Goal: Task Accomplishment & Management: Manage account settings

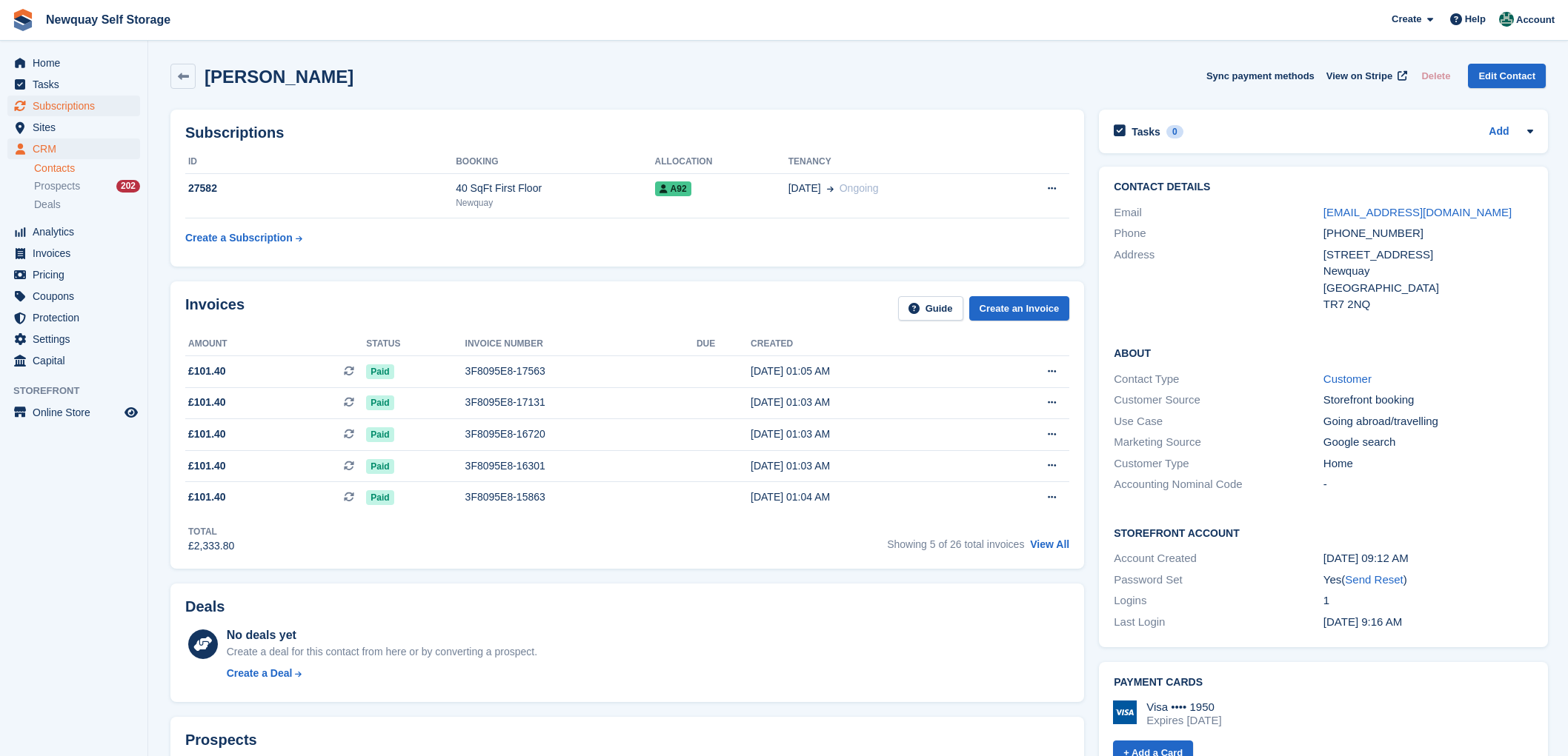
scroll to position [576, 0]
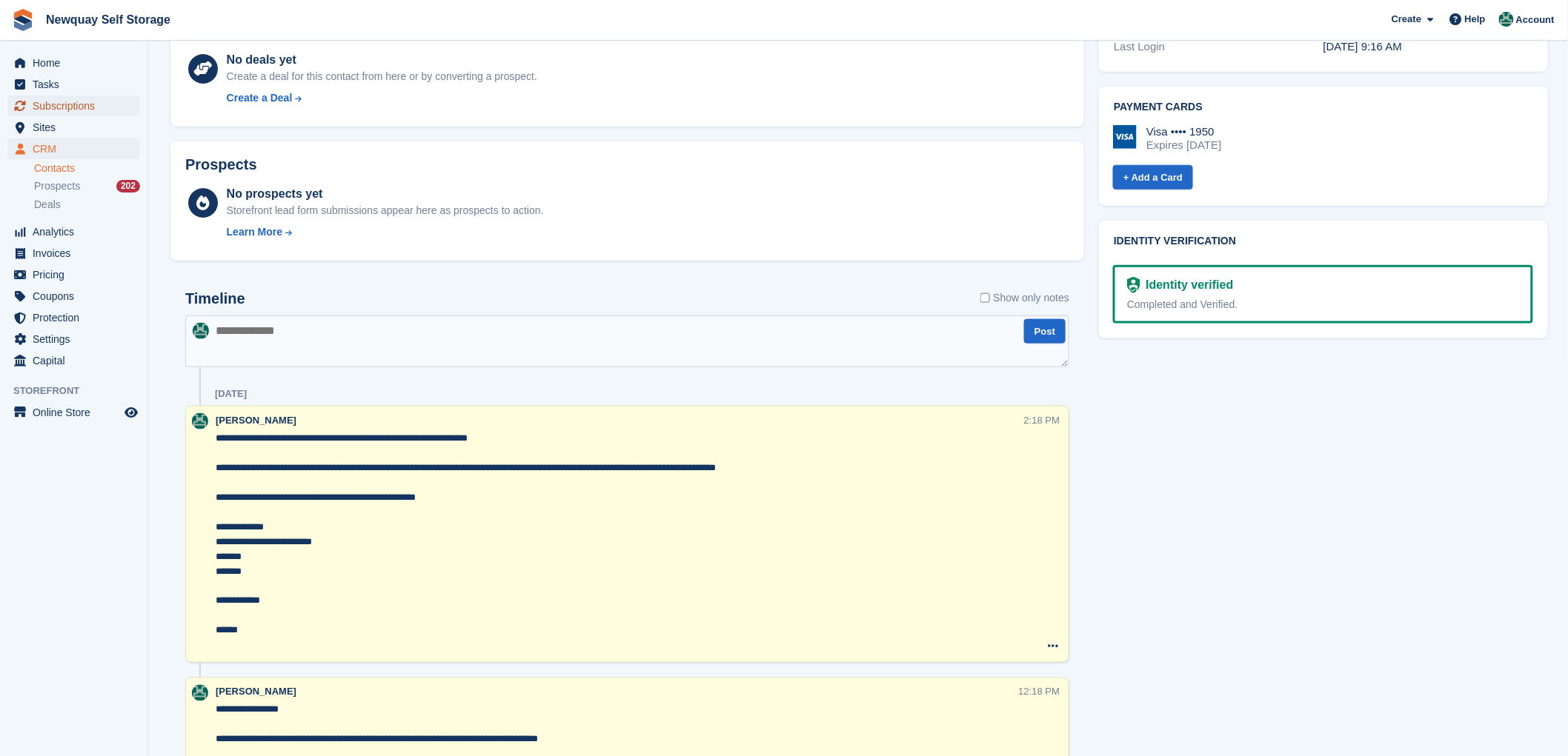
click at [83, 101] on span "Subscriptions" at bounding box center [77, 106] width 89 height 20
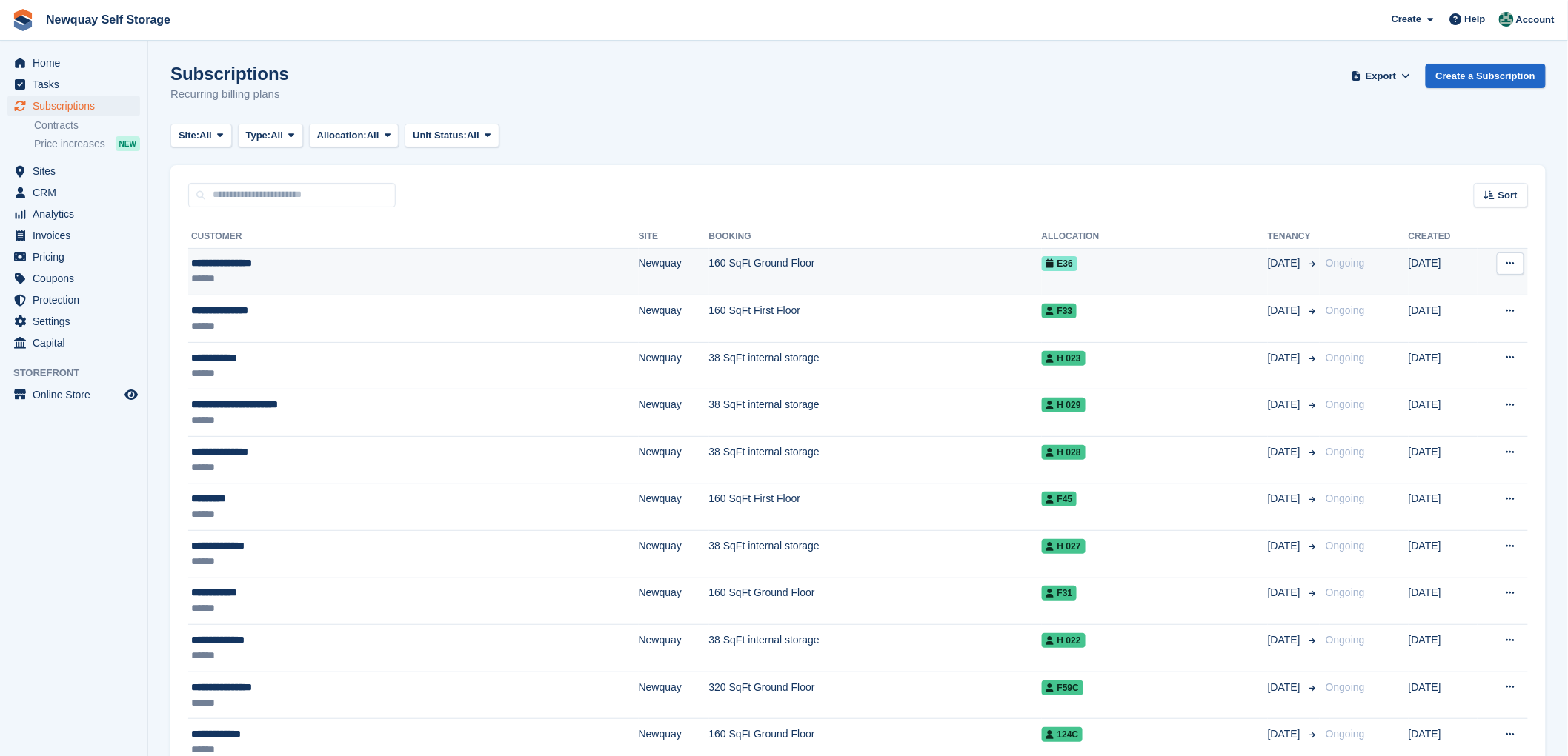
click at [238, 260] on div "**********" at bounding box center [327, 263] width 274 height 15
click at [232, 259] on div "**********" at bounding box center [327, 263] width 274 height 15
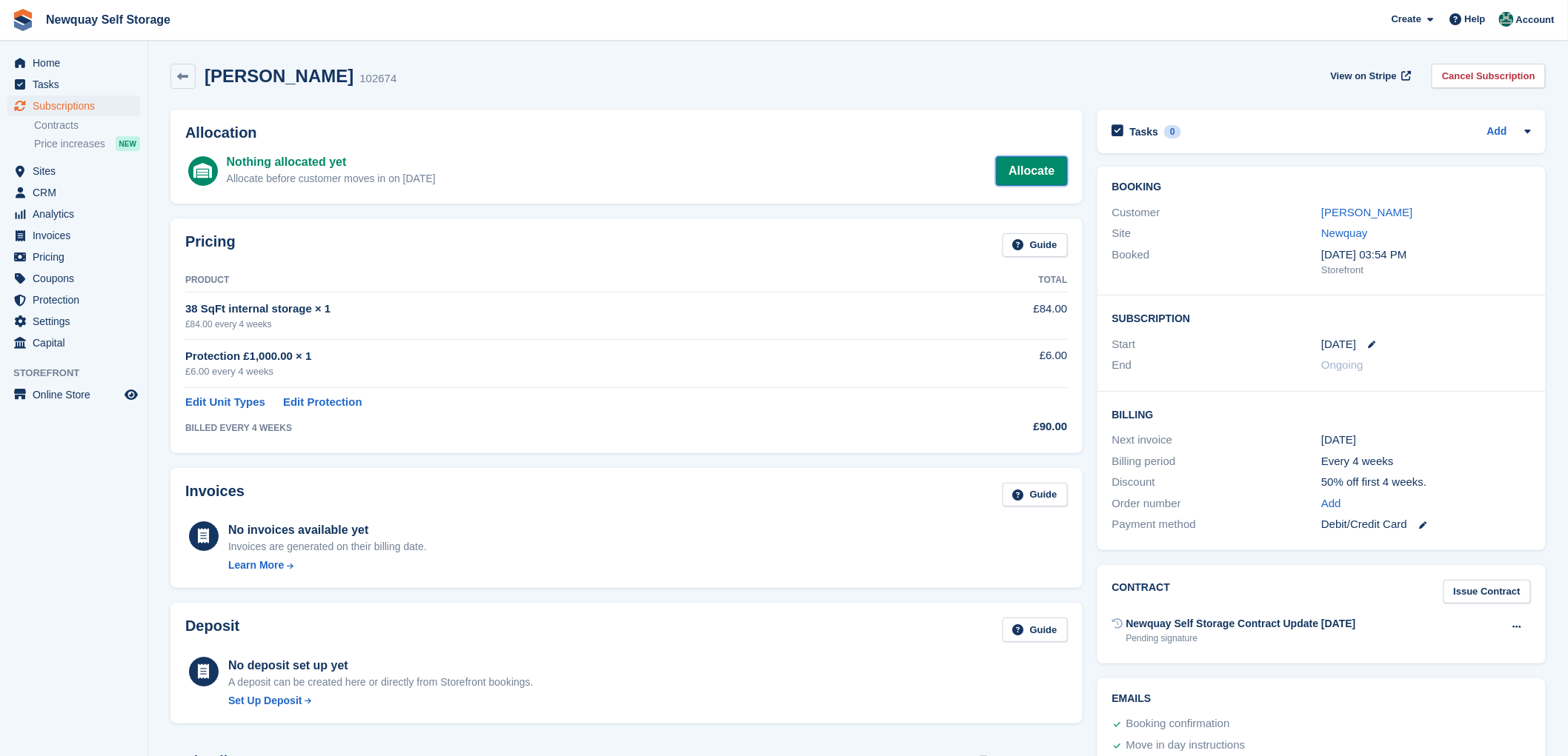
click at [1037, 168] on link "Allocate" at bounding box center [1031, 170] width 71 height 30
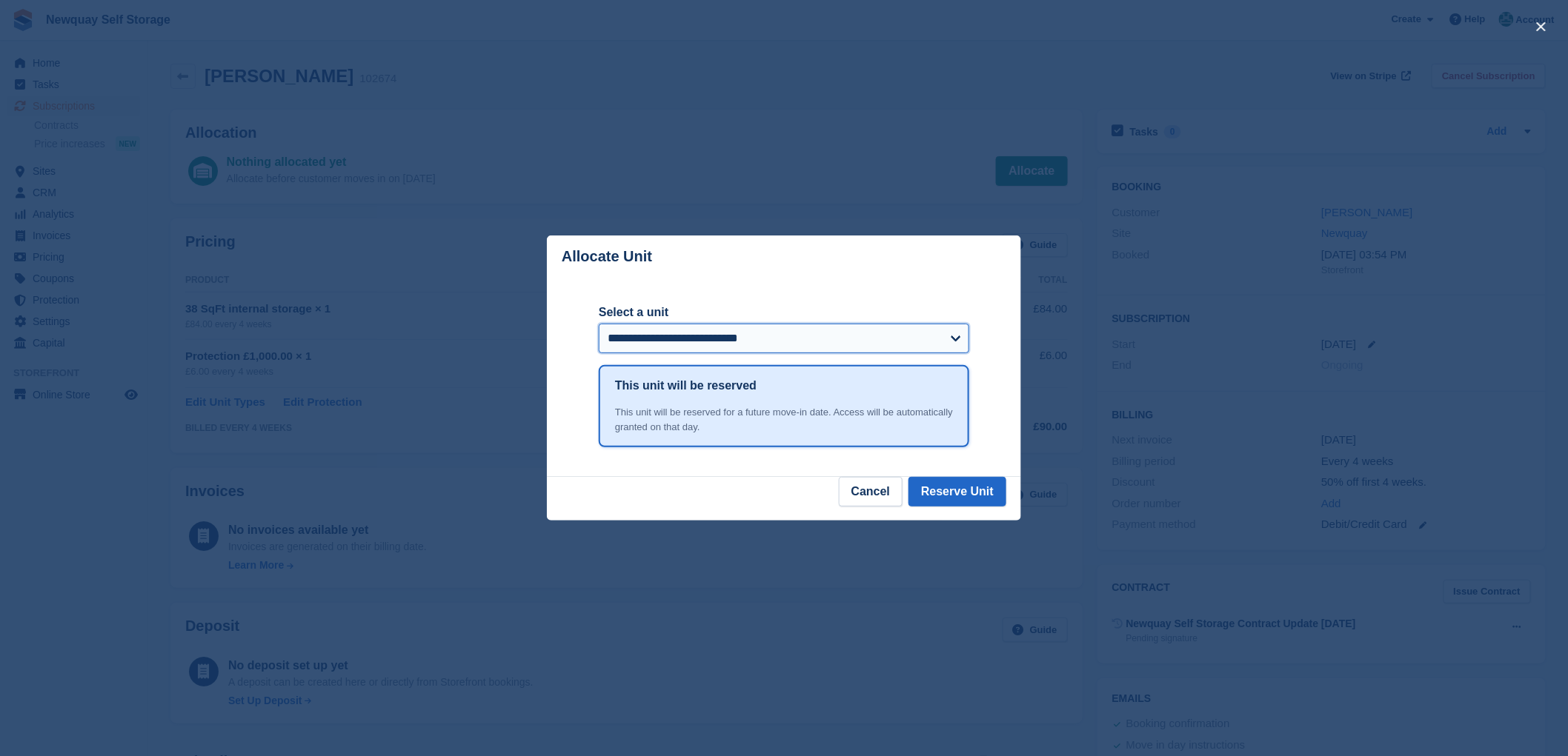
click at [959, 339] on select "**********" at bounding box center [784, 338] width 371 height 30
select select "******"
click at [599, 325] on select "**********" at bounding box center [784, 338] width 371 height 30
click at [965, 497] on button "Reserve Unit" at bounding box center [957, 492] width 98 height 30
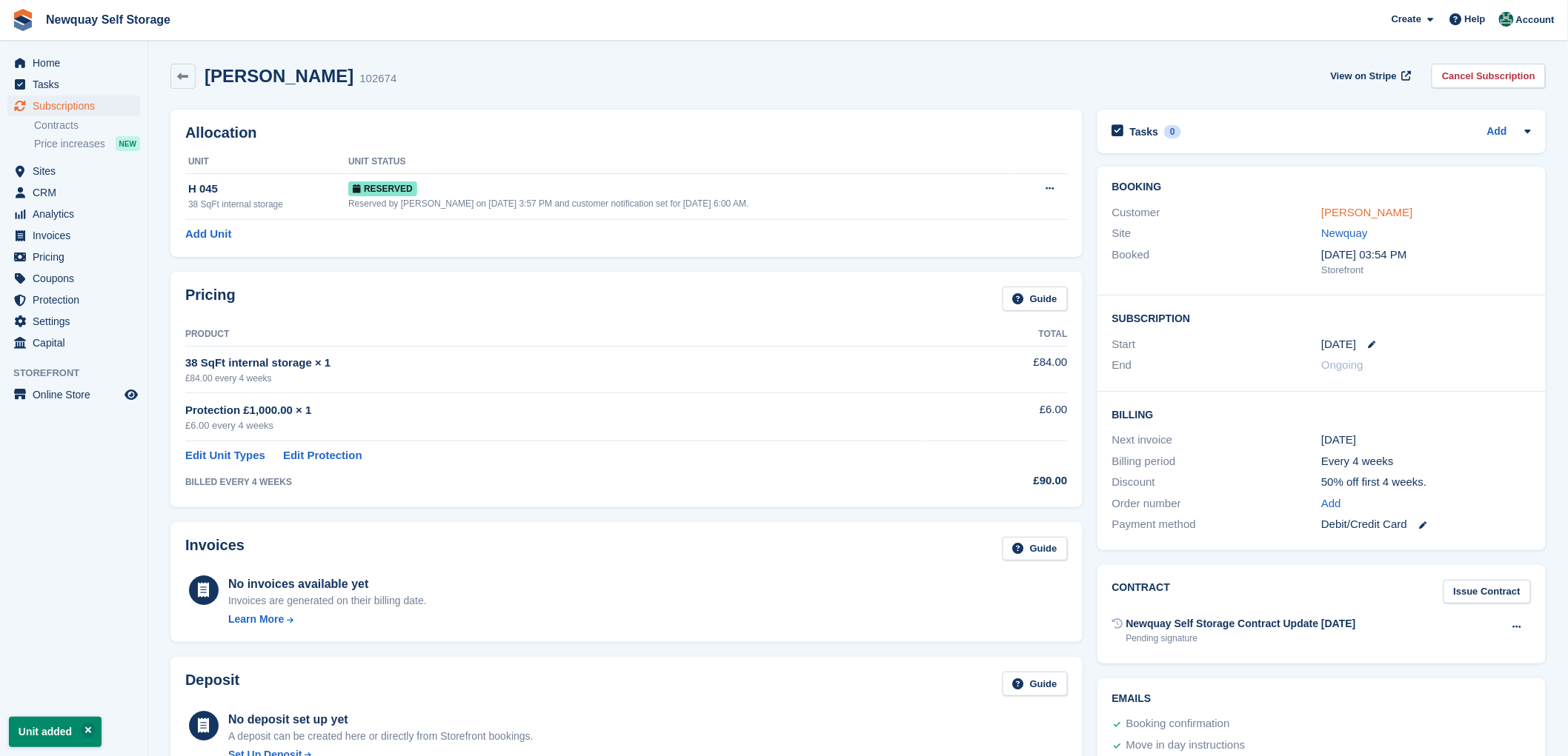
click at [1364, 215] on link "Oliver Townsend" at bounding box center [1368, 212] width 91 height 13
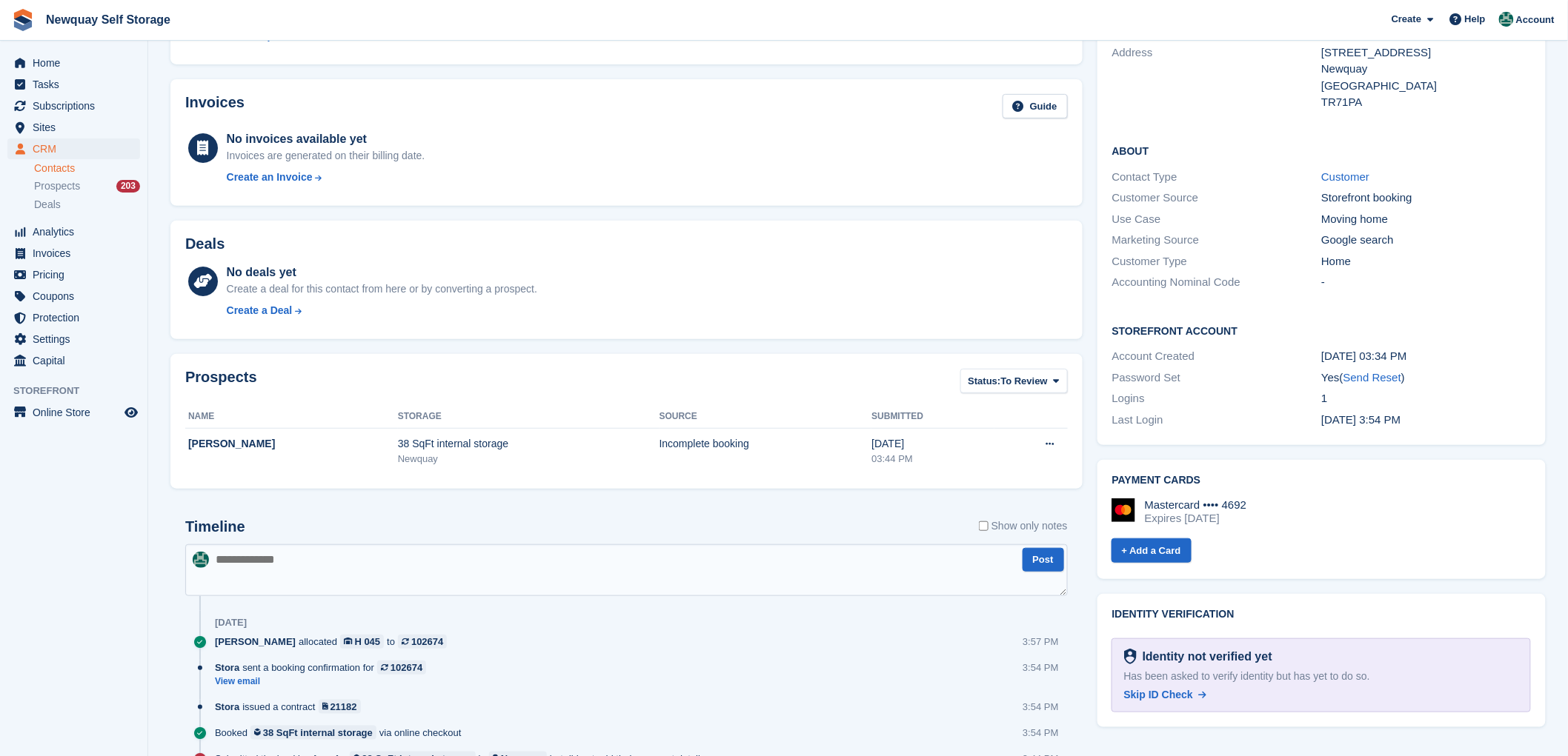
scroll to position [342, 0]
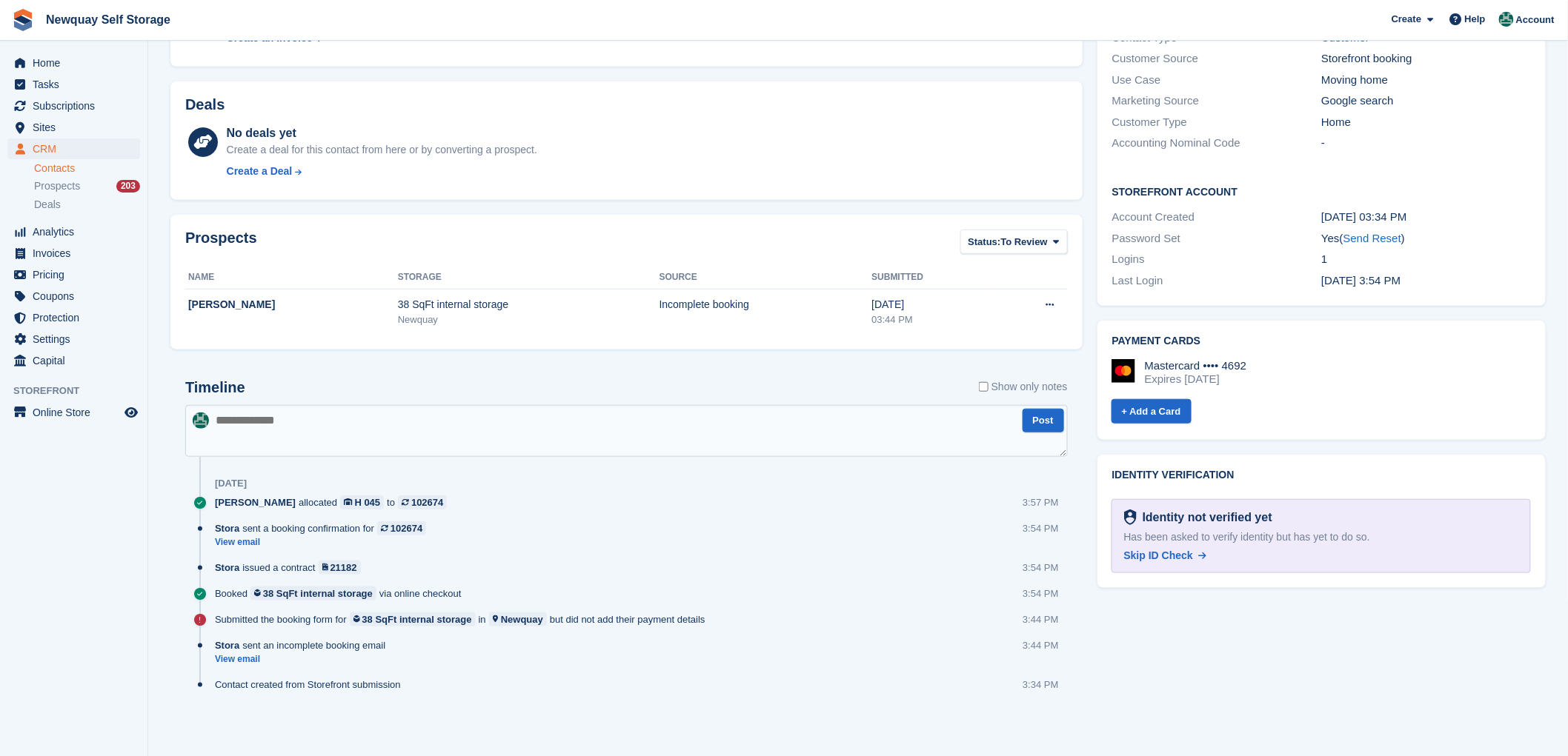
click at [280, 428] on textarea at bounding box center [626, 432] width 882 height 52
click at [262, 420] on textarea "**********" at bounding box center [626, 432] width 882 height 52
click at [304, 419] on textarea "**********" at bounding box center [626, 432] width 882 height 52
type textarea "**********"
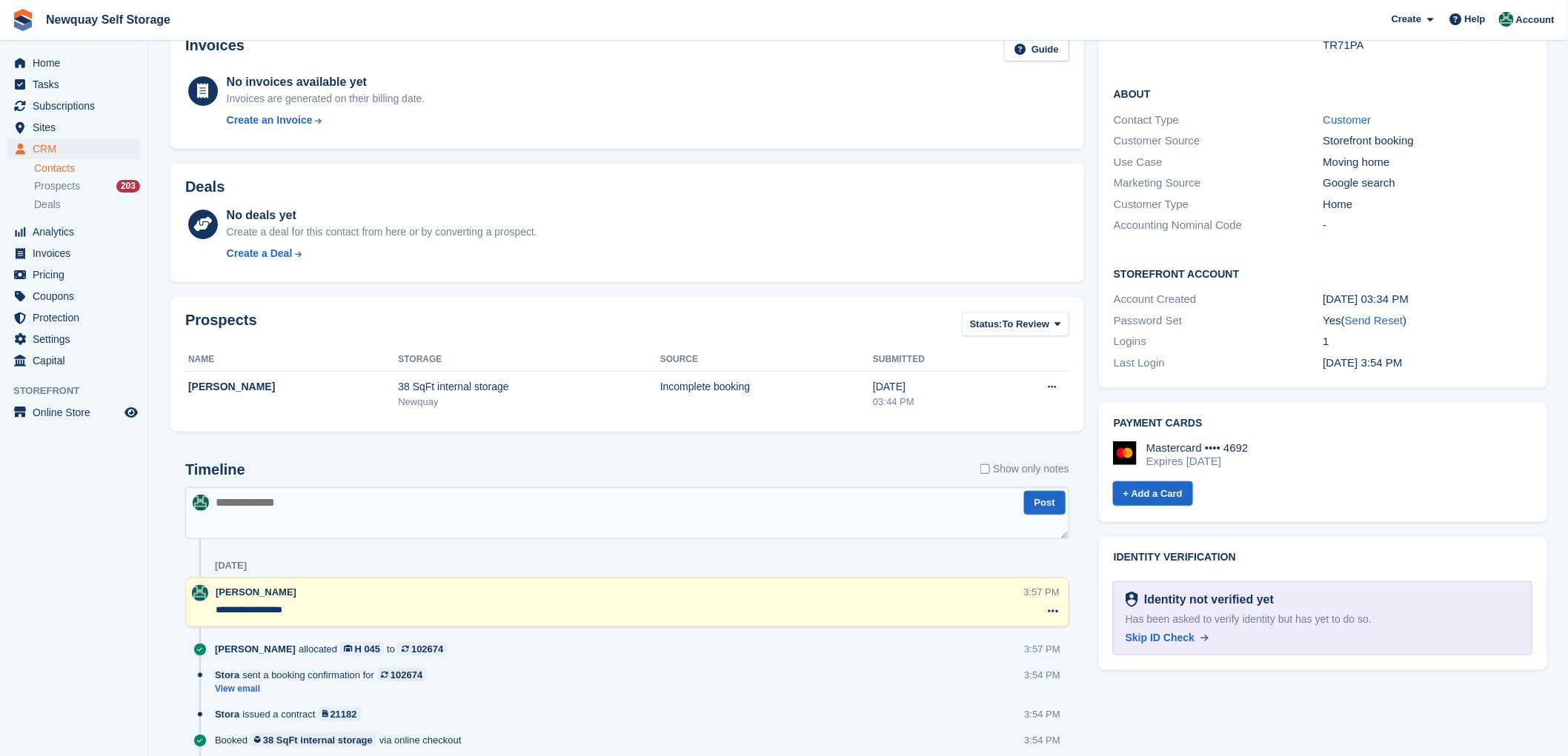
scroll to position [12, 0]
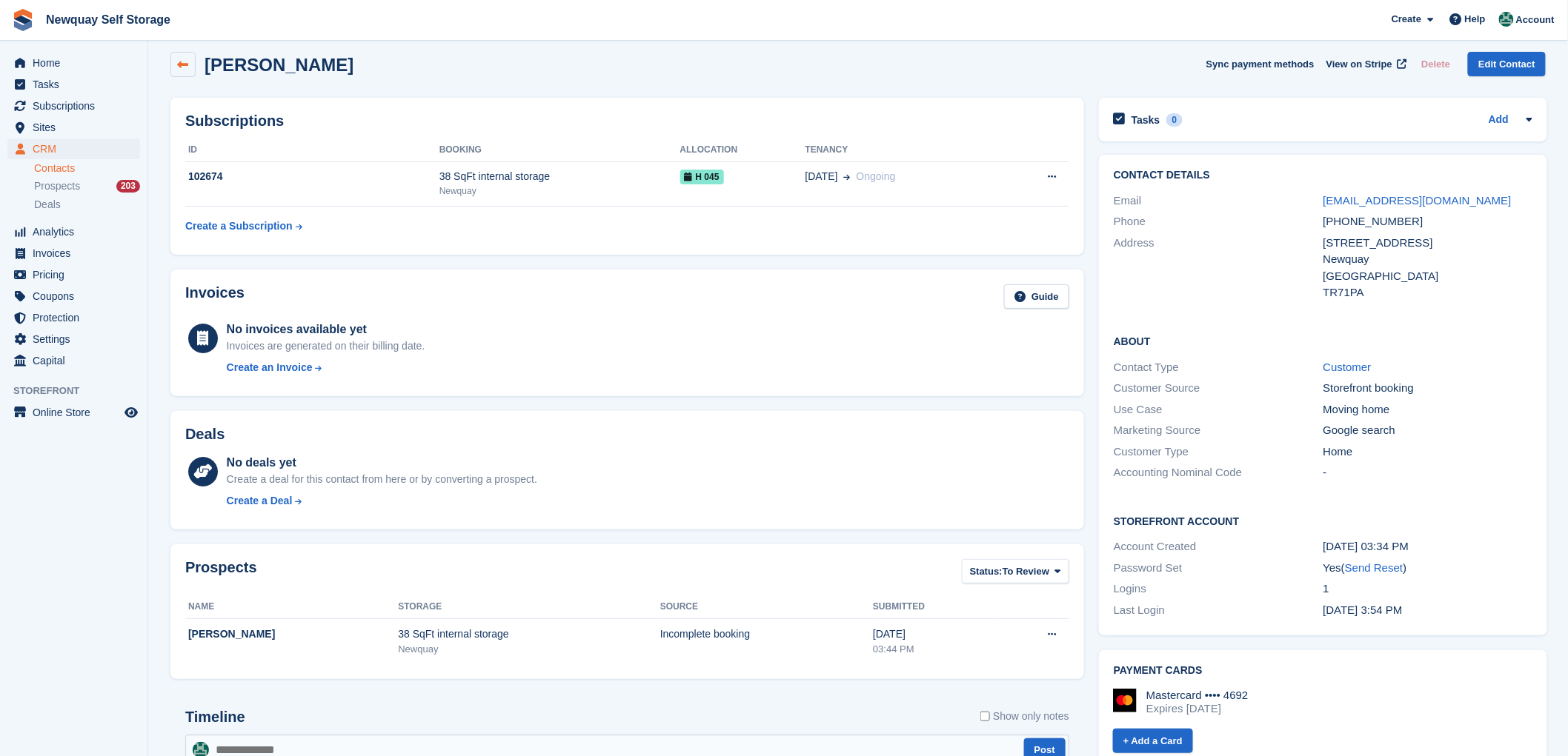
click at [181, 61] on icon at bounding box center [183, 64] width 11 height 11
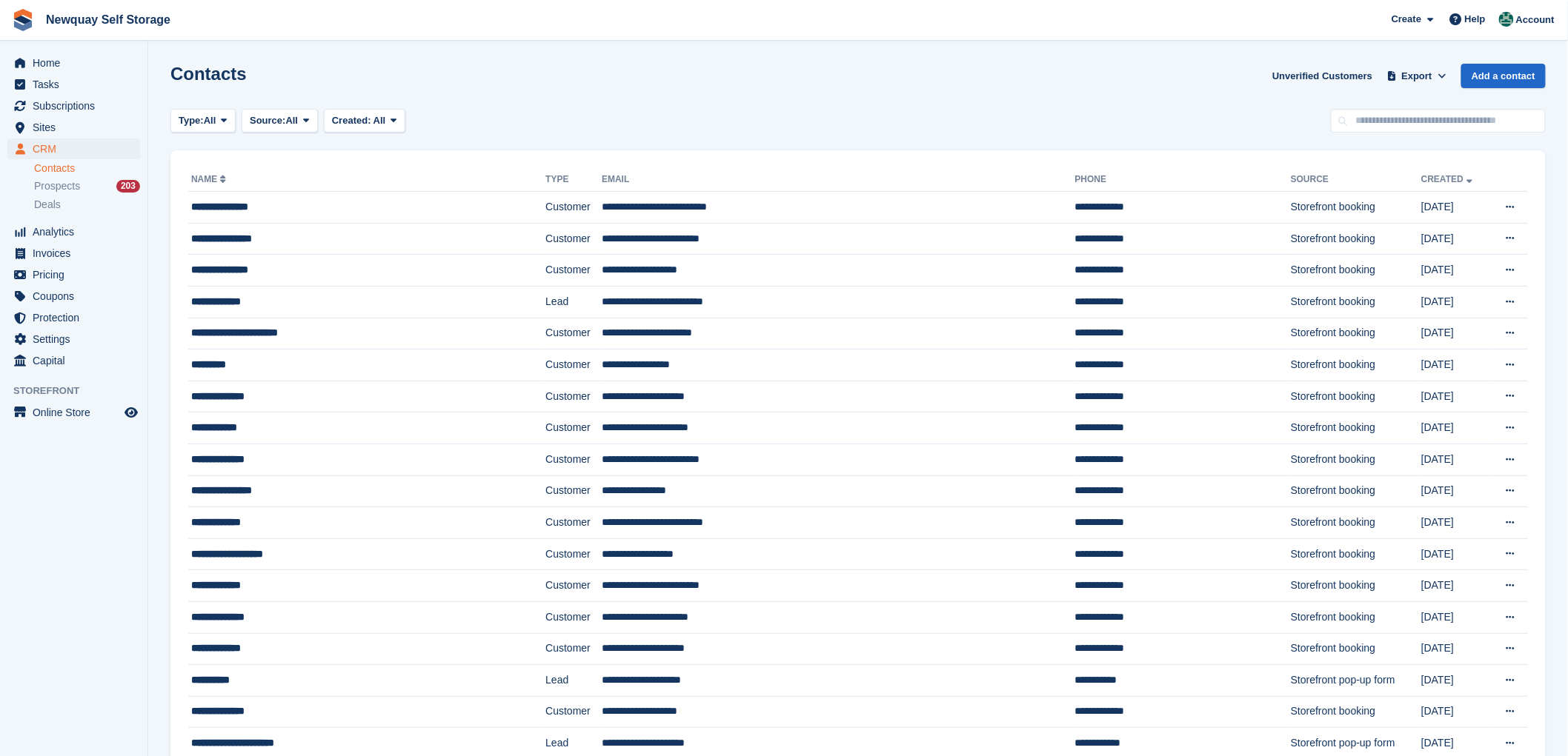
click at [265, 173] on th "Name" at bounding box center [366, 180] width 357 height 23
drag, startPoint x: 258, startPoint y: 138, endPoint x: 276, endPoint y: 125, distance: 22.2
drag, startPoint x: 293, startPoint y: 182, endPoint x: 247, endPoint y: 200, distance: 49.4
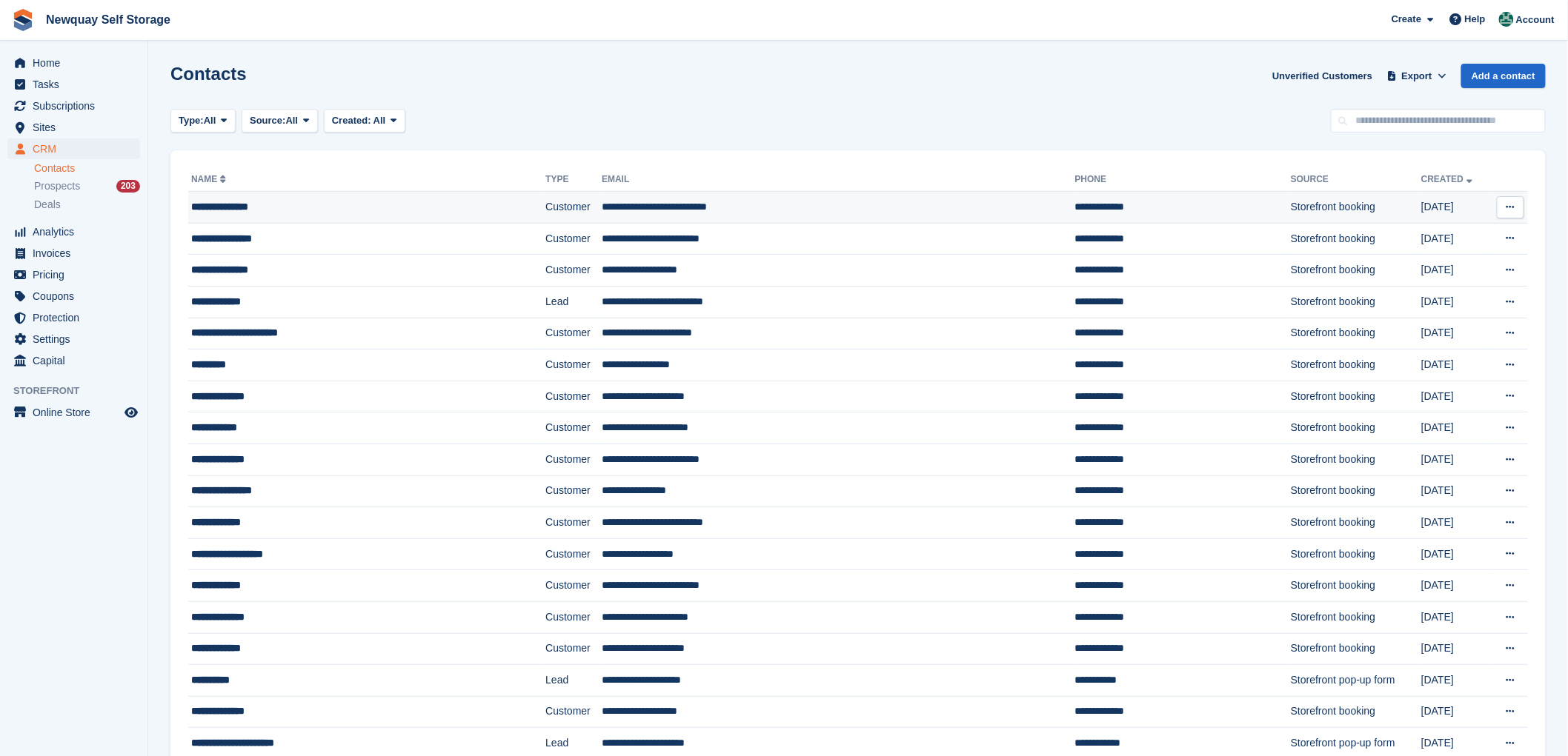
click at [306, 185] on th "Name" at bounding box center [366, 180] width 357 height 23
click at [59, 101] on span "Subscriptions" at bounding box center [77, 106] width 89 height 20
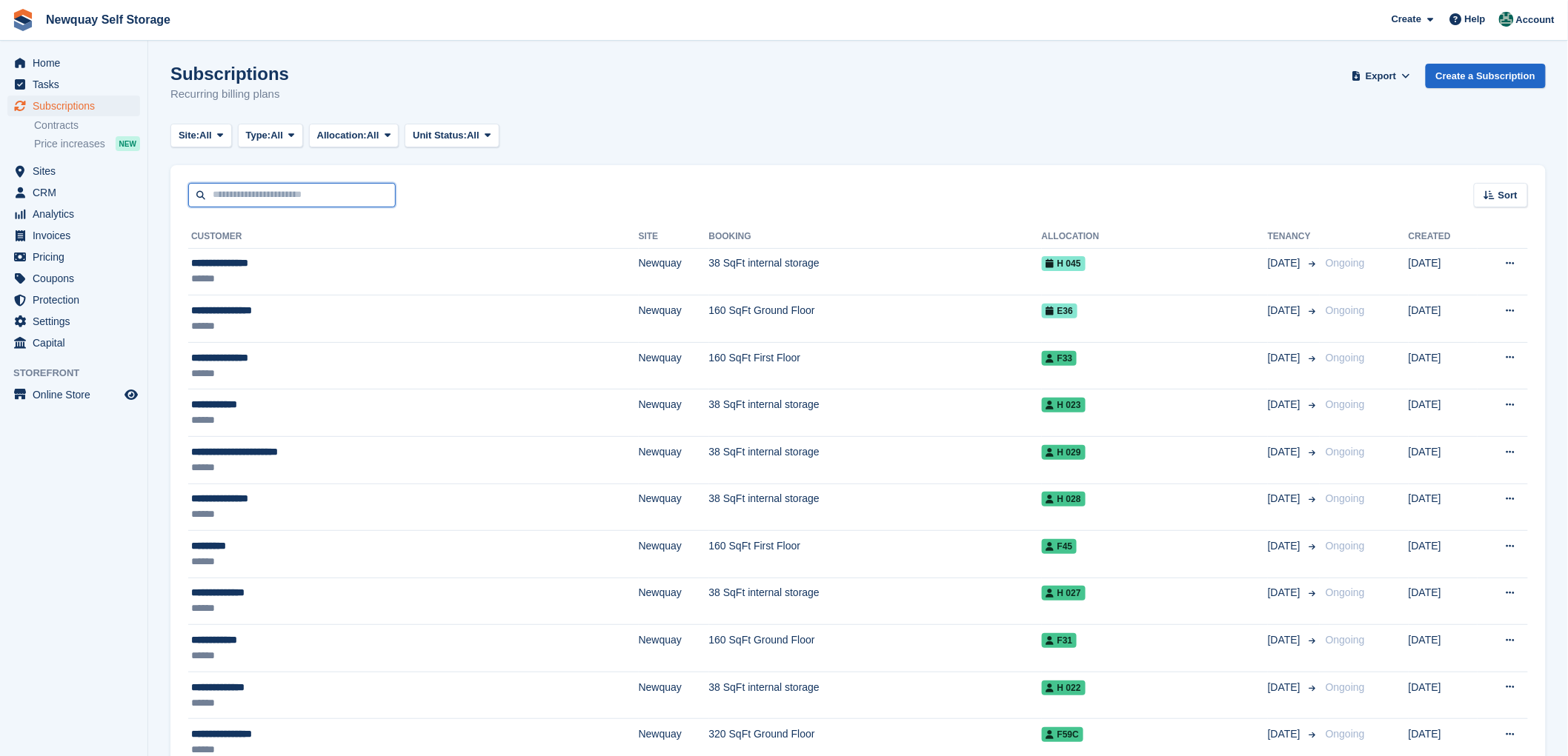
click at [227, 191] on input "text" at bounding box center [292, 195] width 207 height 24
type input "*******"
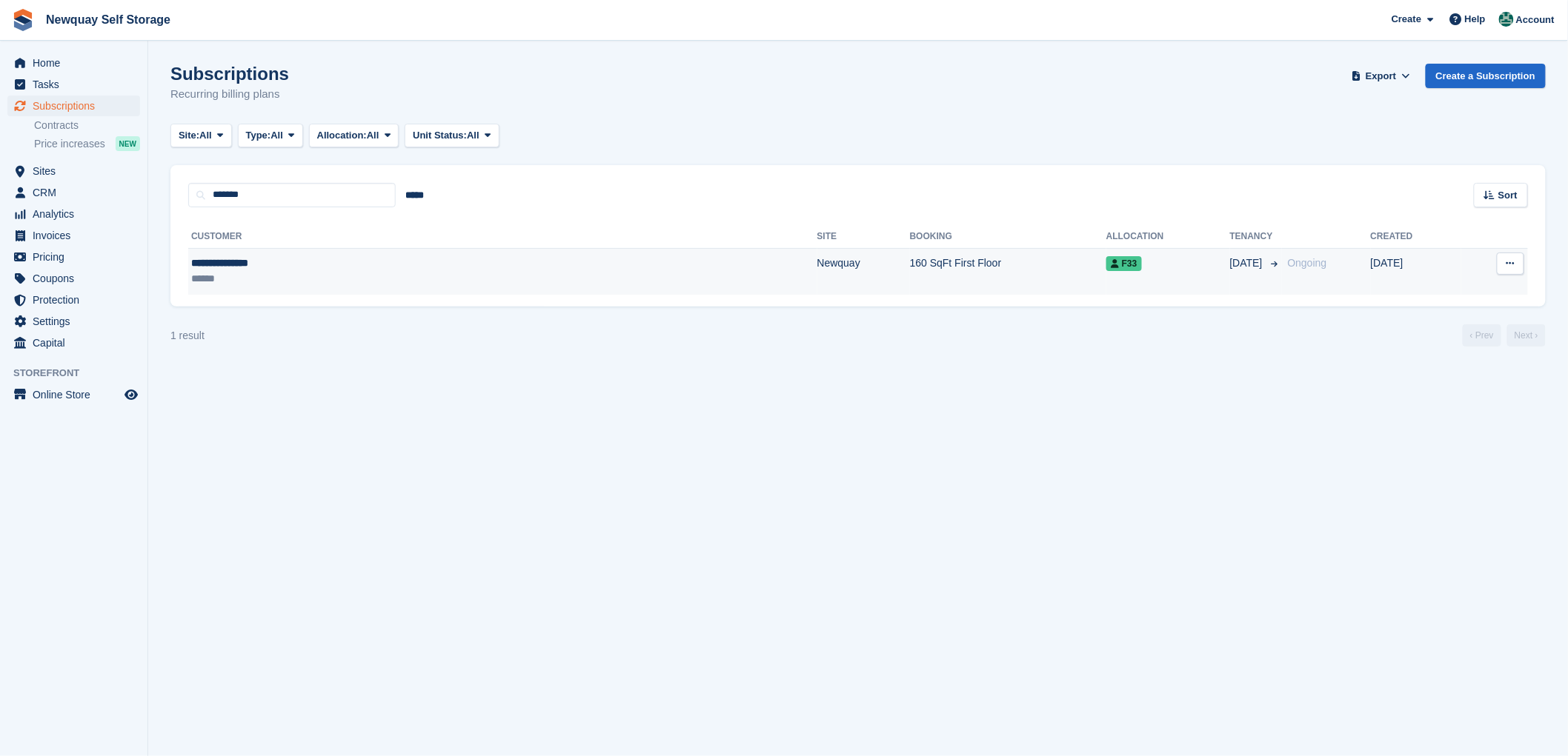
click at [241, 263] on div "**********" at bounding box center [336, 263] width 291 height 15
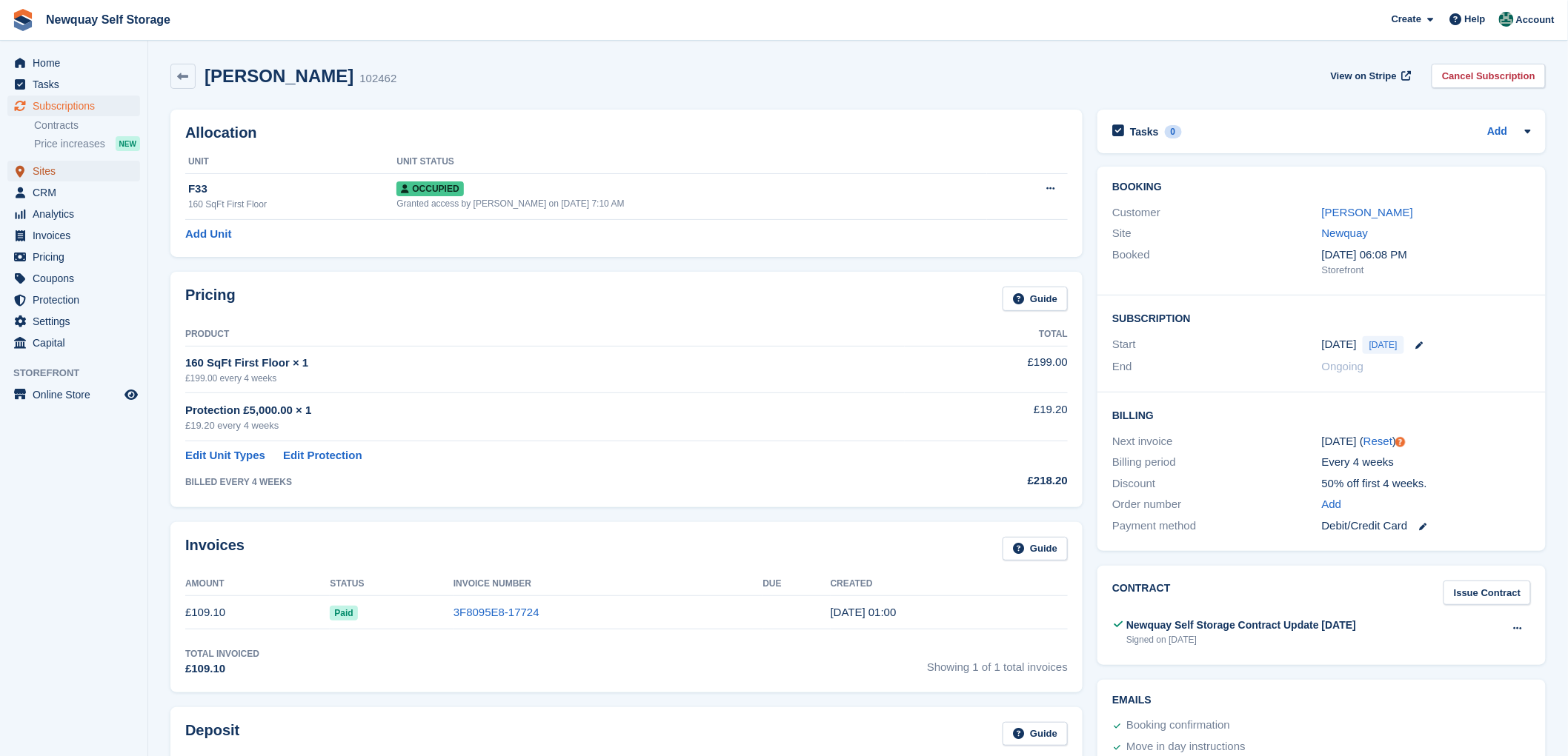
click at [47, 171] on span "Sites" at bounding box center [77, 170] width 89 height 20
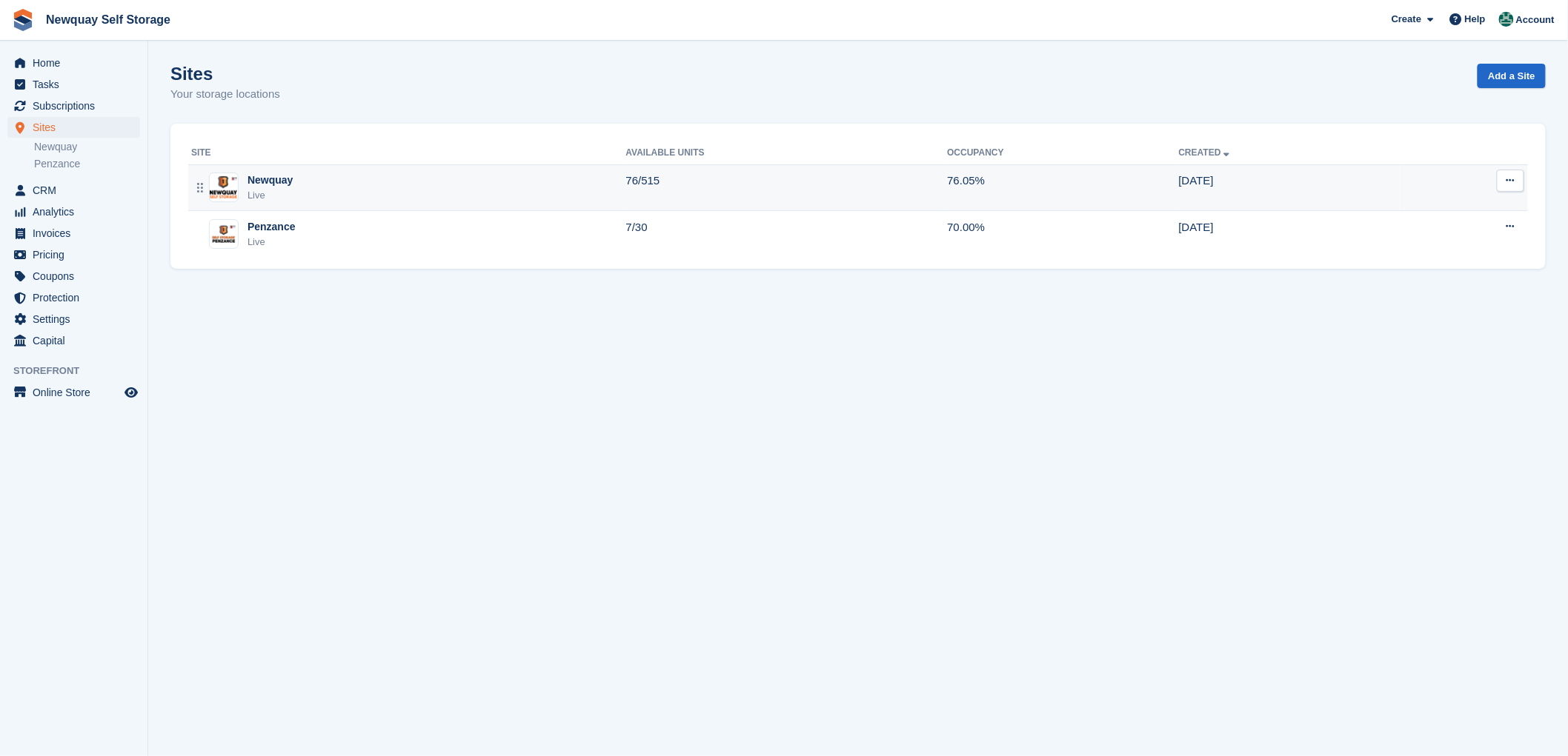
click at [270, 178] on div "Newquay" at bounding box center [270, 180] width 46 height 15
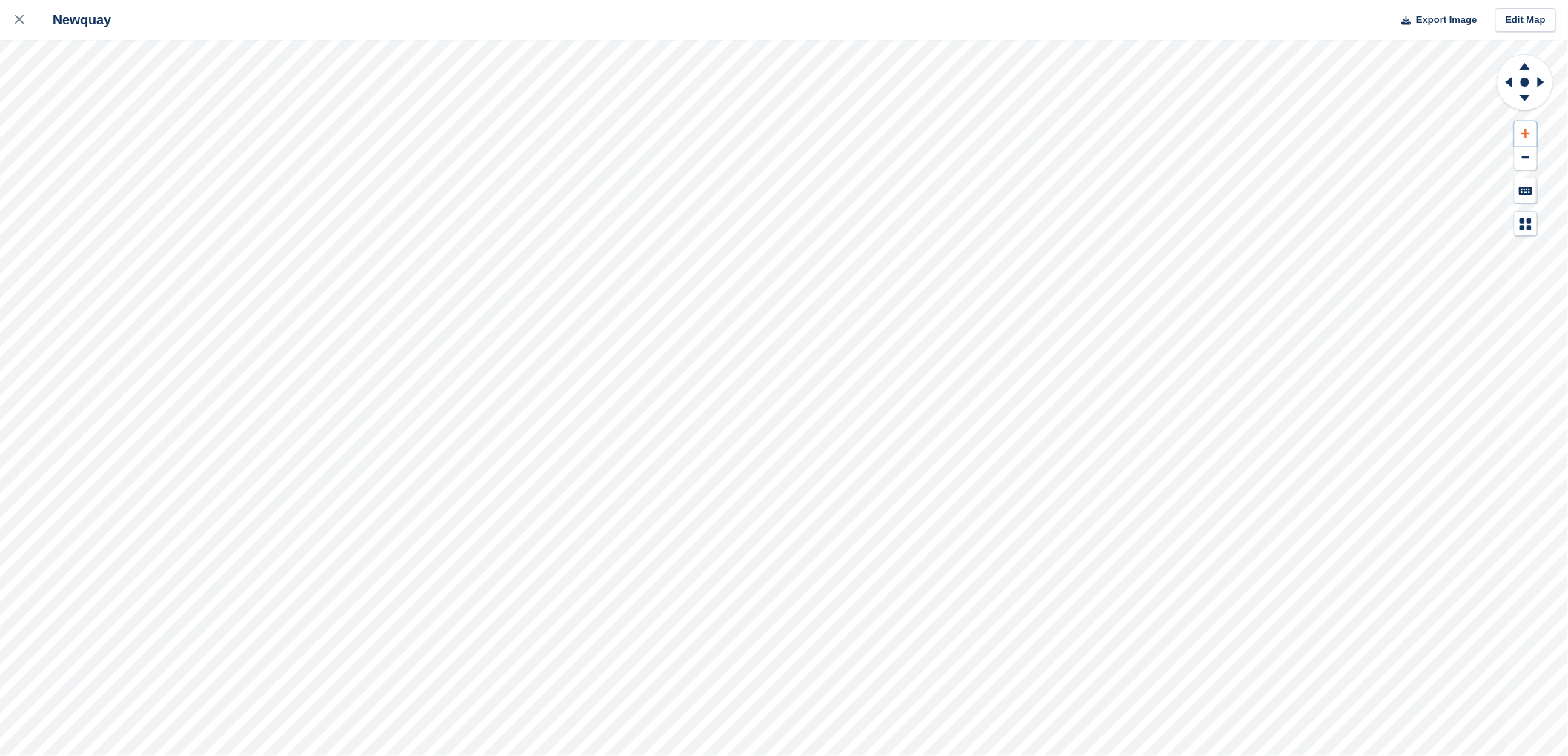
click at [1522, 132] on icon at bounding box center [1525, 133] width 9 height 11
click at [1510, 78] on g at bounding box center [1507, 82] width 18 height 39
click at [1523, 95] on icon at bounding box center [1525, 98] width 11 height 7
click at [1522, 64] on icon at bounding box center [1525, 64] width 39 height 18
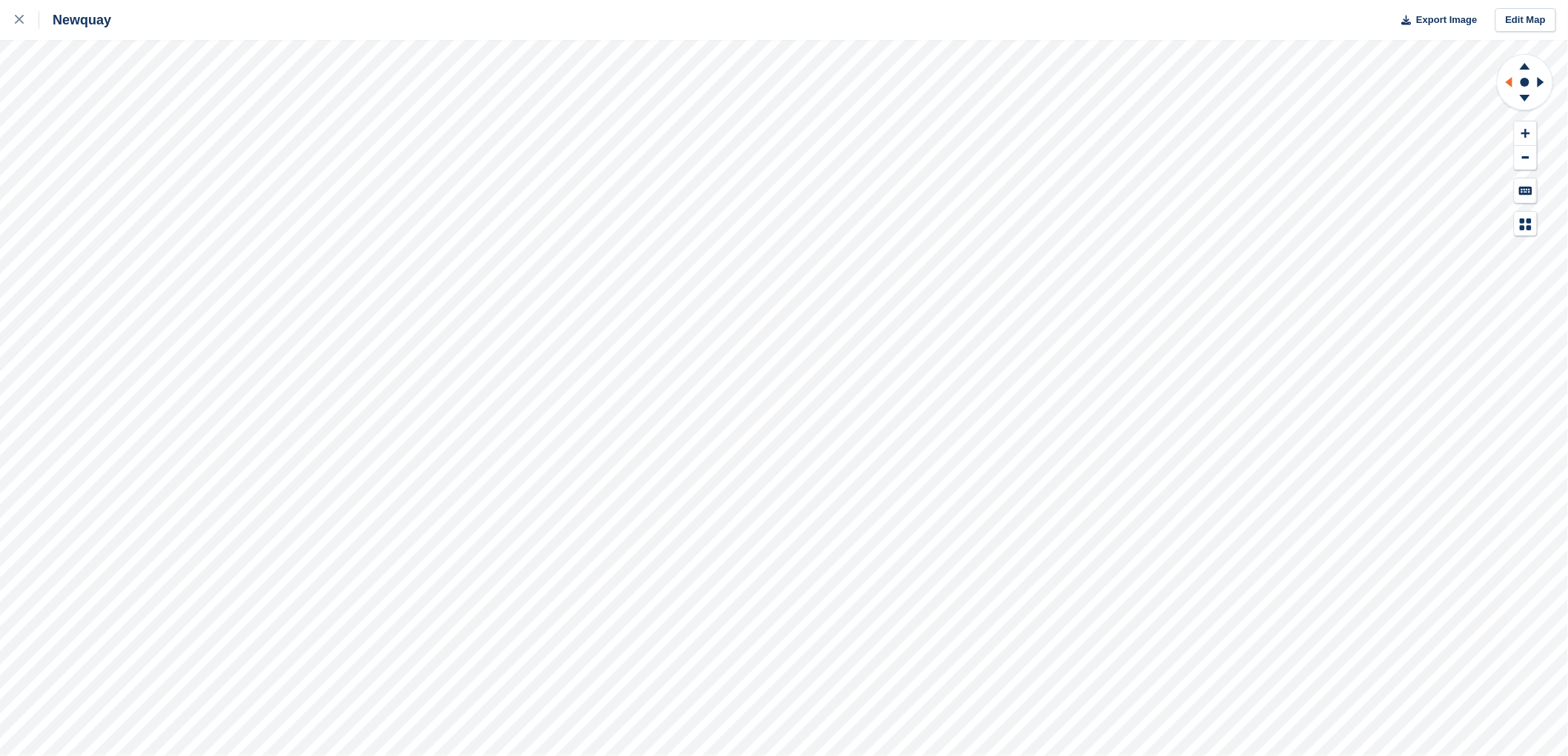
click at [1506, 79] on icon at bounding box center [1507, 82] width 18 height 39
click at [1523, 135] on icon at bounding box center [1525, 133] width 9 height 11
click at [1523, 135] on icon at bounding box center [1525, 133] width 9 height 9
click at [1505, 83] on icon at bounding box center [1507, 82] width 18 height 39
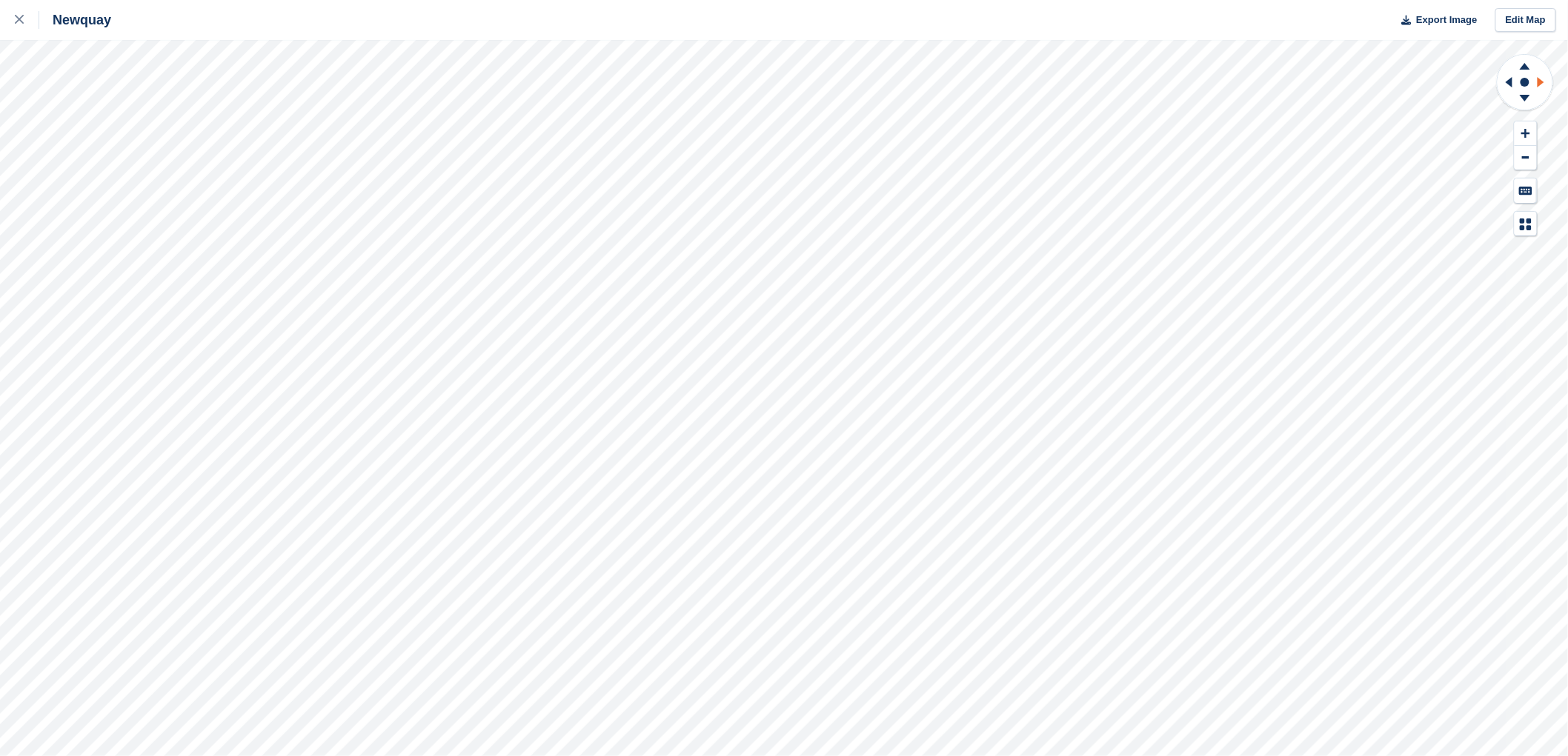
click at [1542, 81] on icon at bounding box center [1541, 82] width 7 height 11
click at [1505, 79] on icon at bounding box center [1507, 82] width 18 height 39
click at [1524, 65] on icon at bounding box center [1525, 66] width 11 height 7
click at [1523, 64] on icon at bounding box center [1525, 64] width 39 height 18
click at [1522, 96] on icon at bounding box center [1525, 98] width 11 height 7
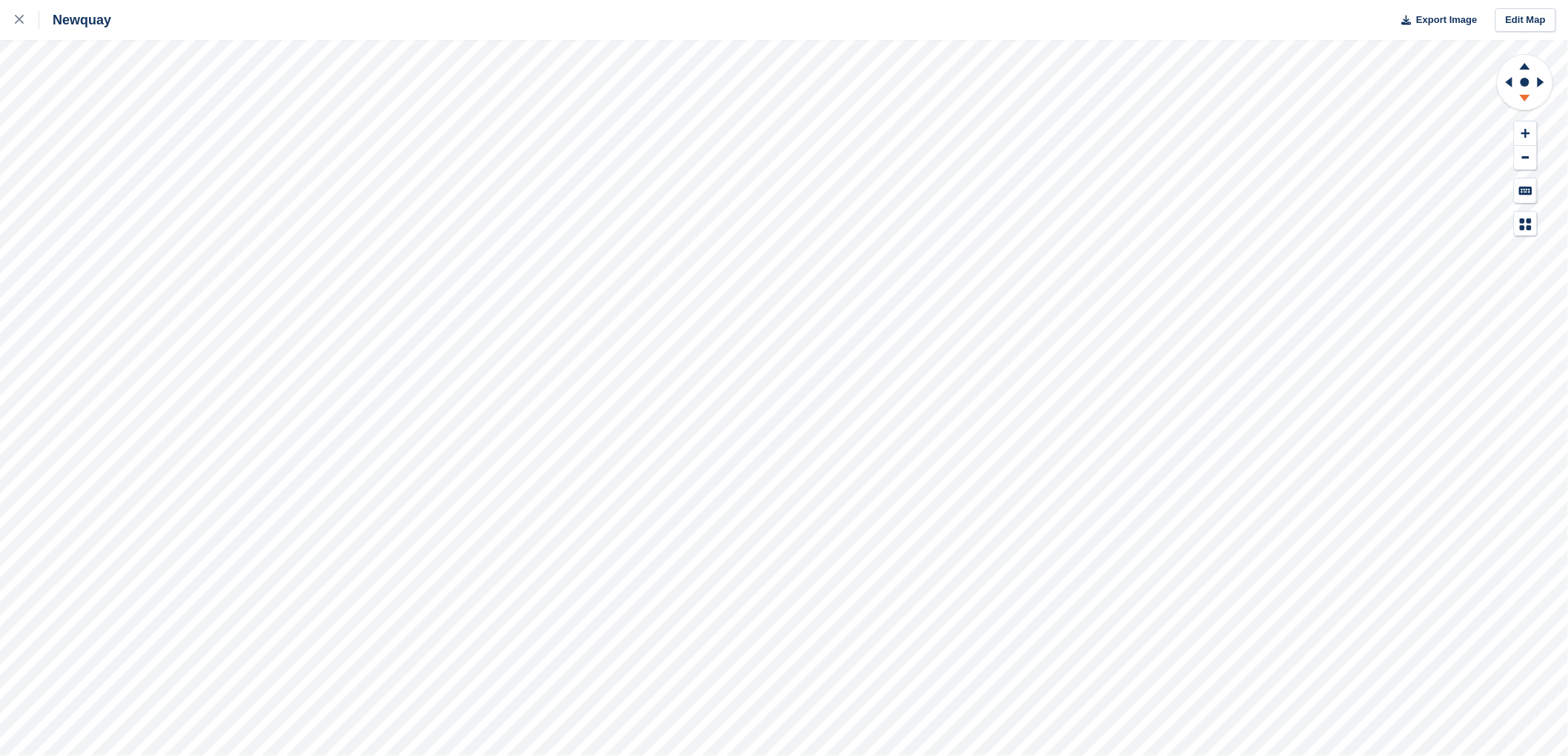
click at [1522, 96] on icon at bounding box center [1525, 98] width 11 height 7
click at [1522, 96] on icon at bounding box center [1525, 98] width 11 height 7
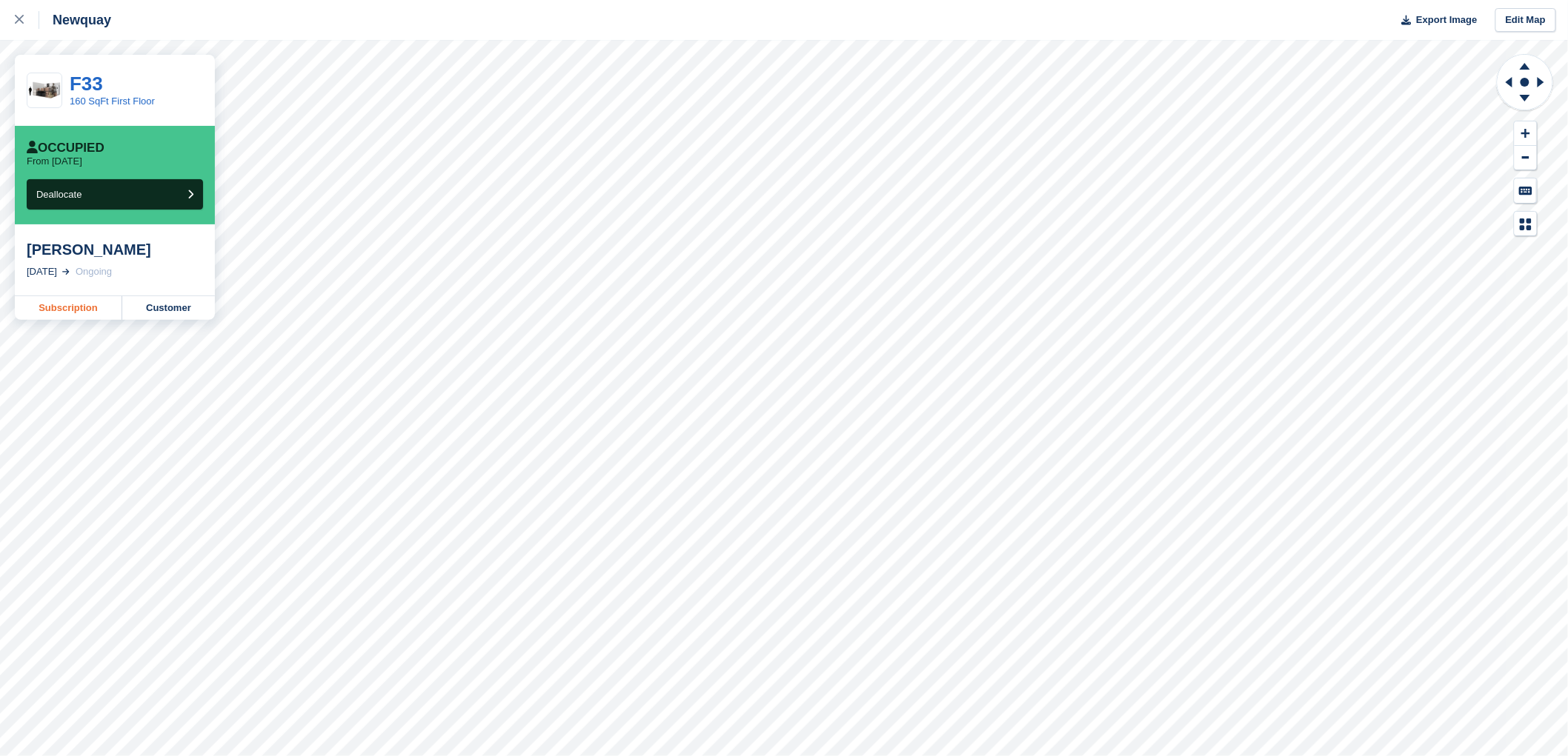
click at [85, 311] on link "Subscription" at bounding box center [68, 308] width 108 height 23
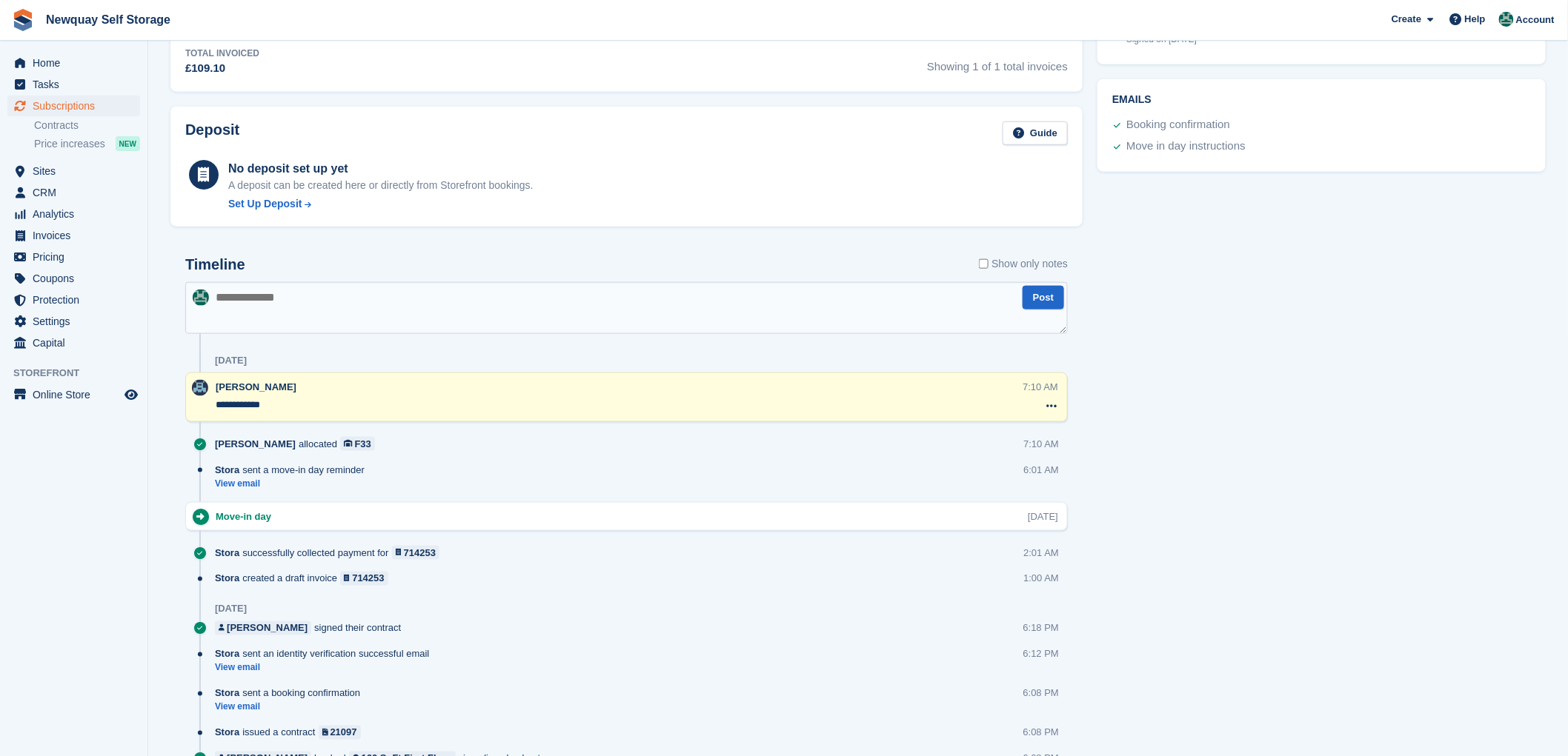
scroll to position [510, 0]
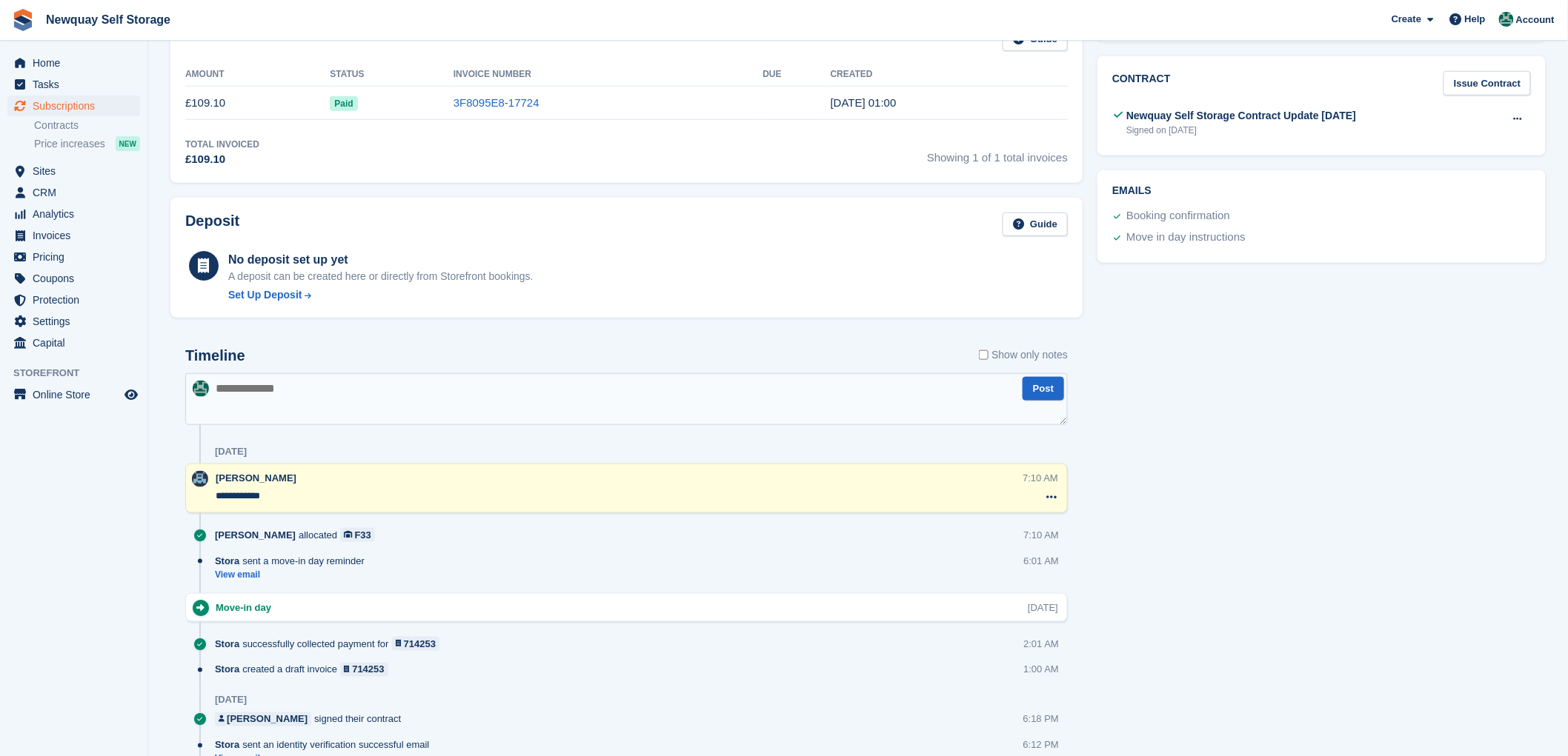
click at [260, 395] on textarea at bounding box center [626, 400] width 882 height 52
type textarea "*"
type textarea "**********"
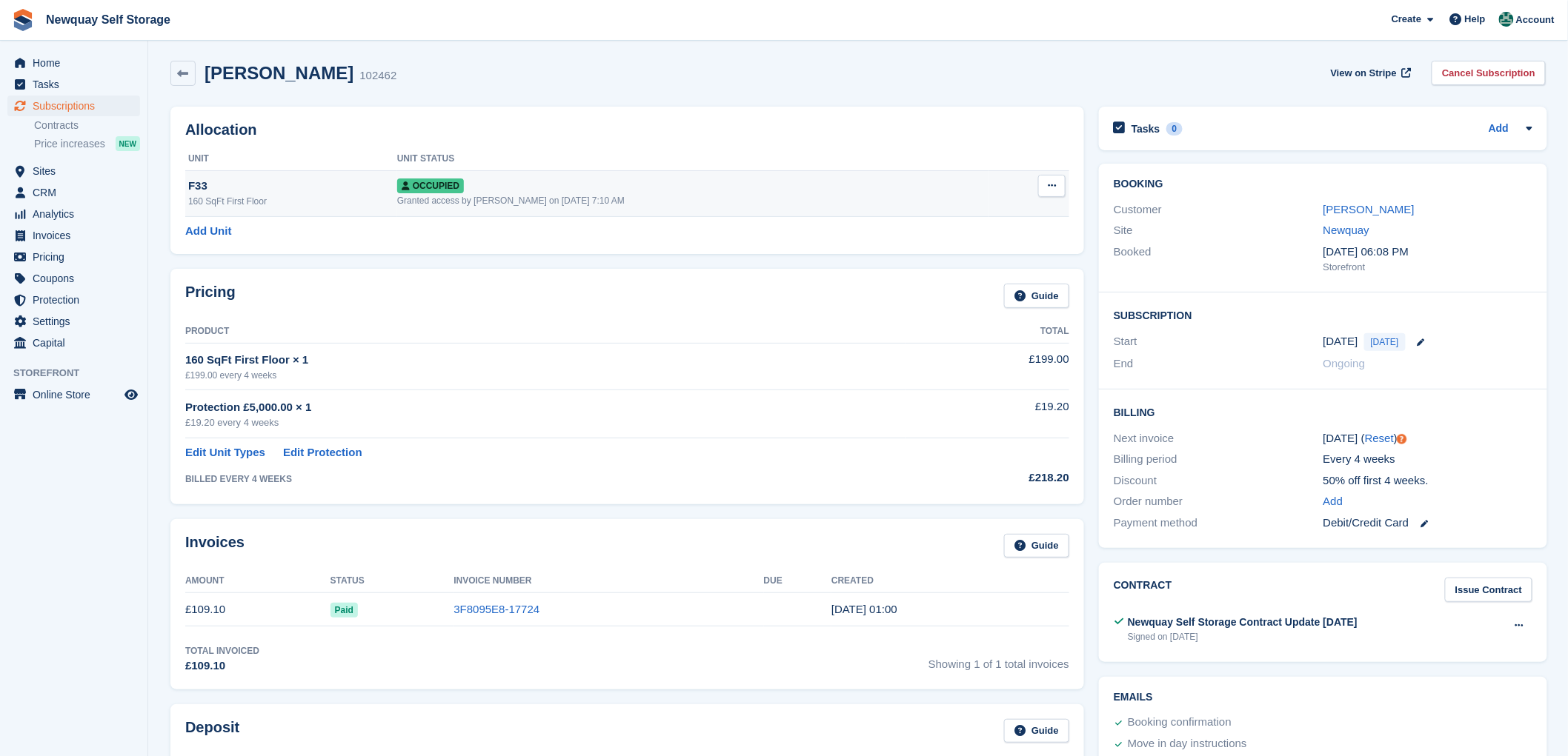
scroll to position [0, 0]
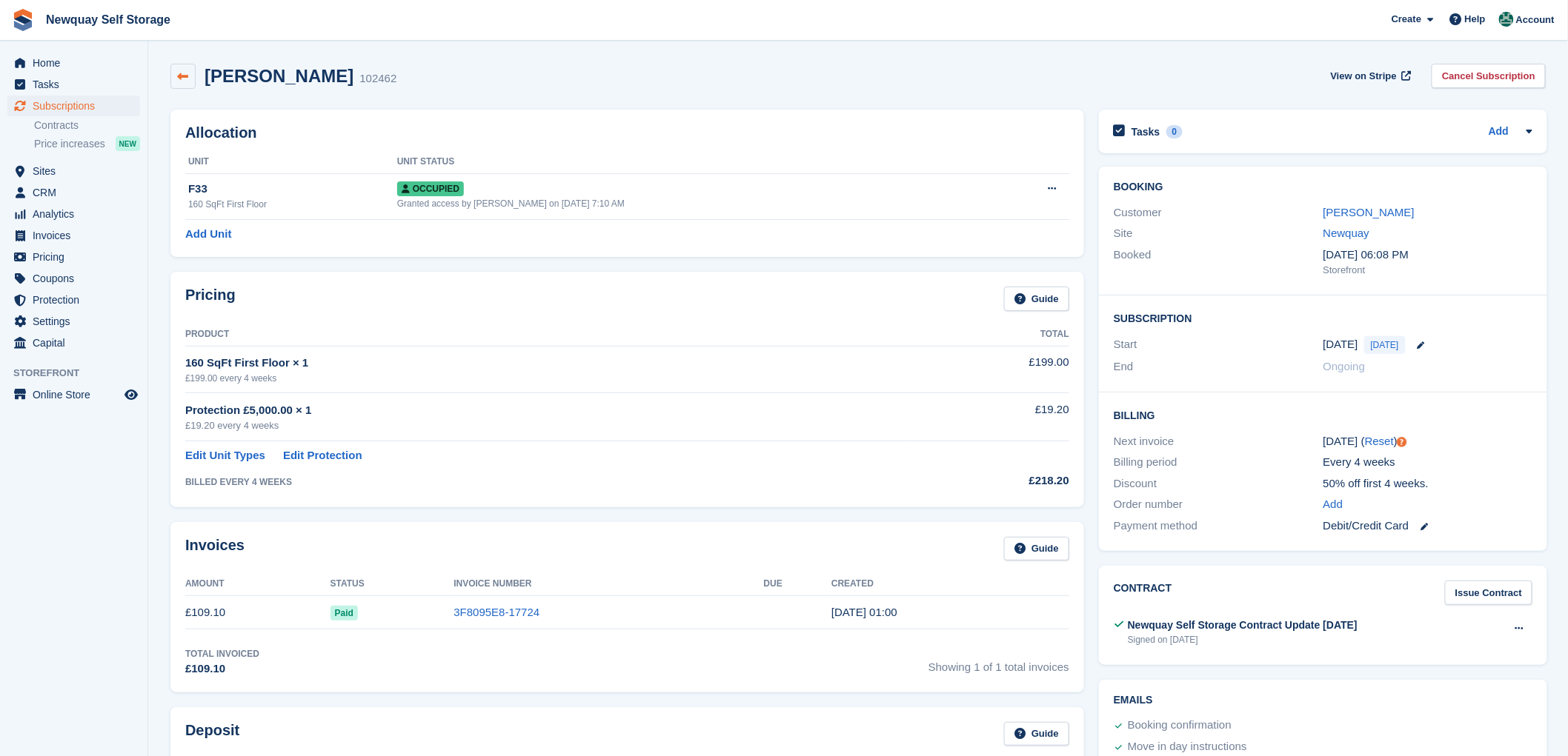
click at [180, 69] on link at bounding box center [183, 76] width 25 height 25
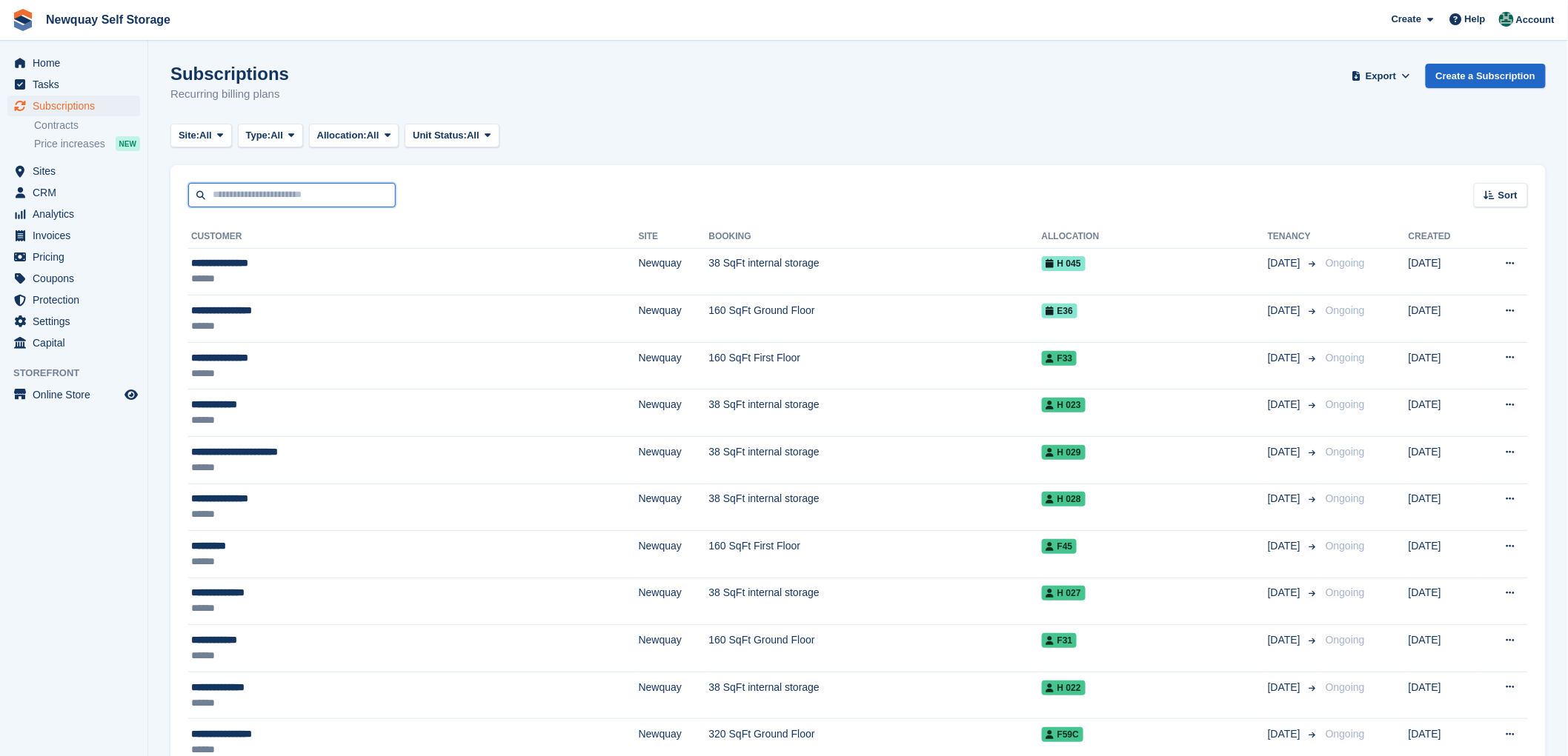
click at [287, 195] on input "text" at bounding box center [292, 195] width 207 height 24
type input "******"
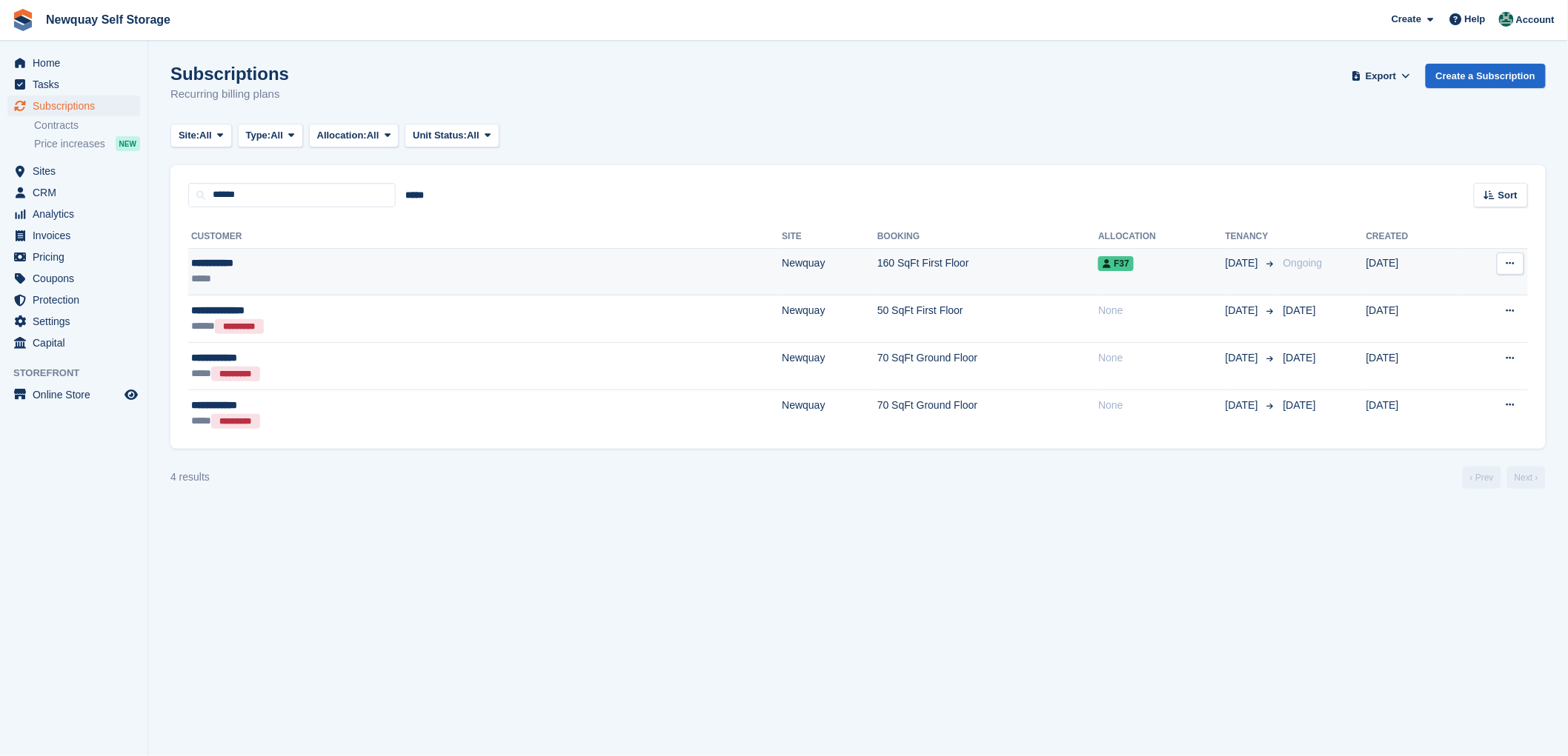
click at [226, 261] on div "**********" at bounding box center [324, 263] width 267 height 15
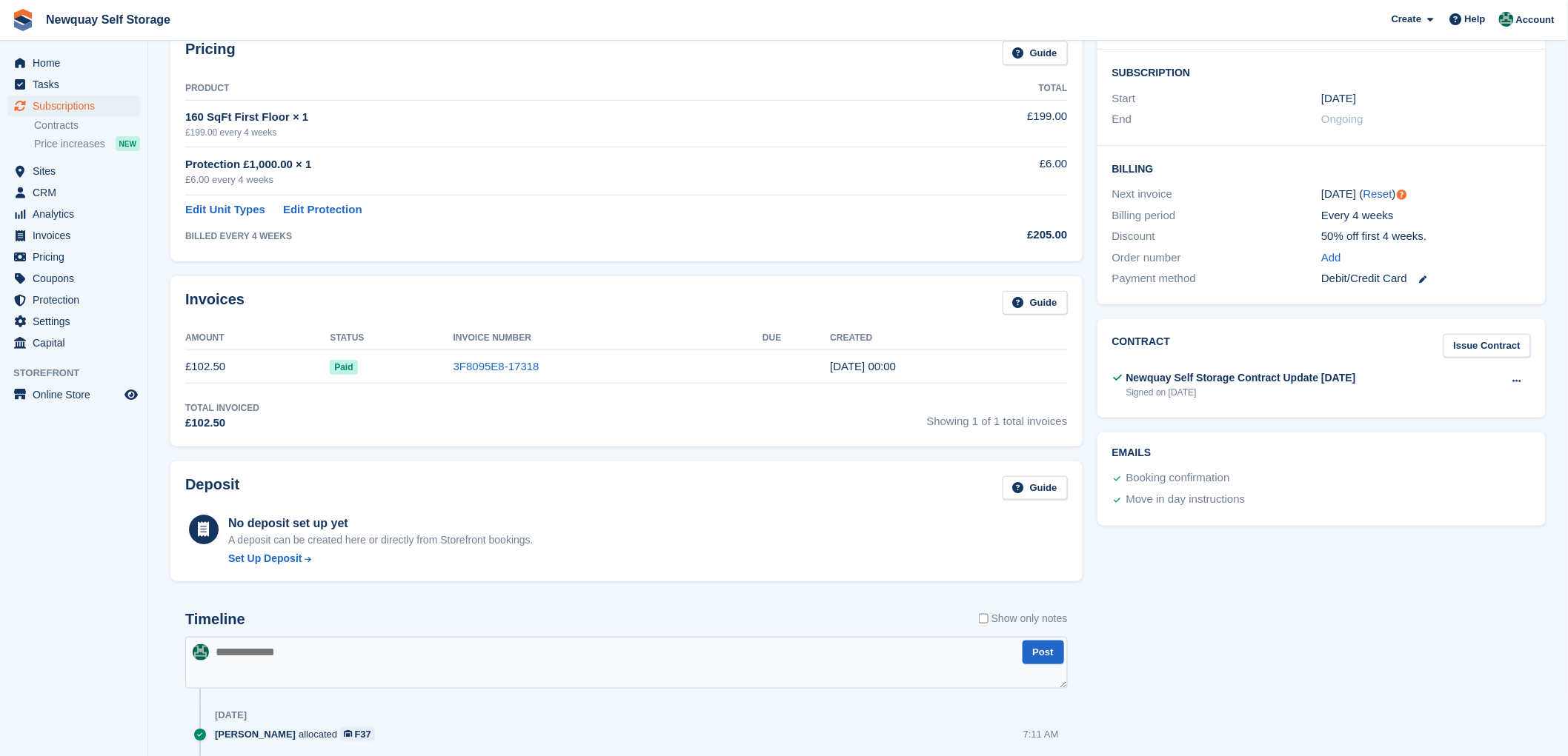
scroll to position [247, 0]
click at [494, 368] on link "3F8095E8-17318" at bounding box center [496, 365] width 86 height 13
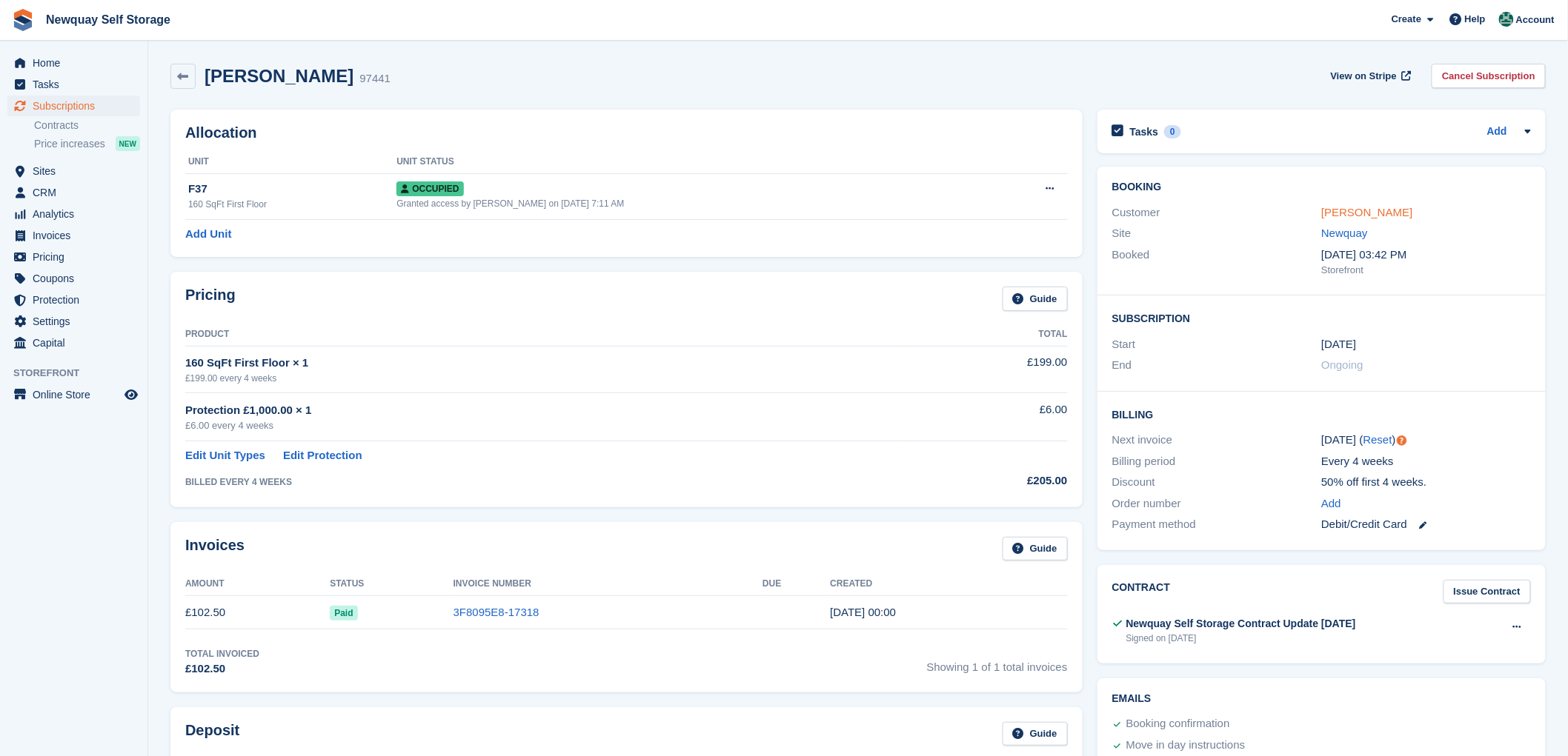
click at [1355, 213] on link "[PERSON_NAME]" at bounding box center [1368, 212] width 91 height 13
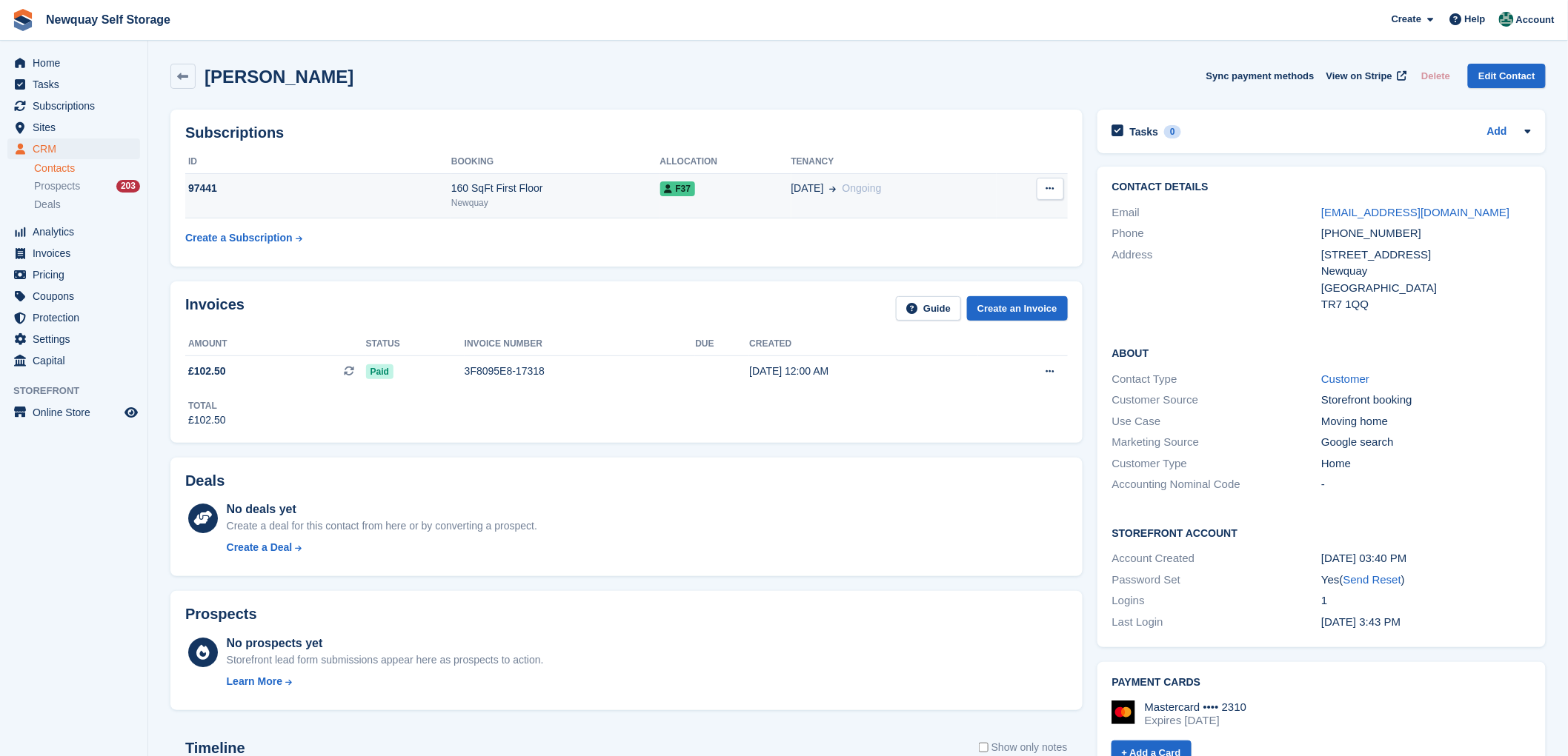
click at [209, 188] on div "97441" at bounding box center [318, 189] width 266 height 15
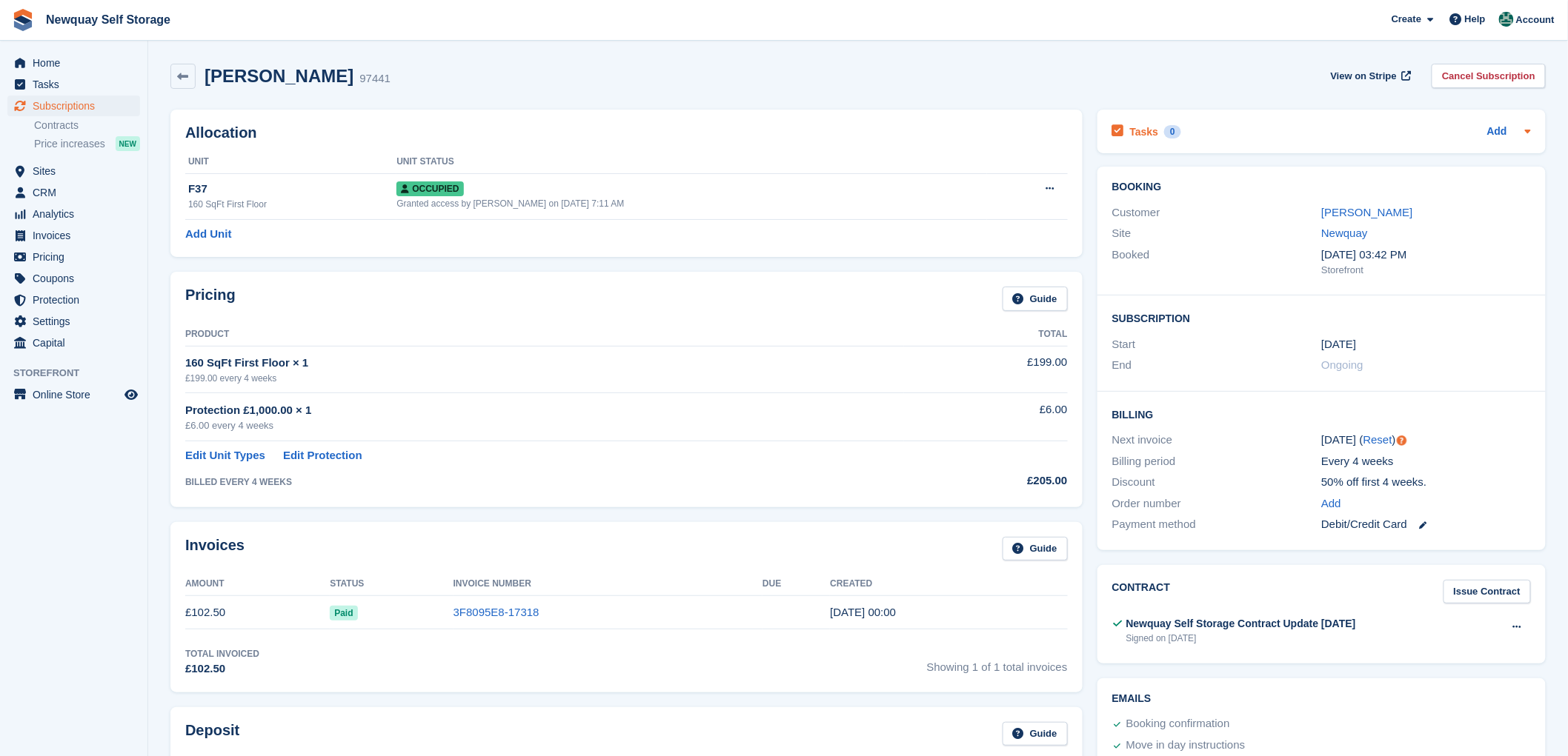
click at [1524, 134] on icon at bounding box center [1528, 131] width 12 height 12
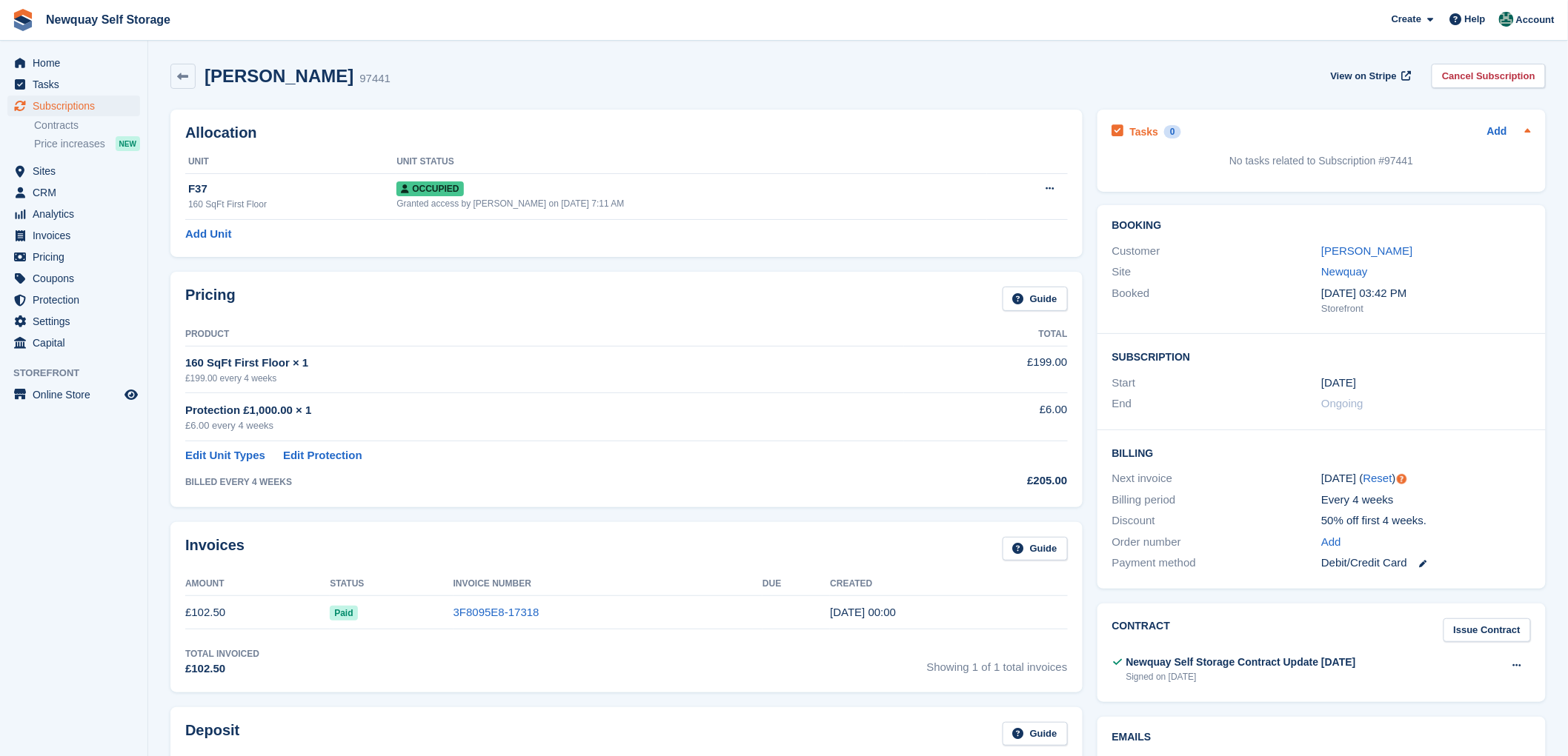
click at [1524, 128] on icon at bounding box center [1528, 131] width 12 height 12
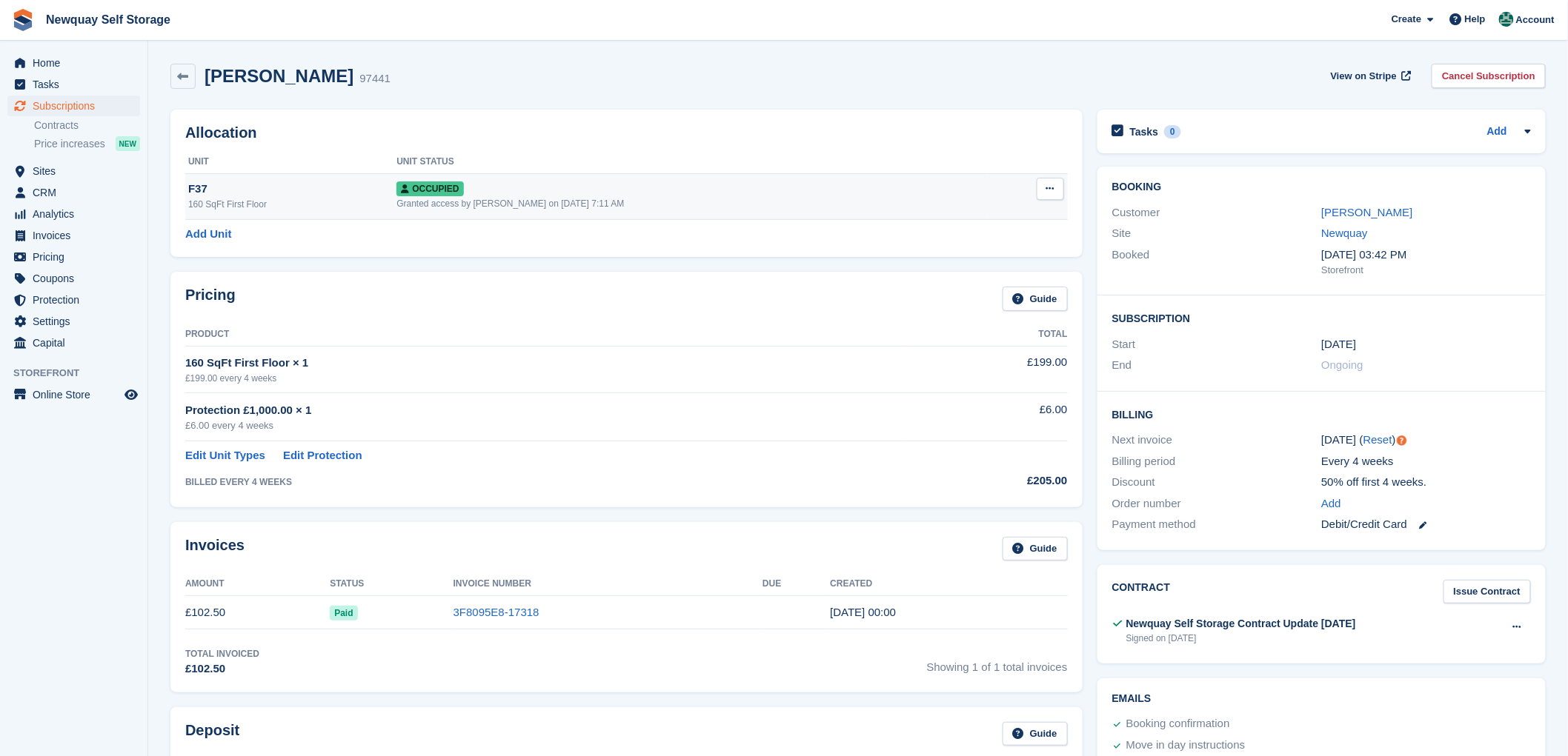
click at [436, 185] on span "Occupied" at bounding box center [429, 188] width 67 height 15
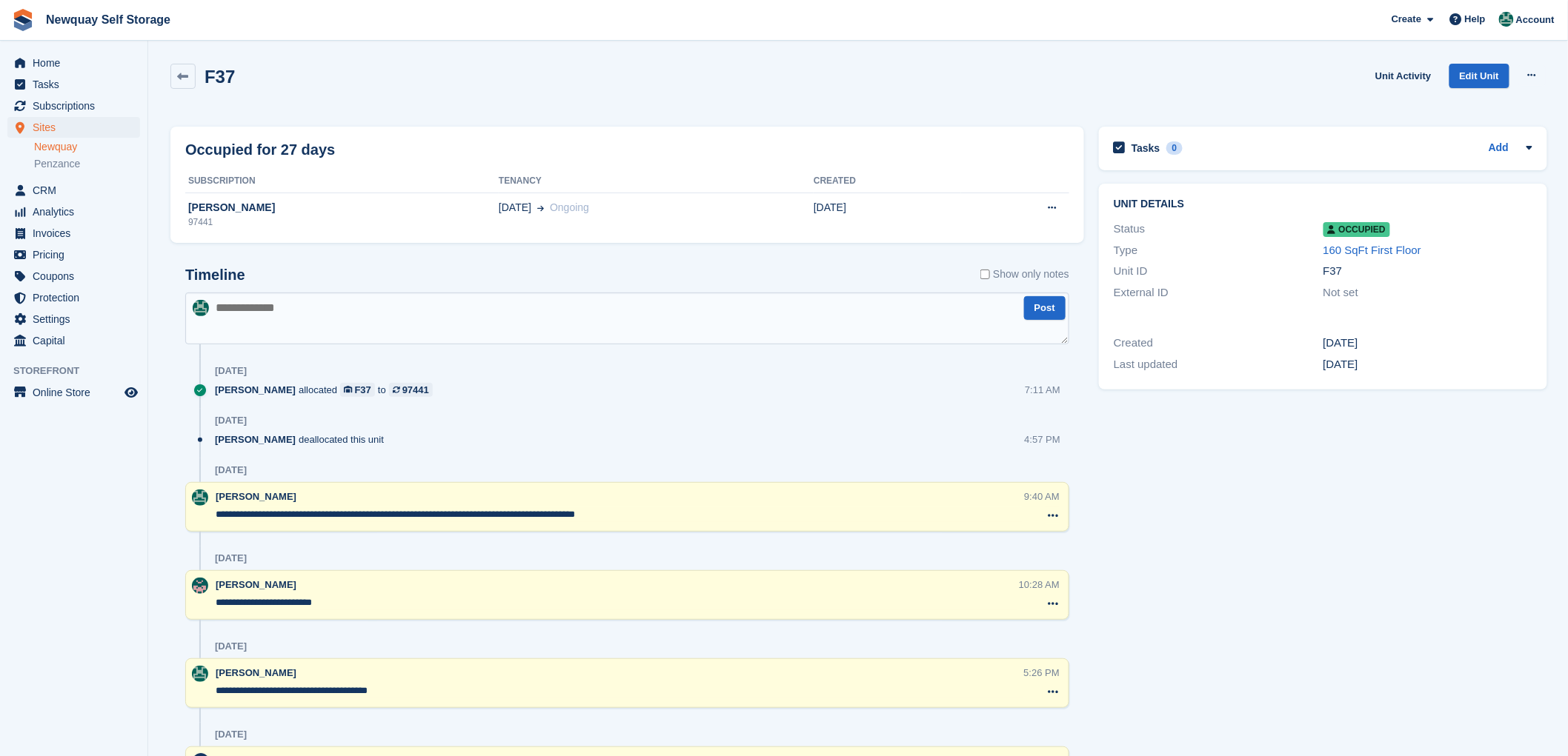
drag, startPoint x: 261, startPoint y: 295, endPoint x: 261, endPoint y: 323, distance: 28.0
click at [261, 316] on textarea at bounding box center [627, 318] width 884 height 52
type textarea "**********"
click at [1050, 310] on button "Post" at bounding box center [1045, 308] width 42 height 24
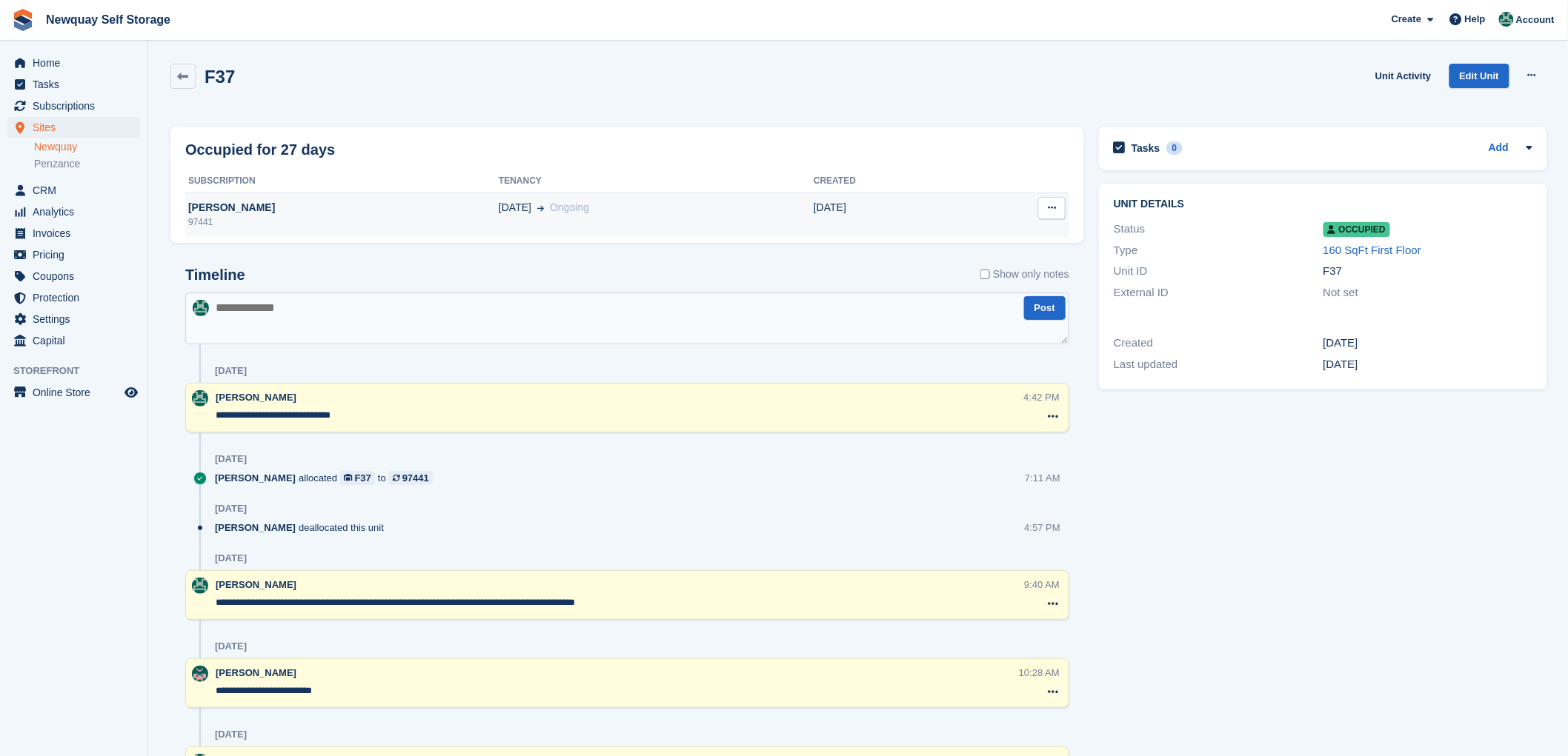
click at [550, 210] on span "Ongoing" at bounding box center [569, 207] width 40 height 12
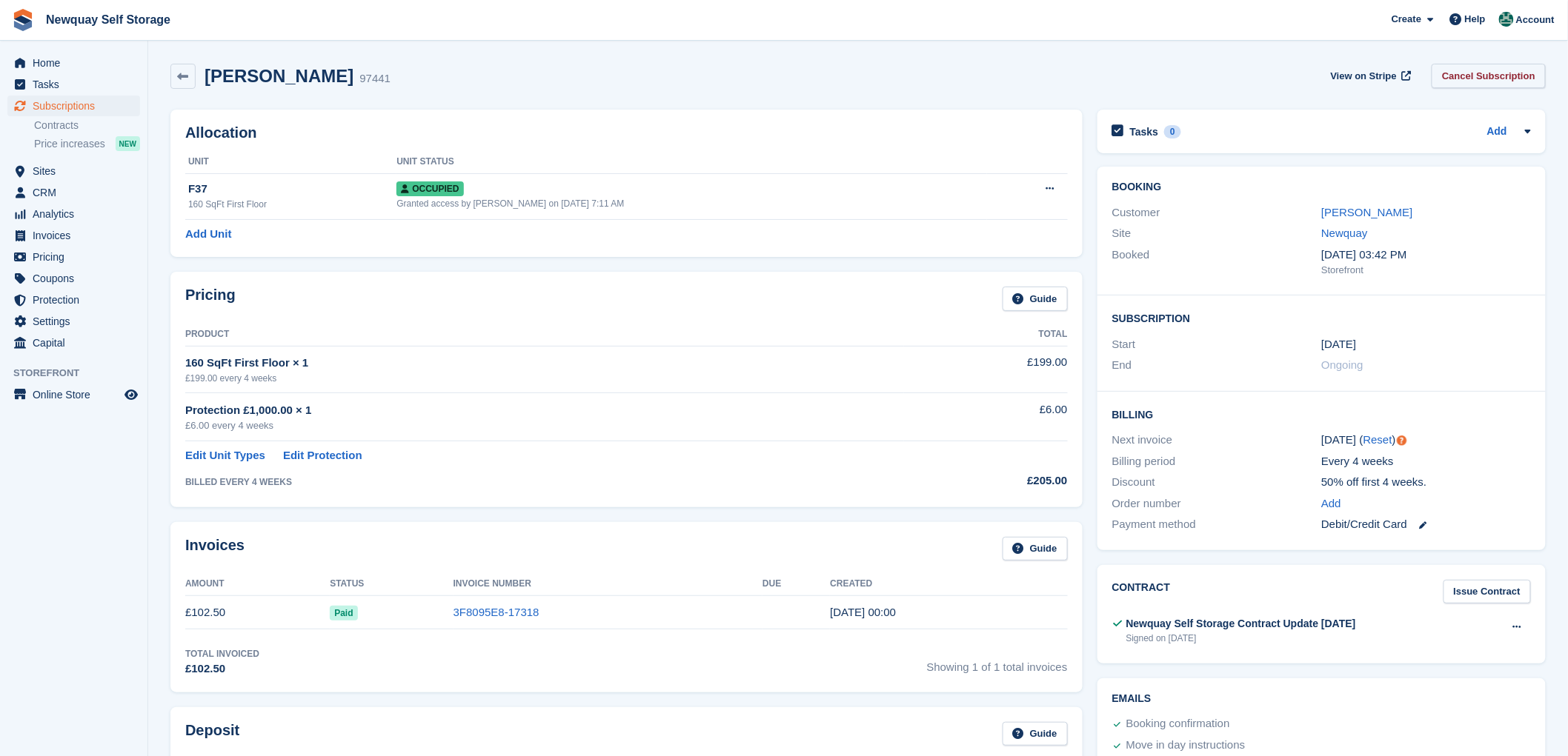
click at [1491, 76] on link "Cancel Subscription" at bounding box center [1490, 76] width 114 height 24
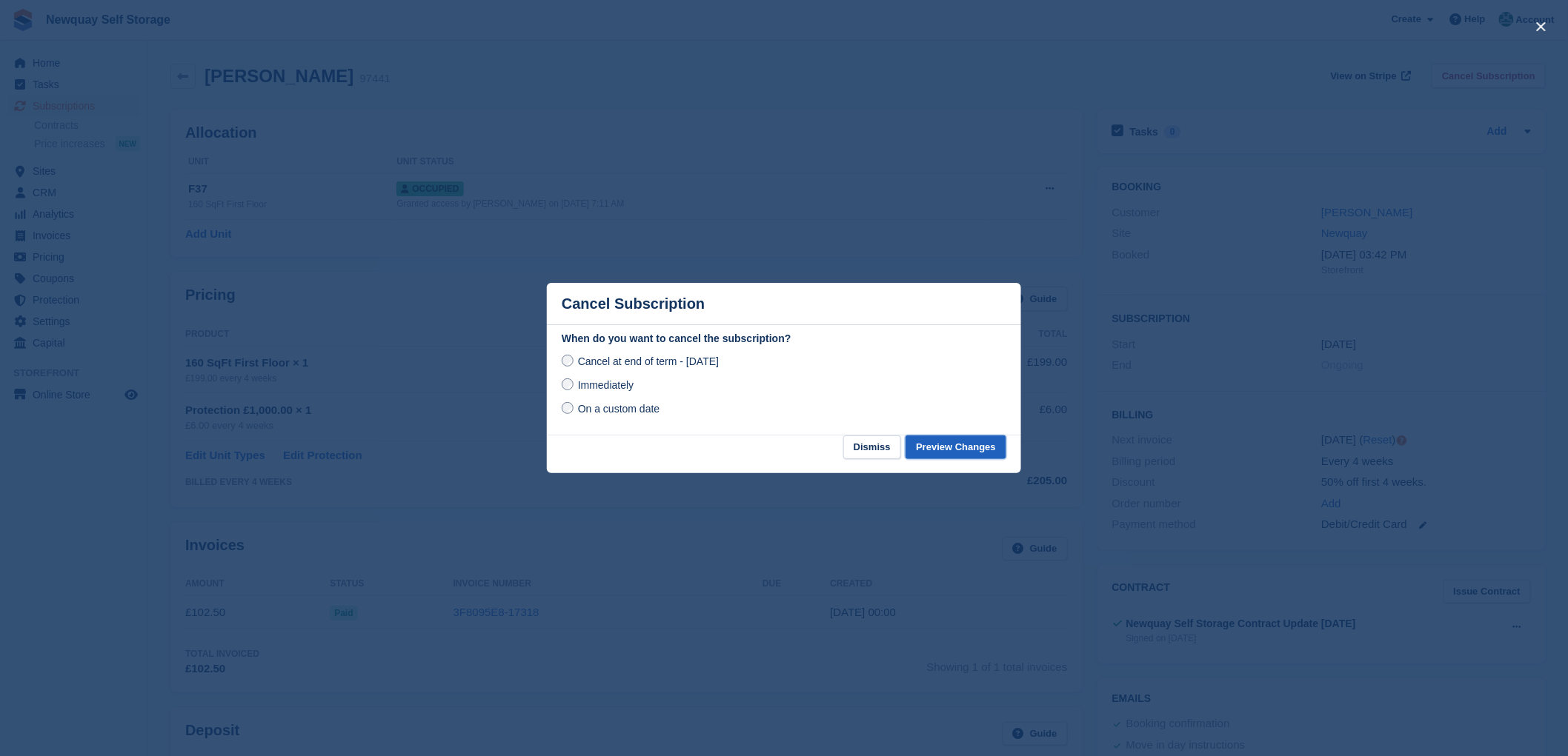
click at [977, 449] on button "Preview Changes" at bounding box center [956, 447] width 101 height 24
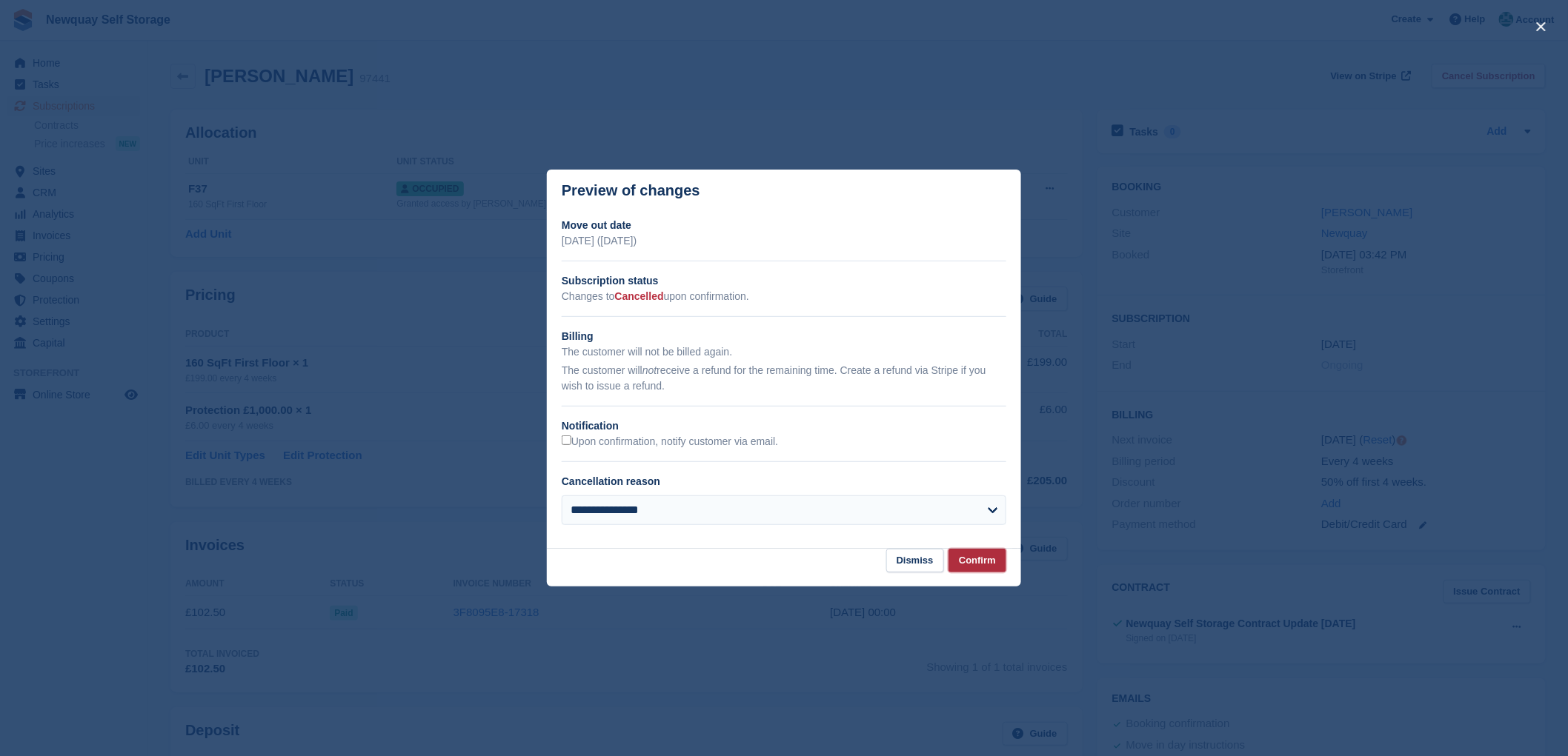
click at [980, 564] on button "Confirm" at bounding box center [978, 560] width 58 height 24
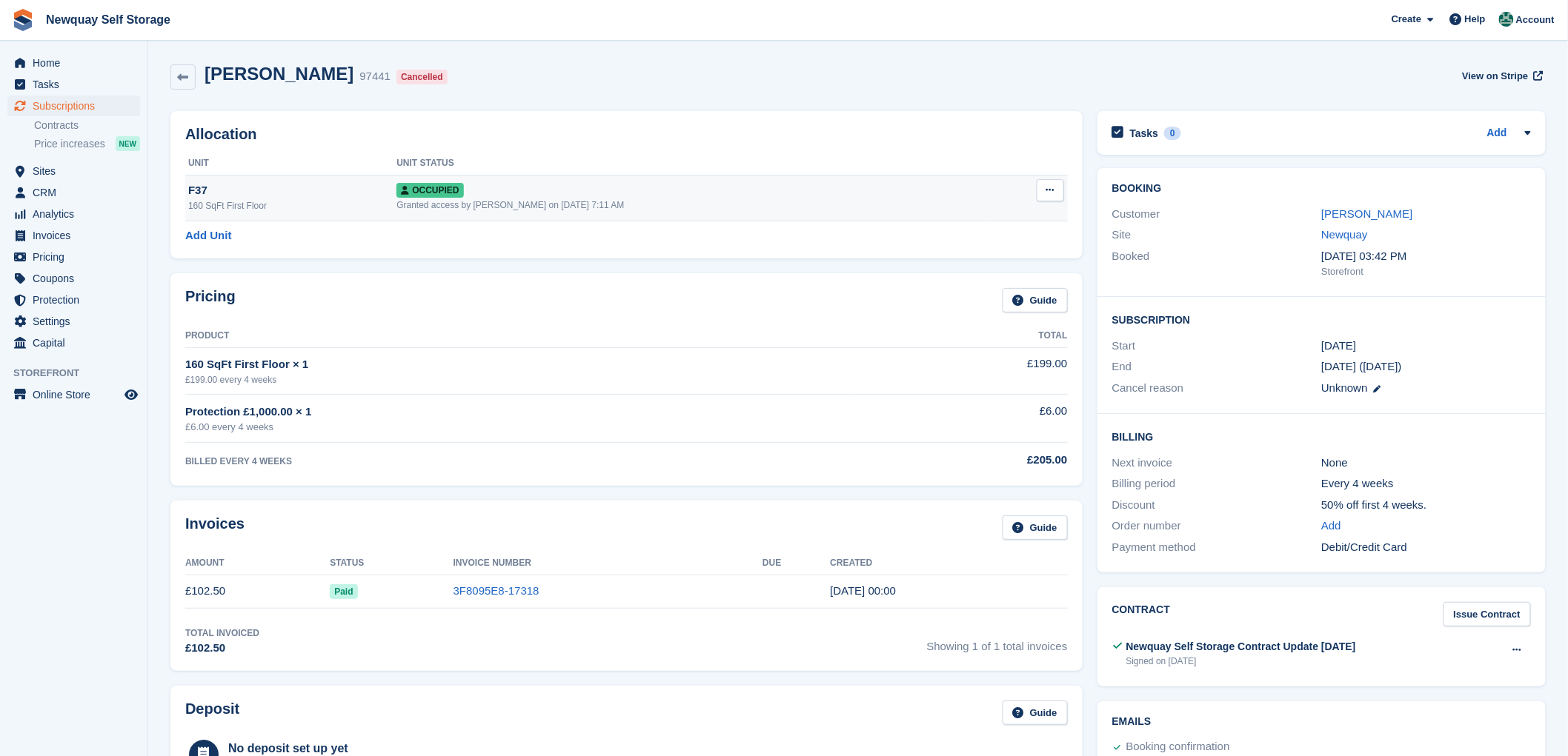
click at [414, 191] on span "Occupied" at bounding box center [429, 190] width 67 height 15
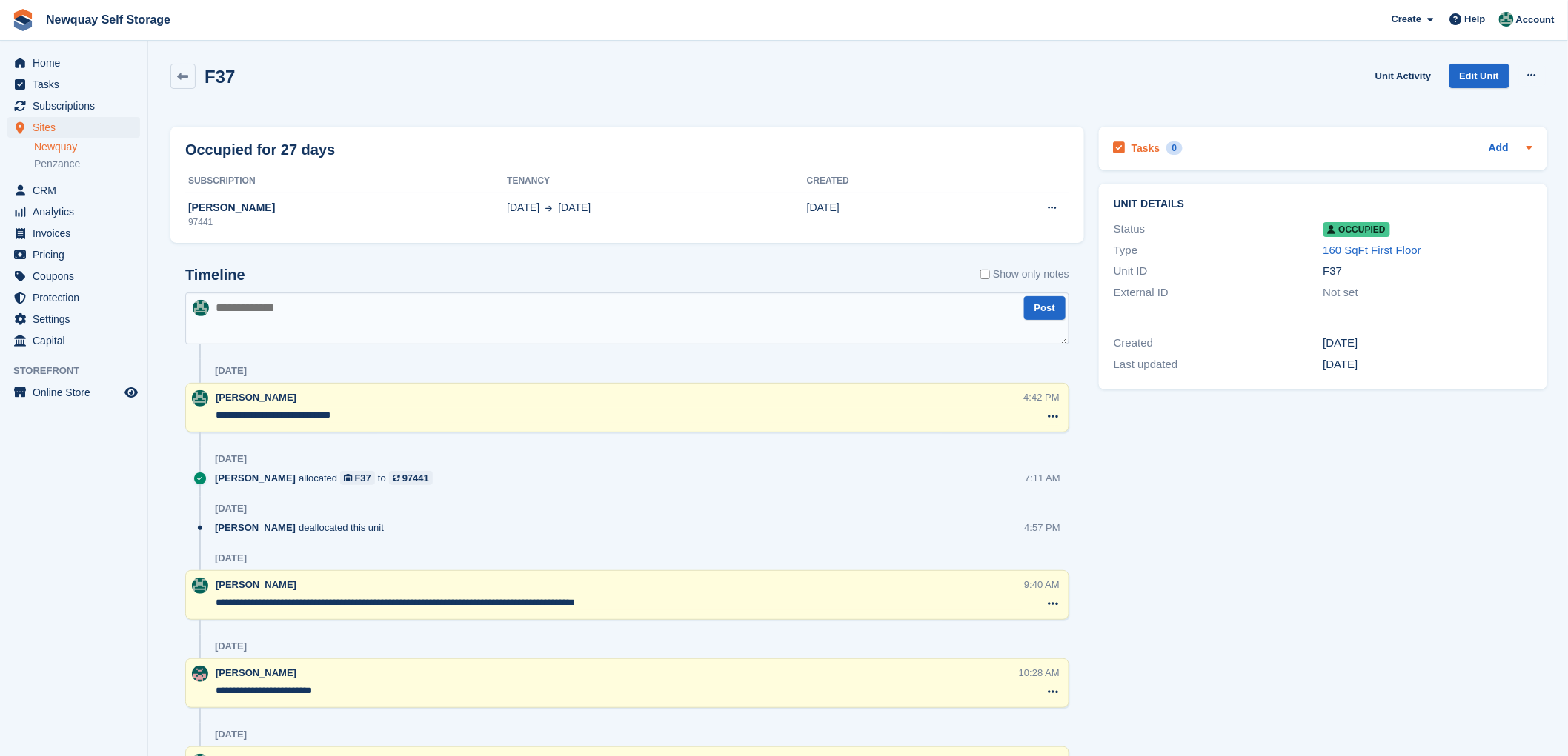
click at [1524, 143] on icon at bounding box center [1529, 147] width 12 height 12
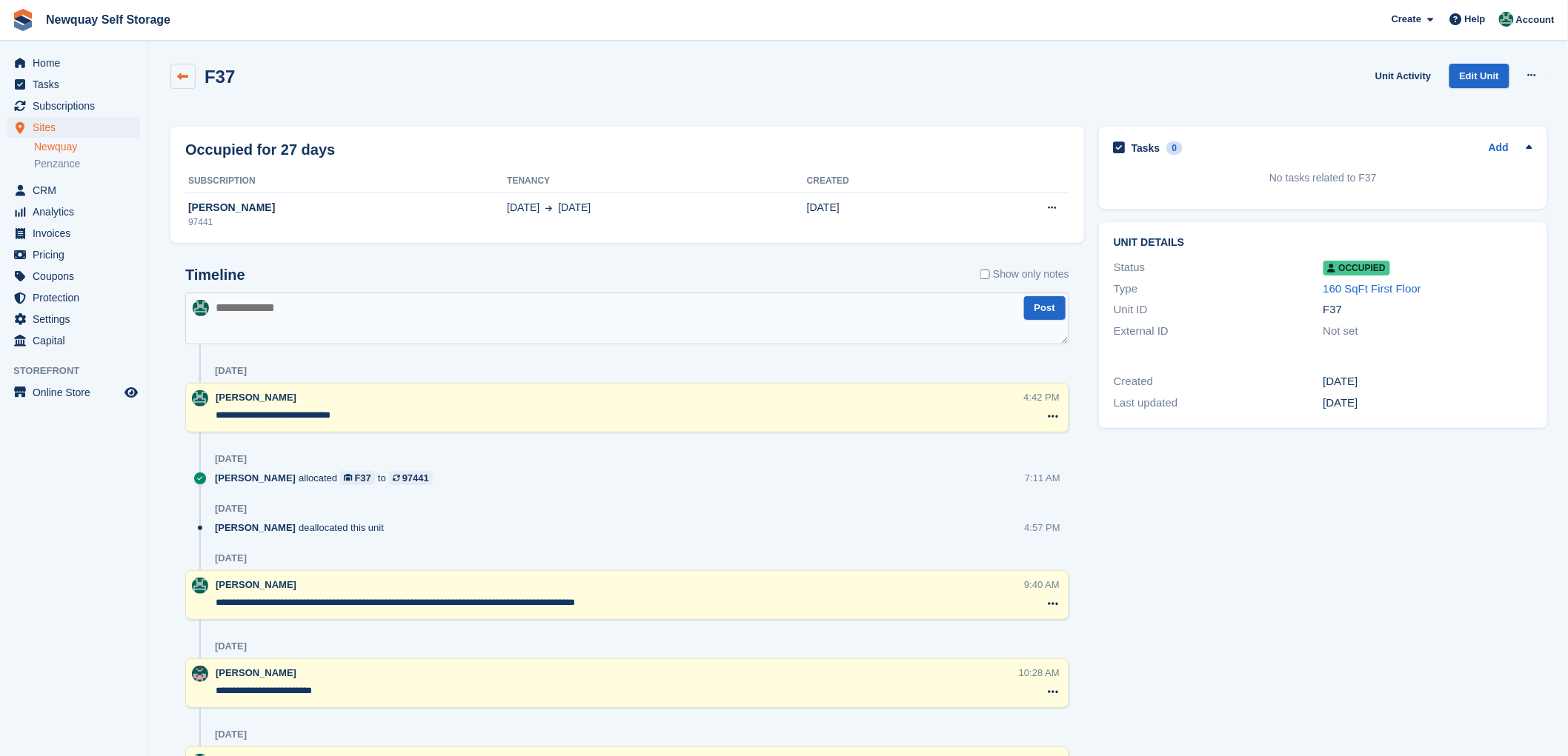
click at [178, 75] on icon at bounding box center [183, 76] width 11 height 11
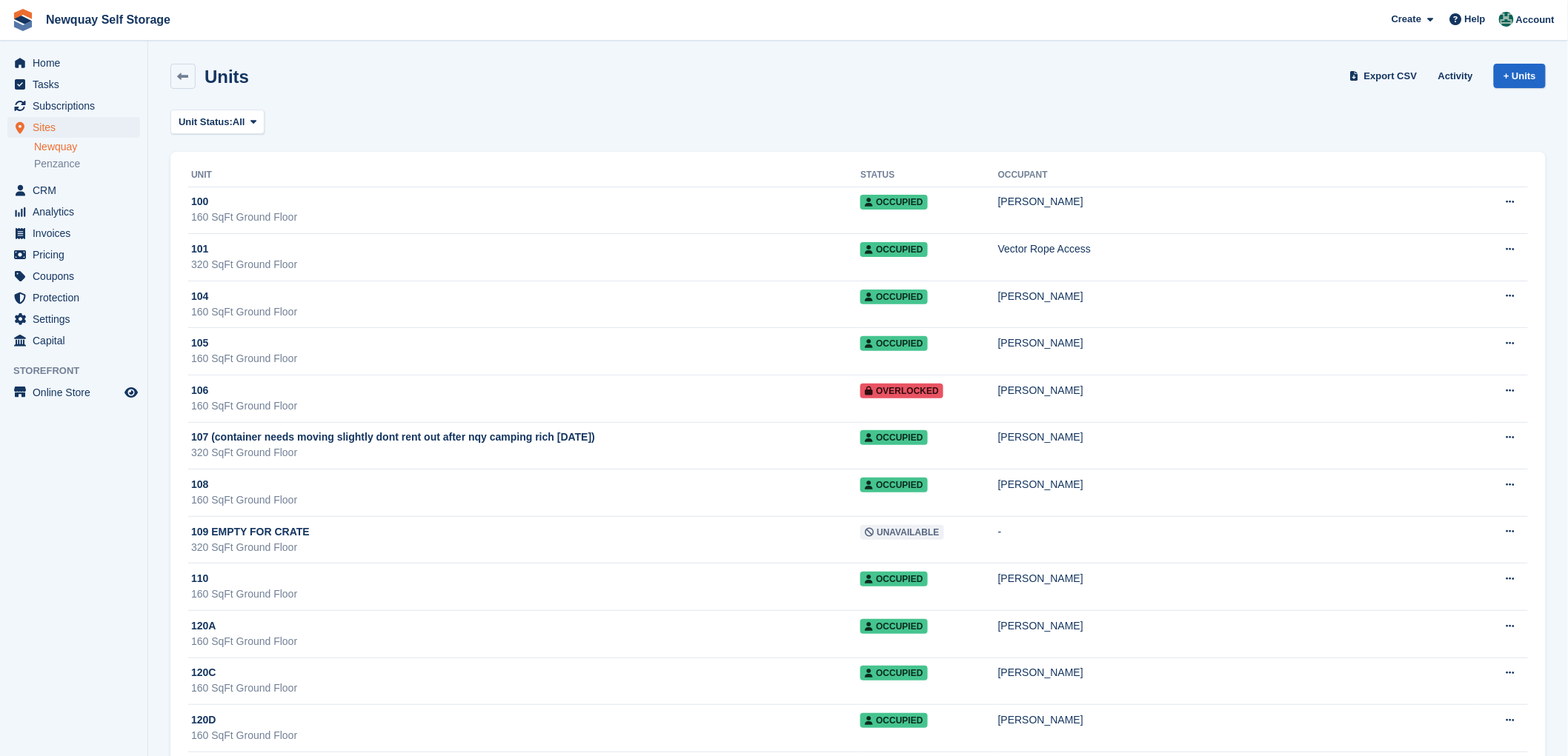
click at [48, 147] on link "Newquay" at bounding box center [86, 147] width 106 height 15
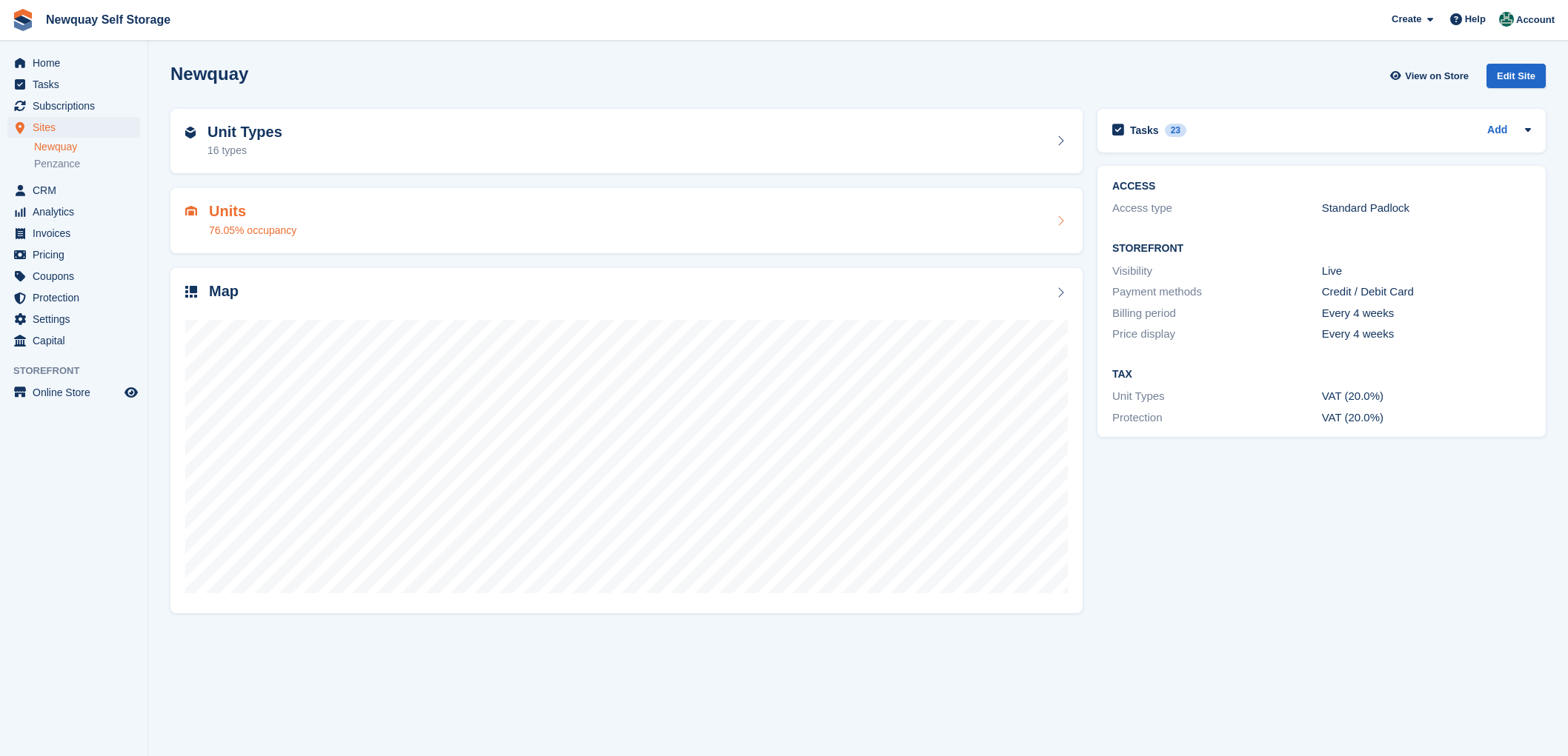
click at [221, 213] on h2 "Units" at bounding box center [253, 212] width 87 height 17
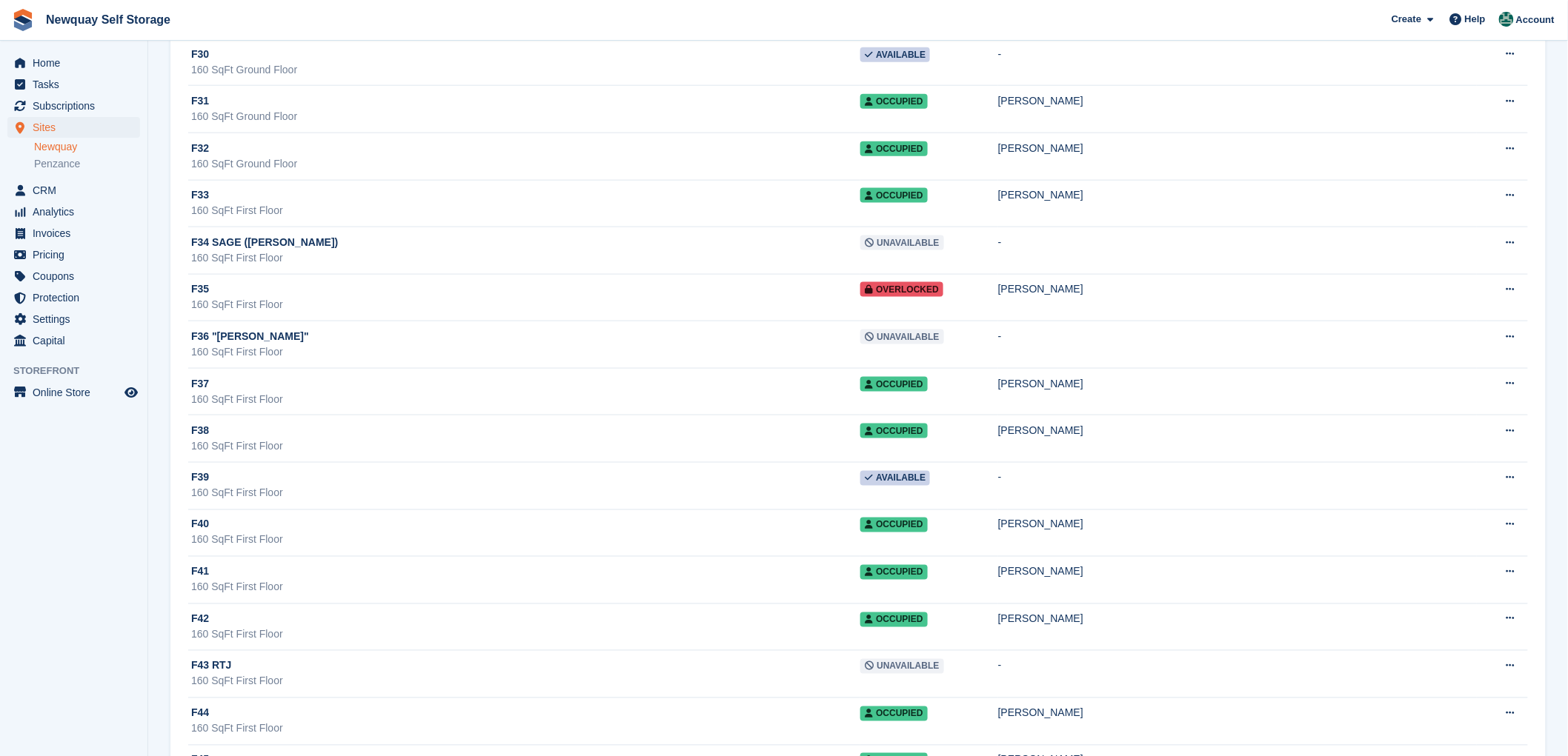
scroll to position [19508, 0]
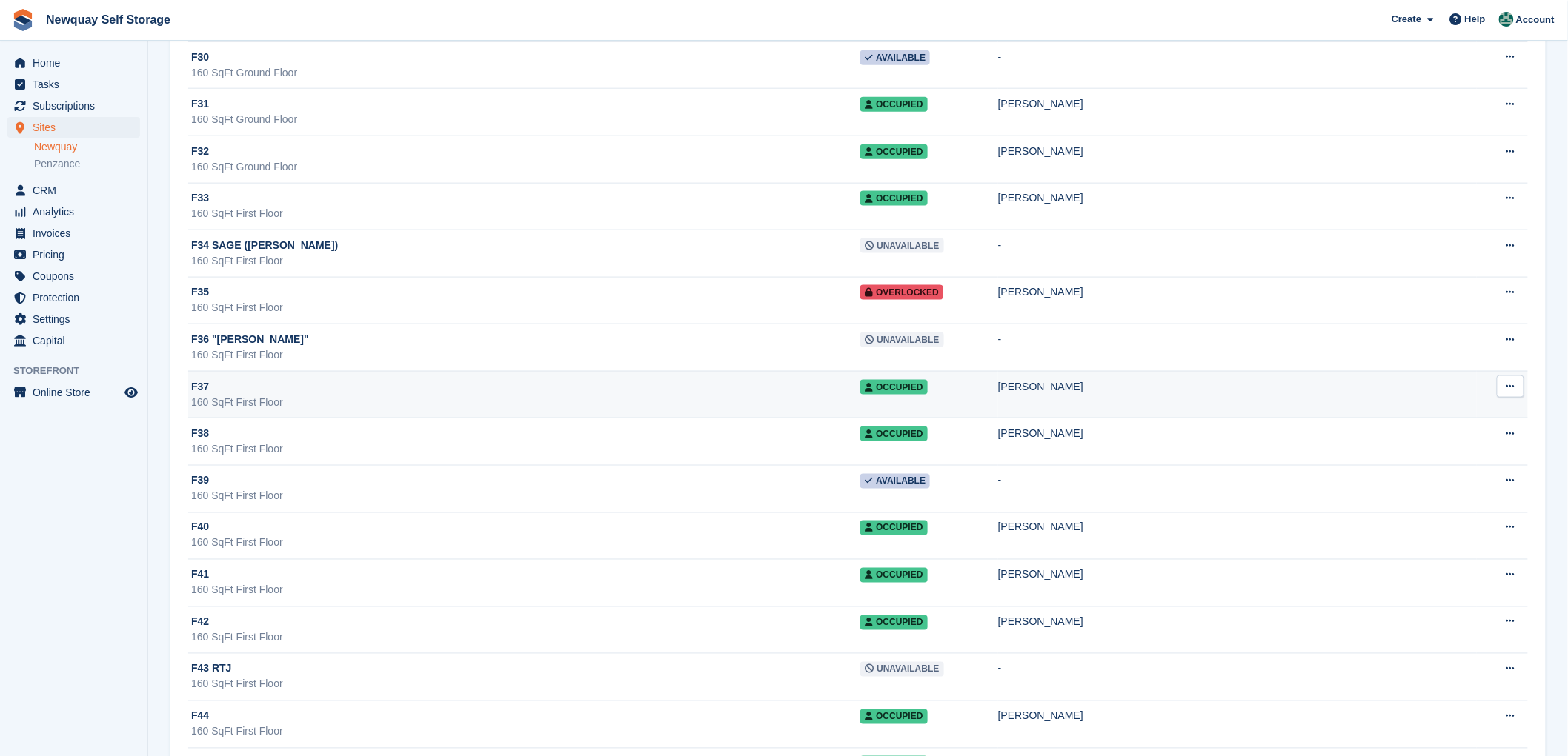
click at [1508, 391] on icon at bounding box center [1511, 386] width 8 height 10
click at [1398, 425] on p "Edit unit" at bounding box center [1453, 415] width 129 height 19
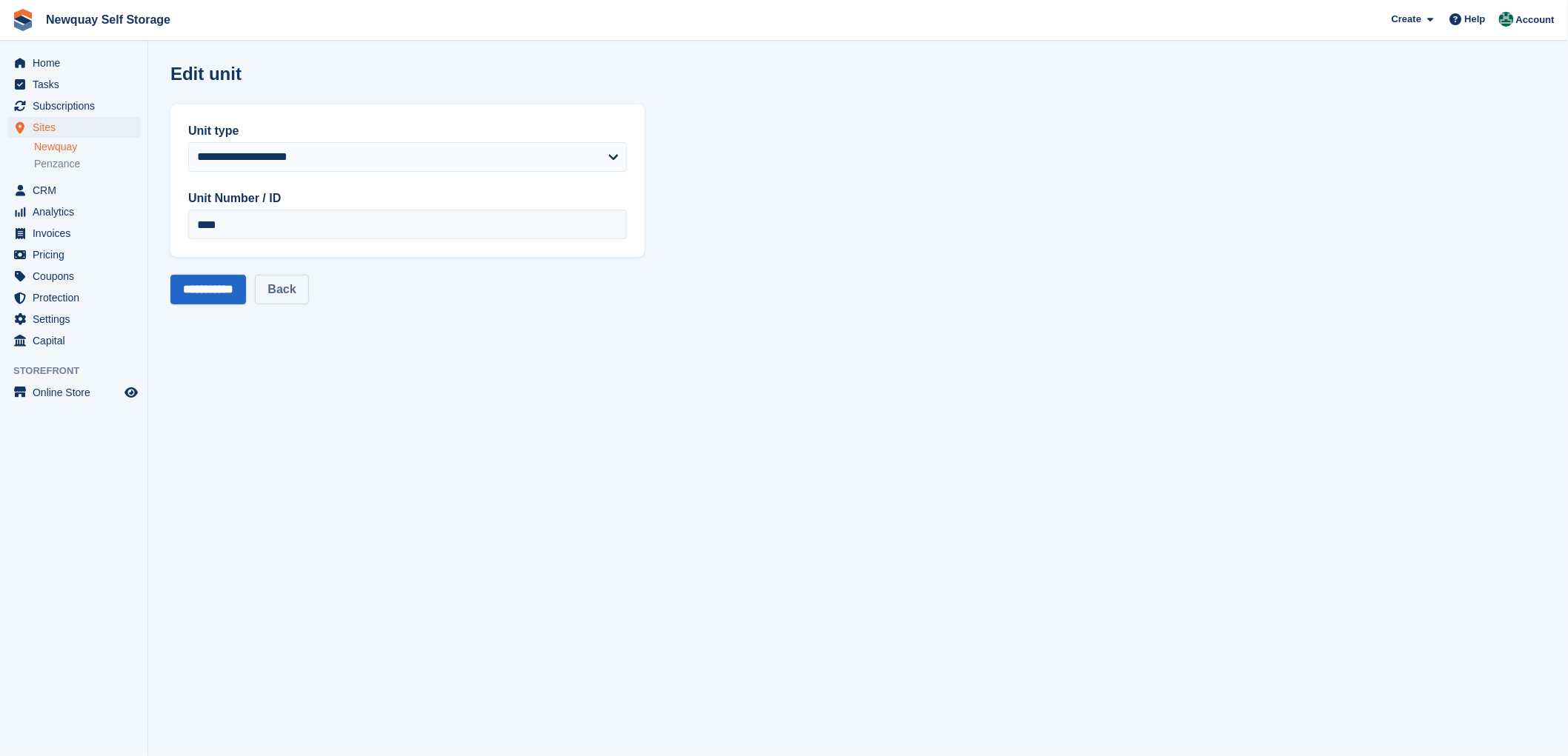
click at [291, 290] on link "Back" at bounding box center [281, 289] width 53 height 30
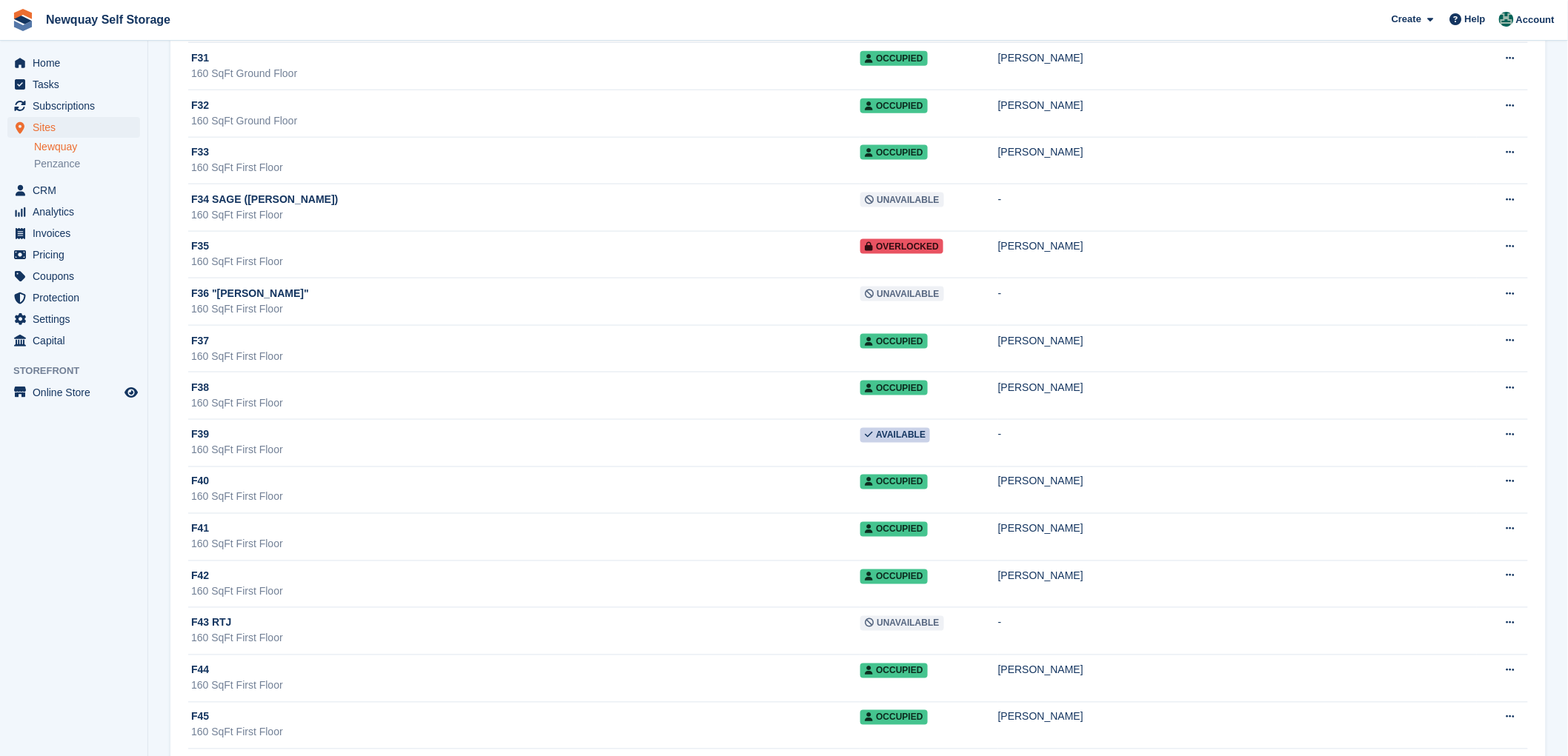
scroll to position [19672, 0]
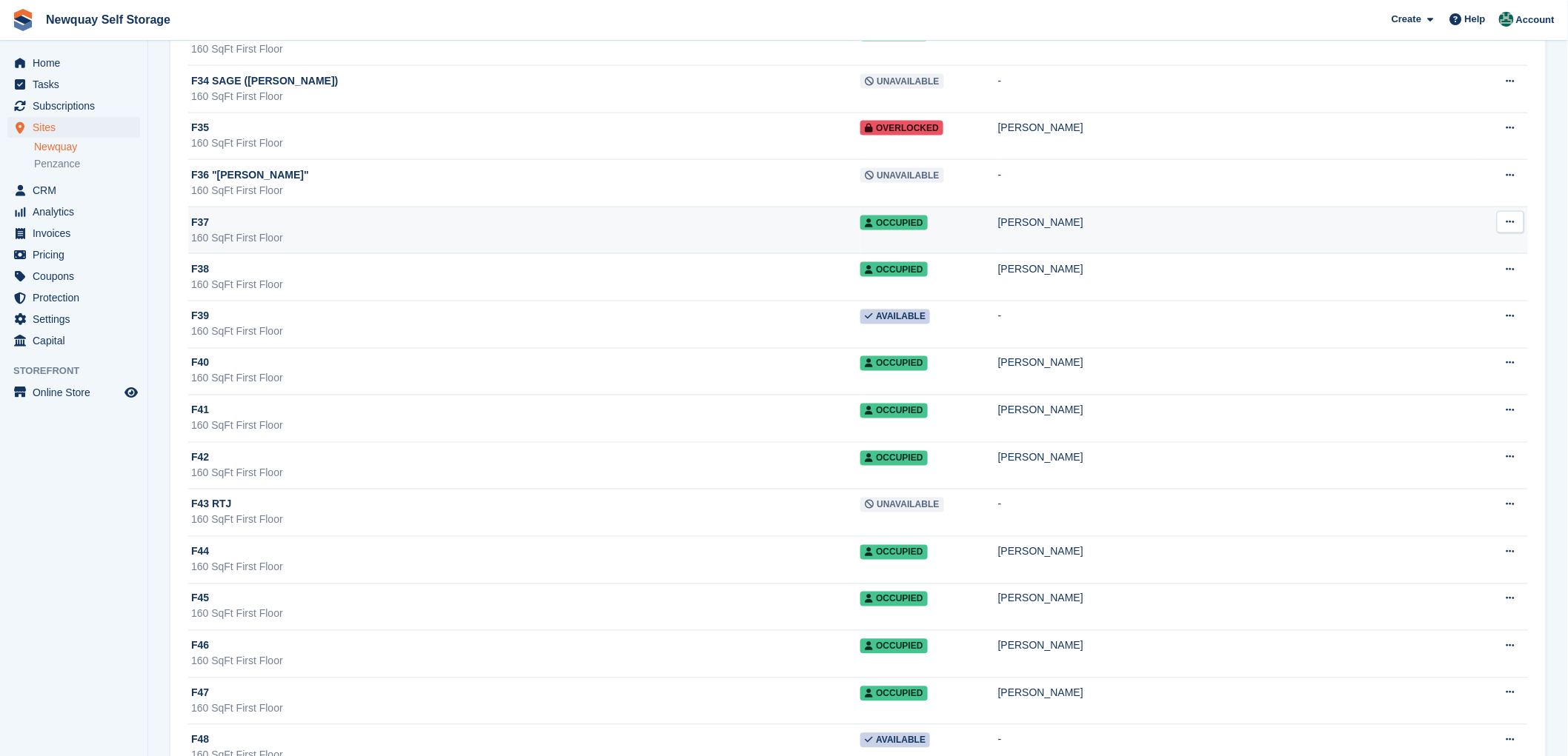
click at [1110, 230] on div "Ruth Davies" at bounding box center [1238, 223] width 478 height 15
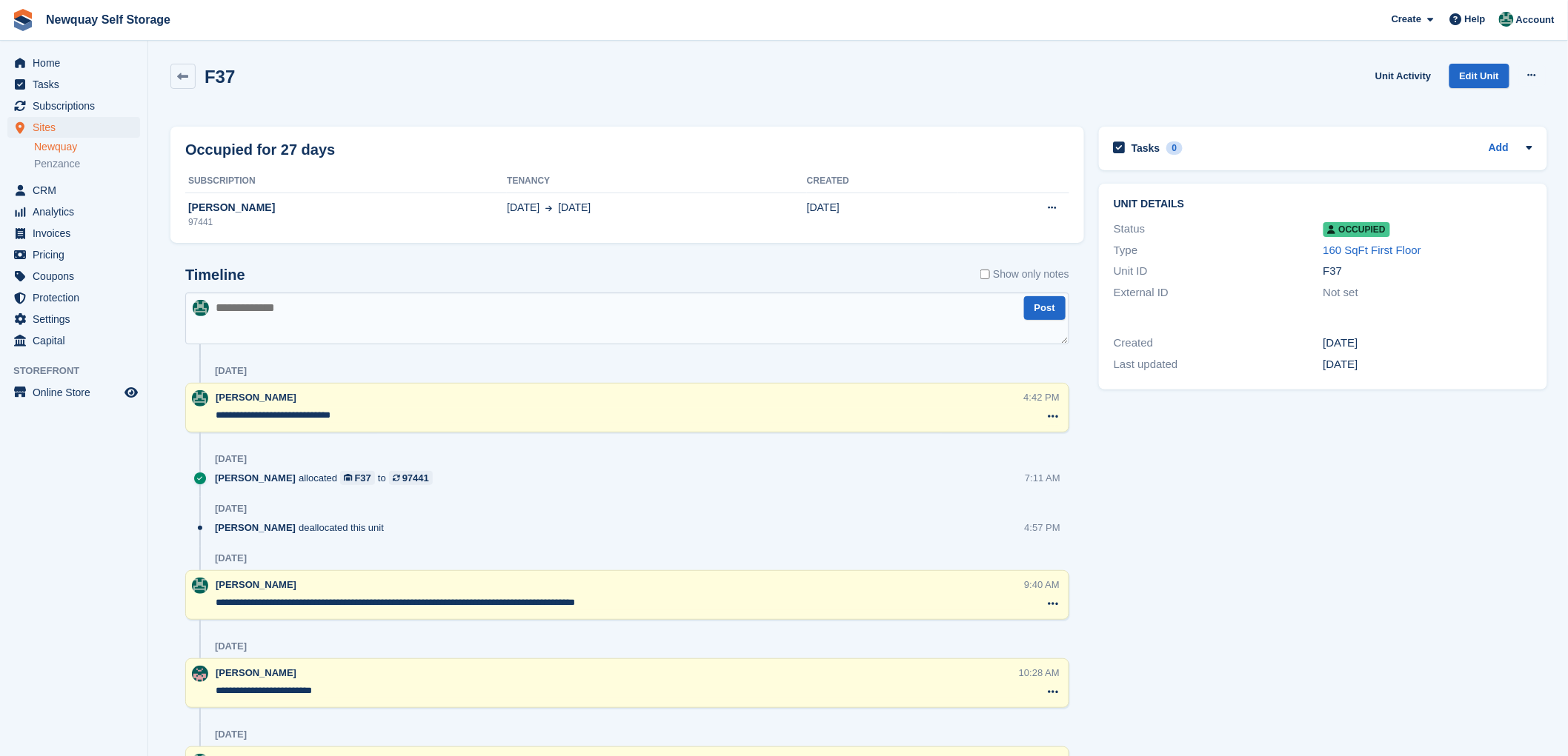
click at [1350, 232] on span "Occupied" at bounding box center [1357, 229] width 67 height 15
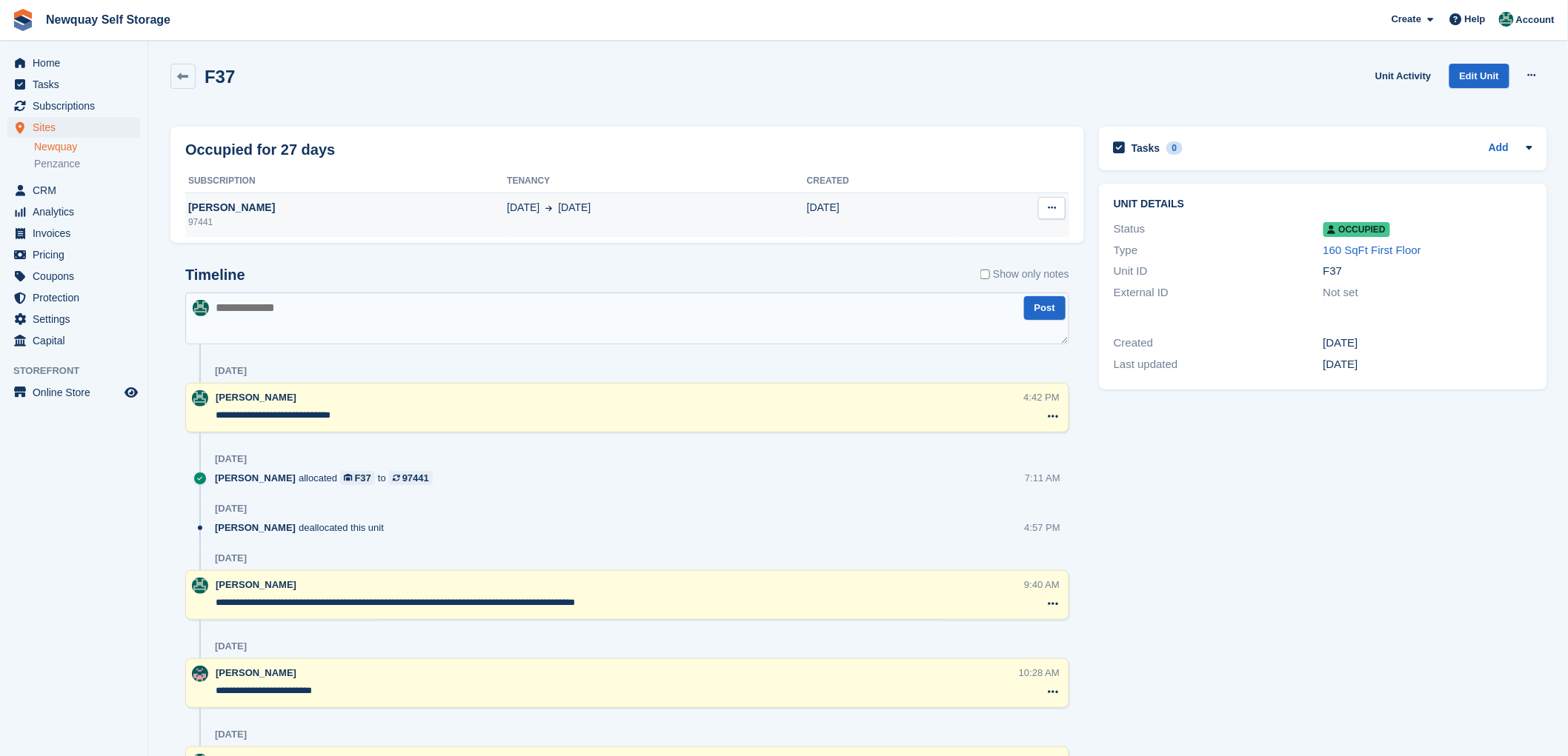
click at [224, 204] on div "[PERSON_NAME]" at bounding box center [346, 208] width 322 height 15
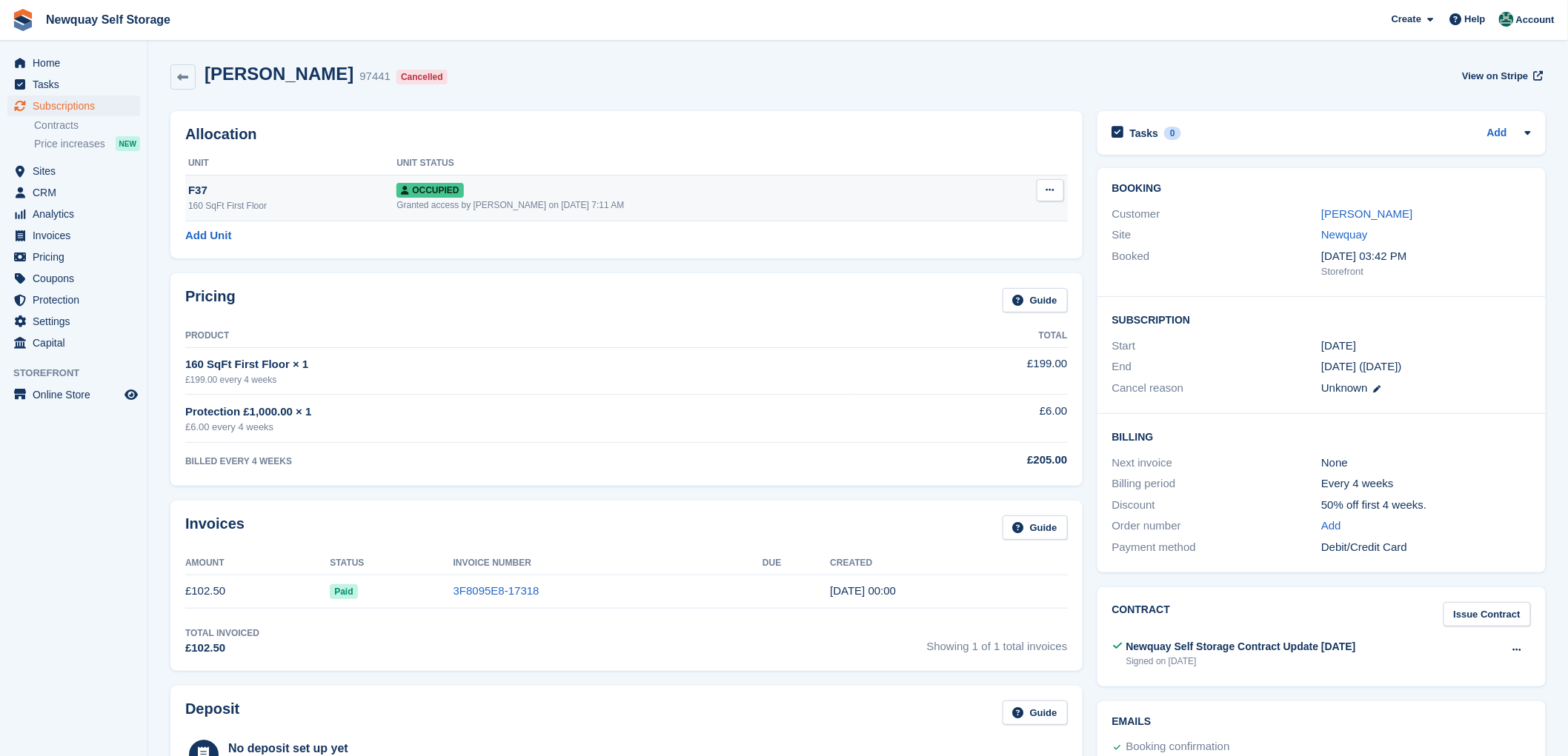
drag, startPoint x: 408, startPoint y: 193, endPoint x: 400, endPoint y: 186, distance: 10.6
click at [400, 186] on span "Occupied" at bounding box center [429, 190] width 67 height 15
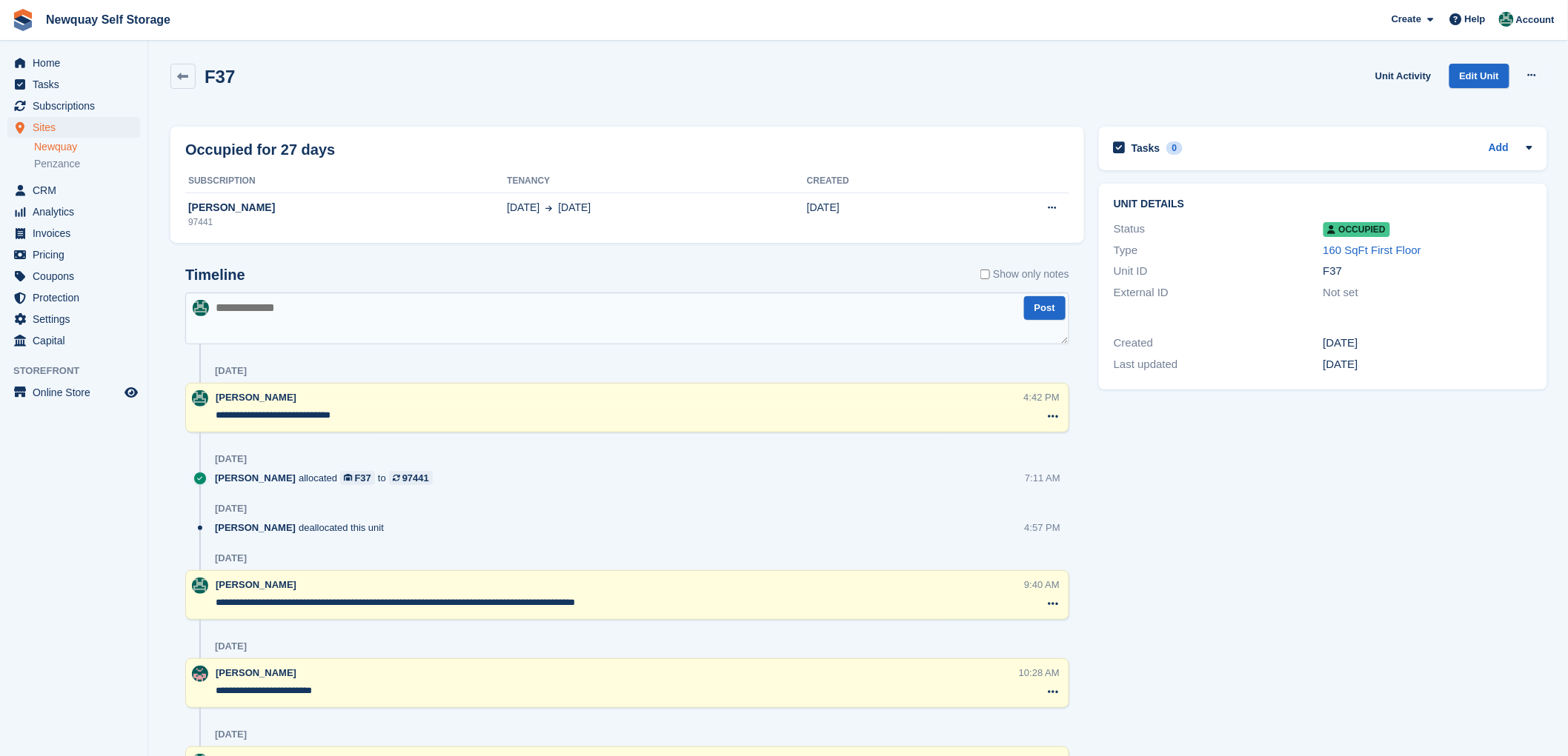
click at [1354, 237] on span "Occupied" at bounding box center [1357, 229] width 67 height 15
click at [1527, 148] on icon at bounding box center [1530, 148] width 6 height 4
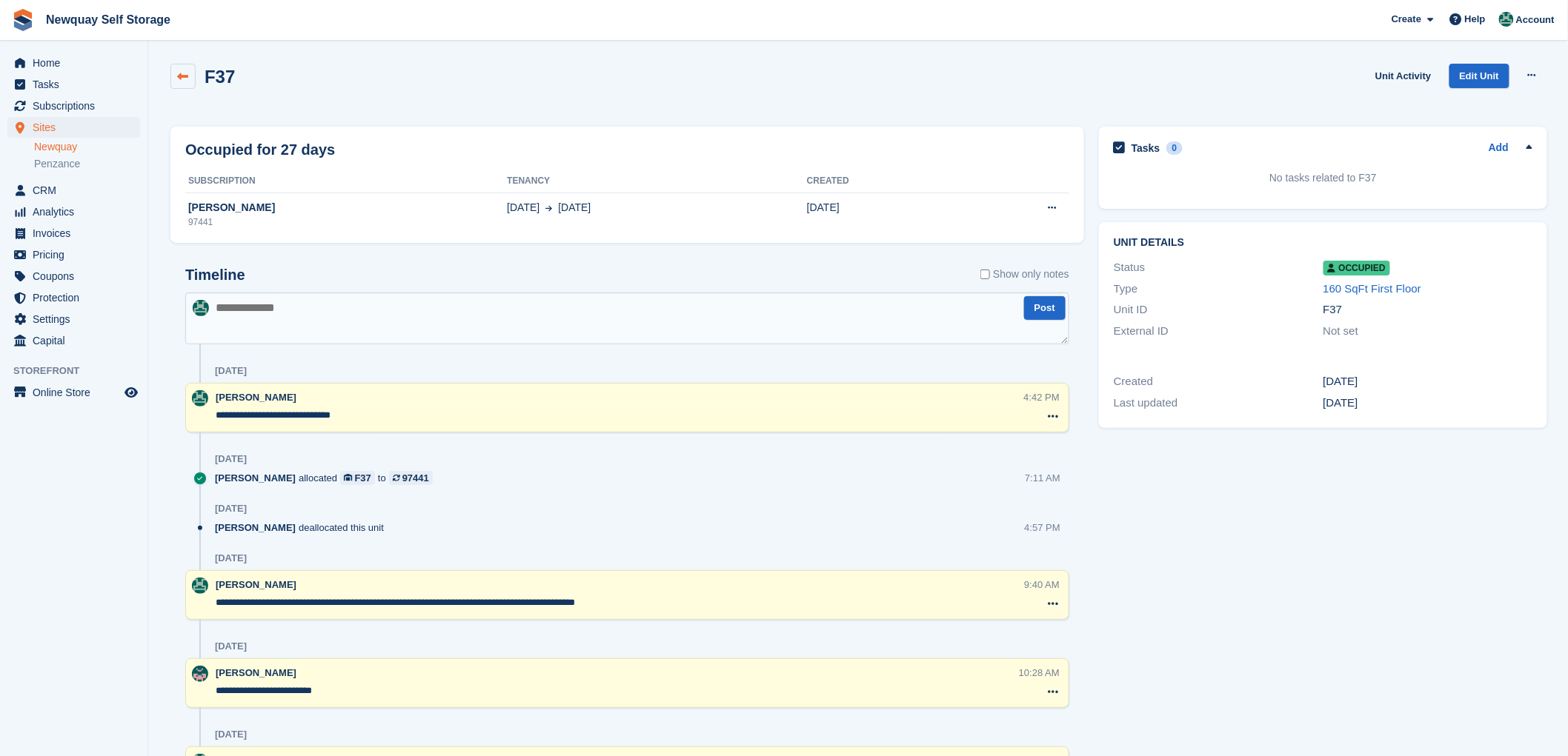
click at [179, 75] on icon at bounding box center [183, 76] width 11 height 11
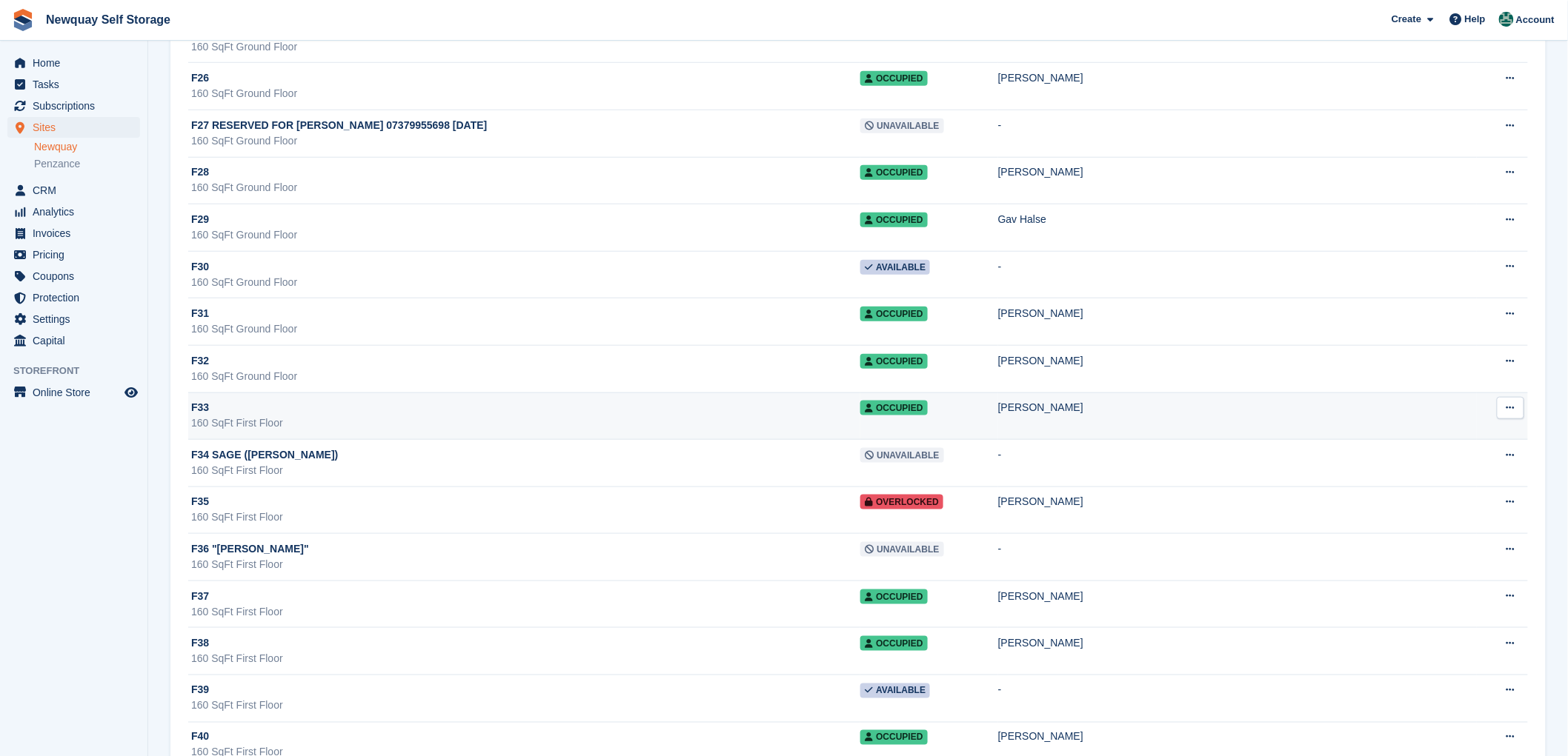
scroll to position [19417, 0]
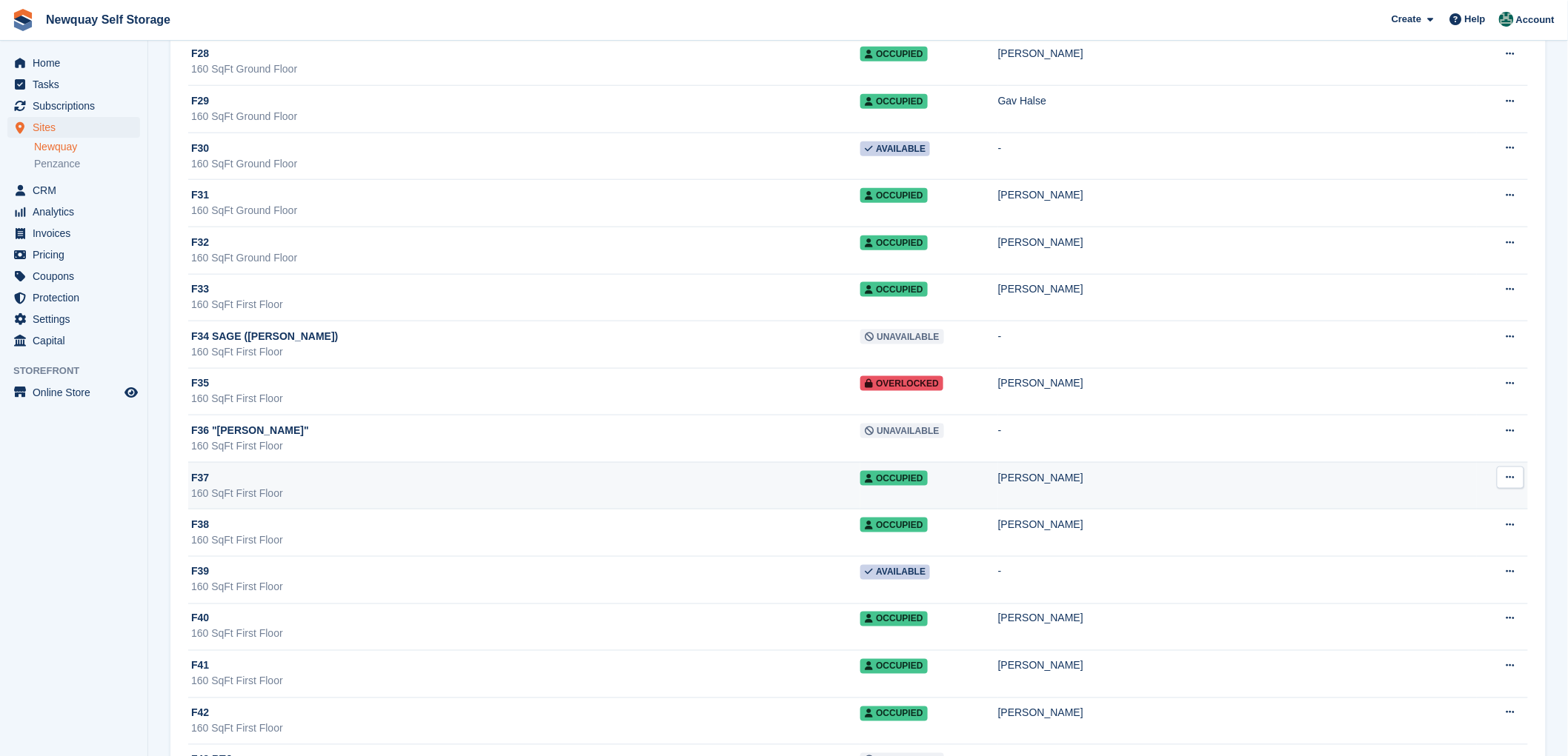
click at [1509, 482] on icon at bounding box center [1511, 477] width 8 height 10
click at [1446, 535] on p "Unit activity" at bounding box center [1453, 526] width 129 height 19
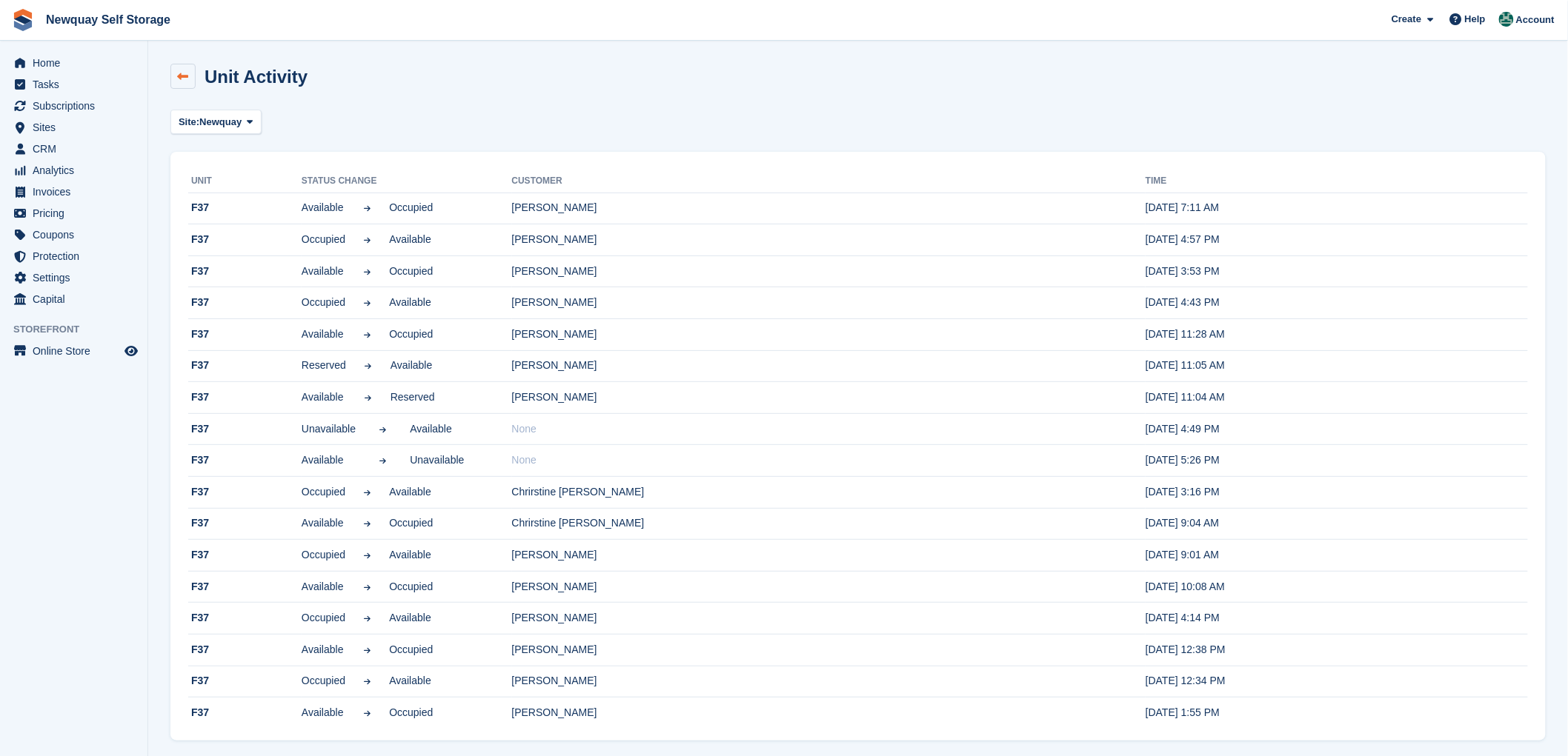
click at [178, 71] on icon at bounding box center [183, 76] width 11 height 11
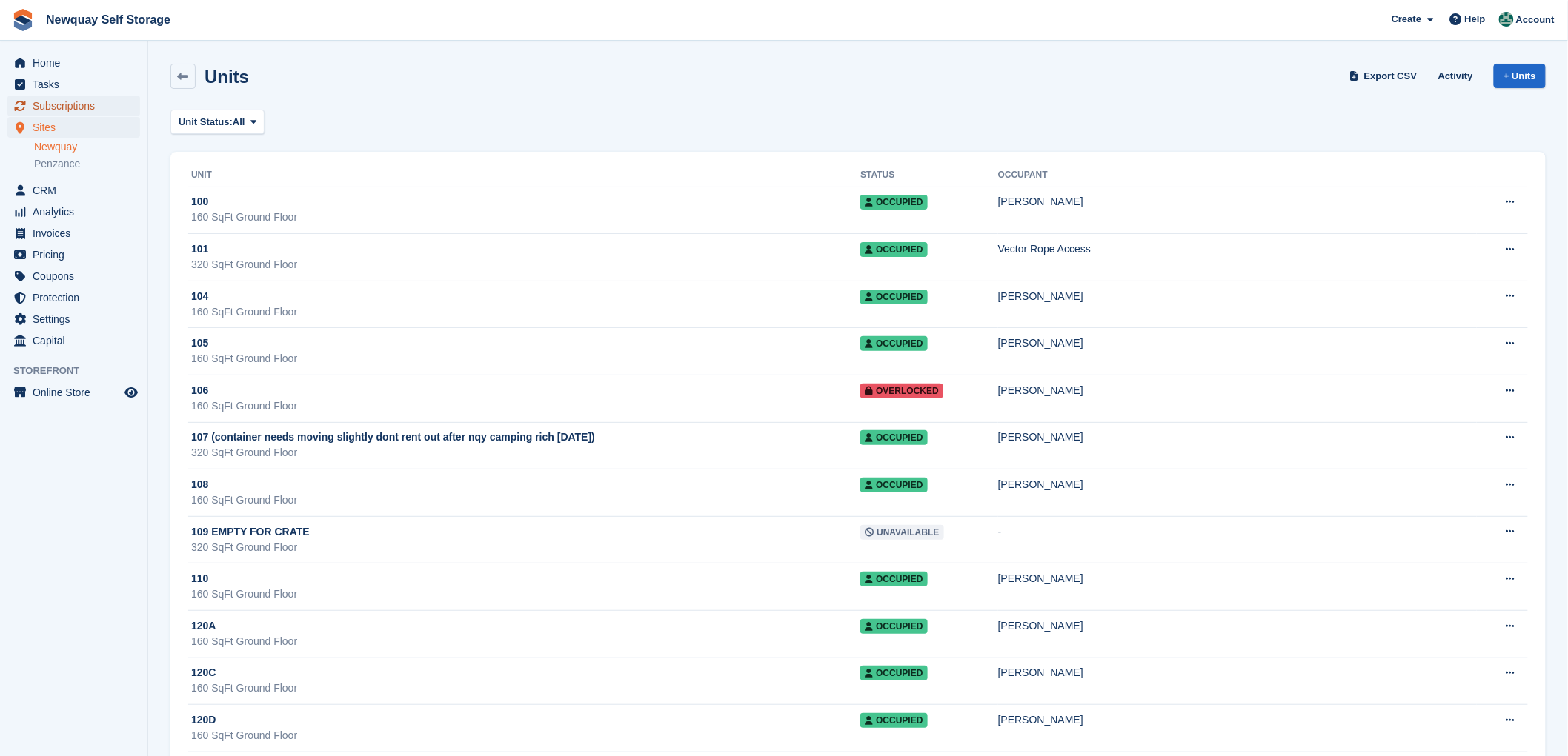
click at [57, 104] on span "Subscriptions" at bounding box center [77, 106] width 89 height 20
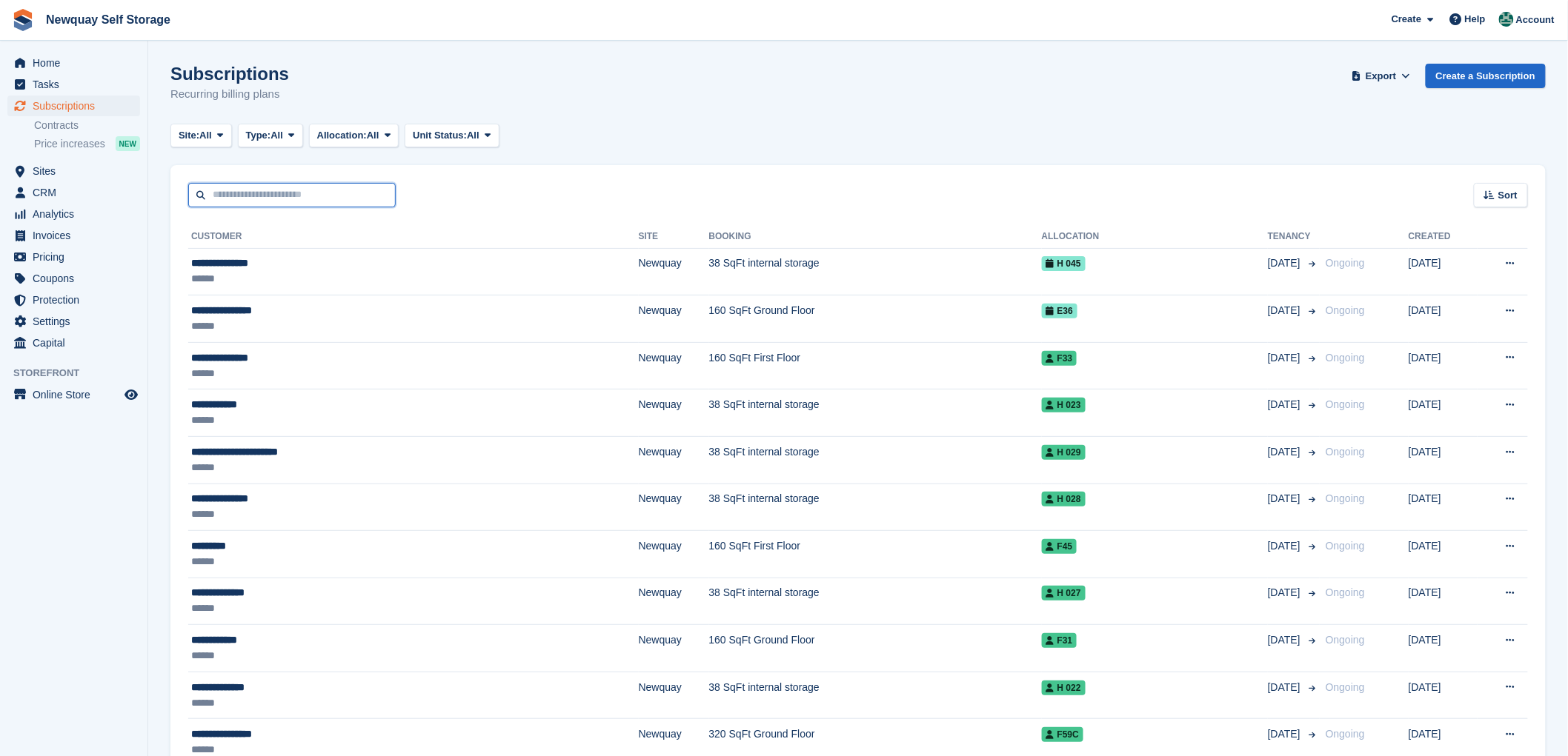
click at [241, 197] on input "text" at bounding box center [292, 195] width 207 height 24
type input "****"
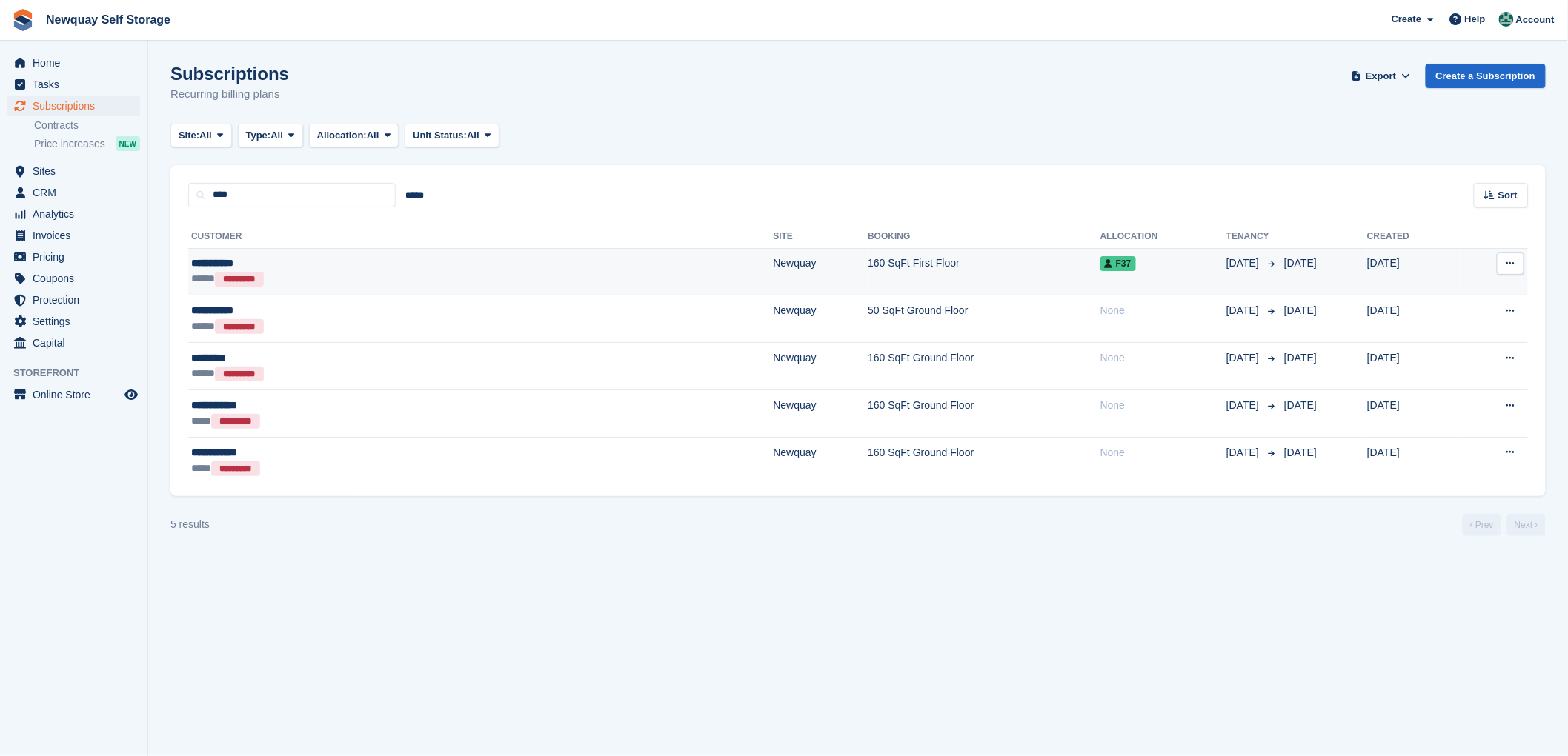
click at [1516, 260] on button at bounding box center [1511, 263] width 27 height 22
click at [1100, 264] on span "F37" at bounding box center [1118, 263] width 36 height 15
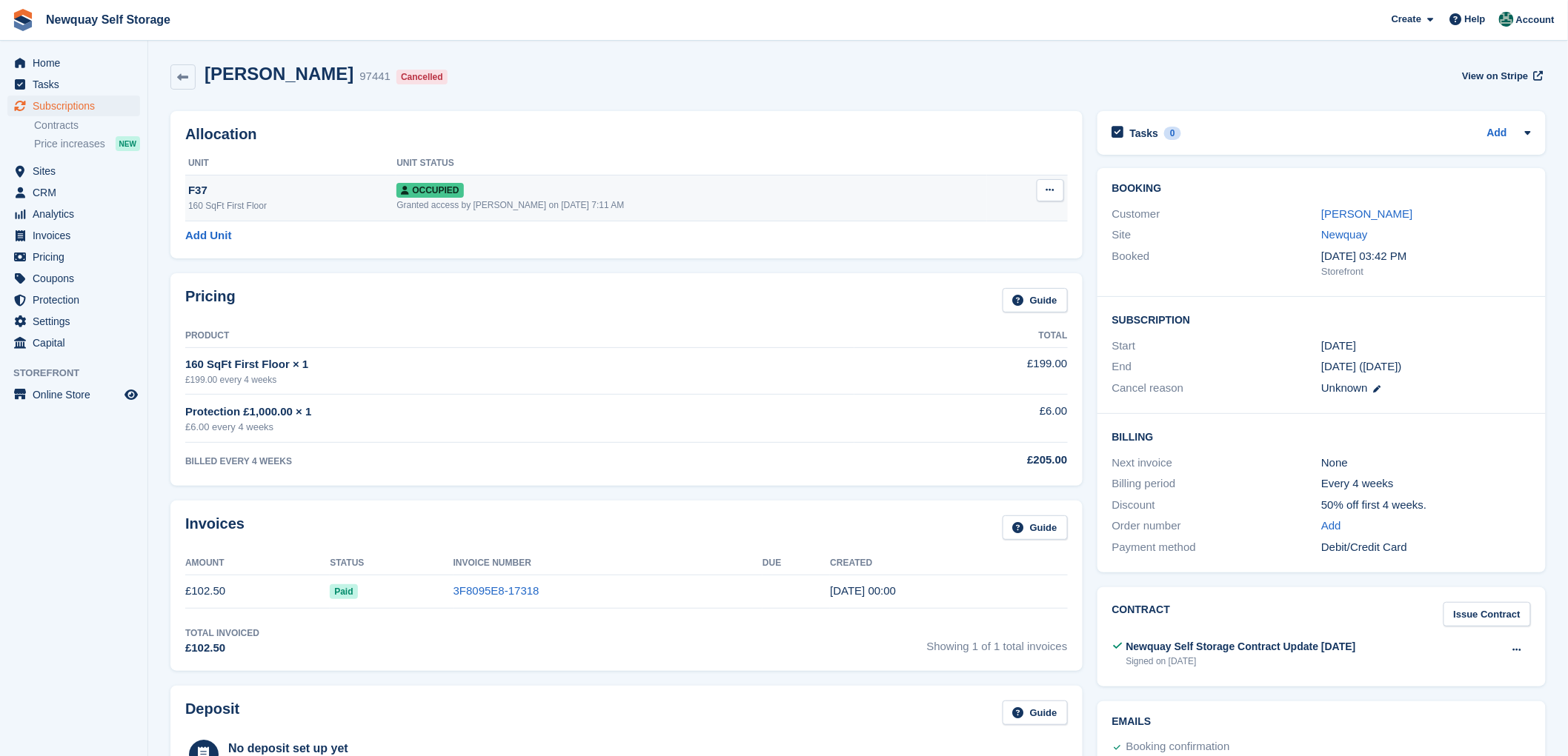
click at [450, 188] on span "Occupied" at bounding box center [429, 190] width 67 height 15
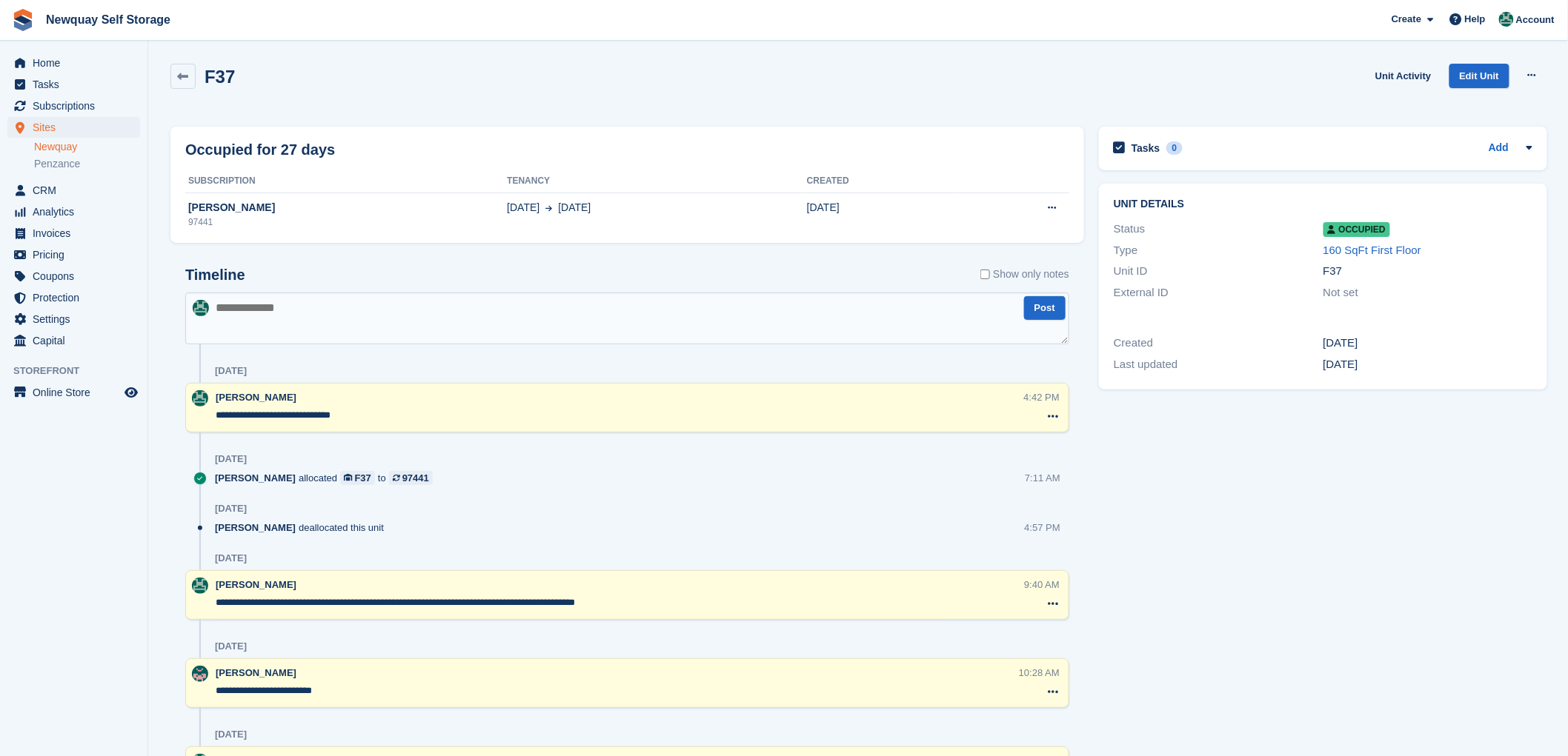
click at [1371, 227] on span "Occupied" at bounding box center [1357, 229] width 67 height 15
click at [178, 77] on icon at bounding box center [183, 76] width 11 height 11
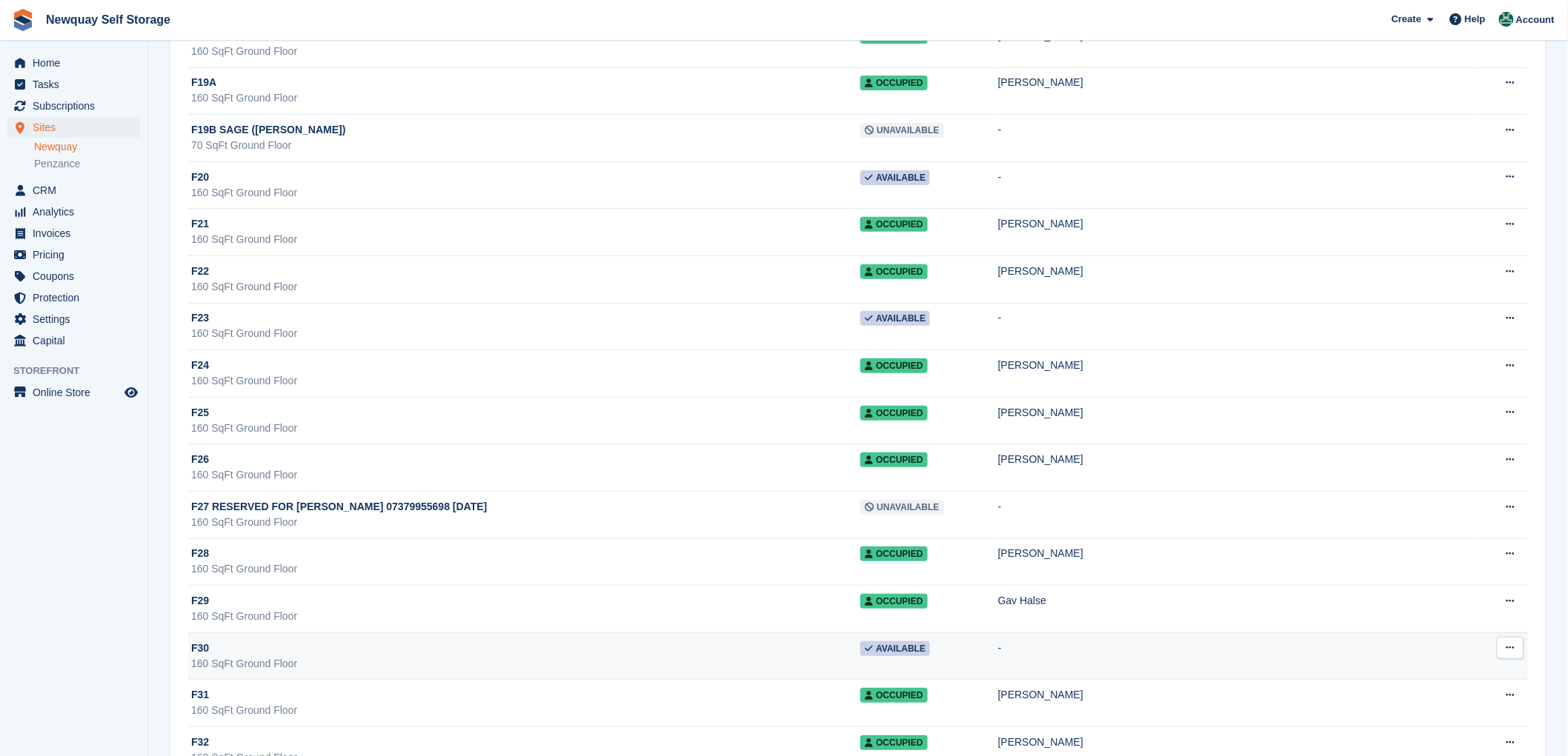
scroll to position [19323, 0]
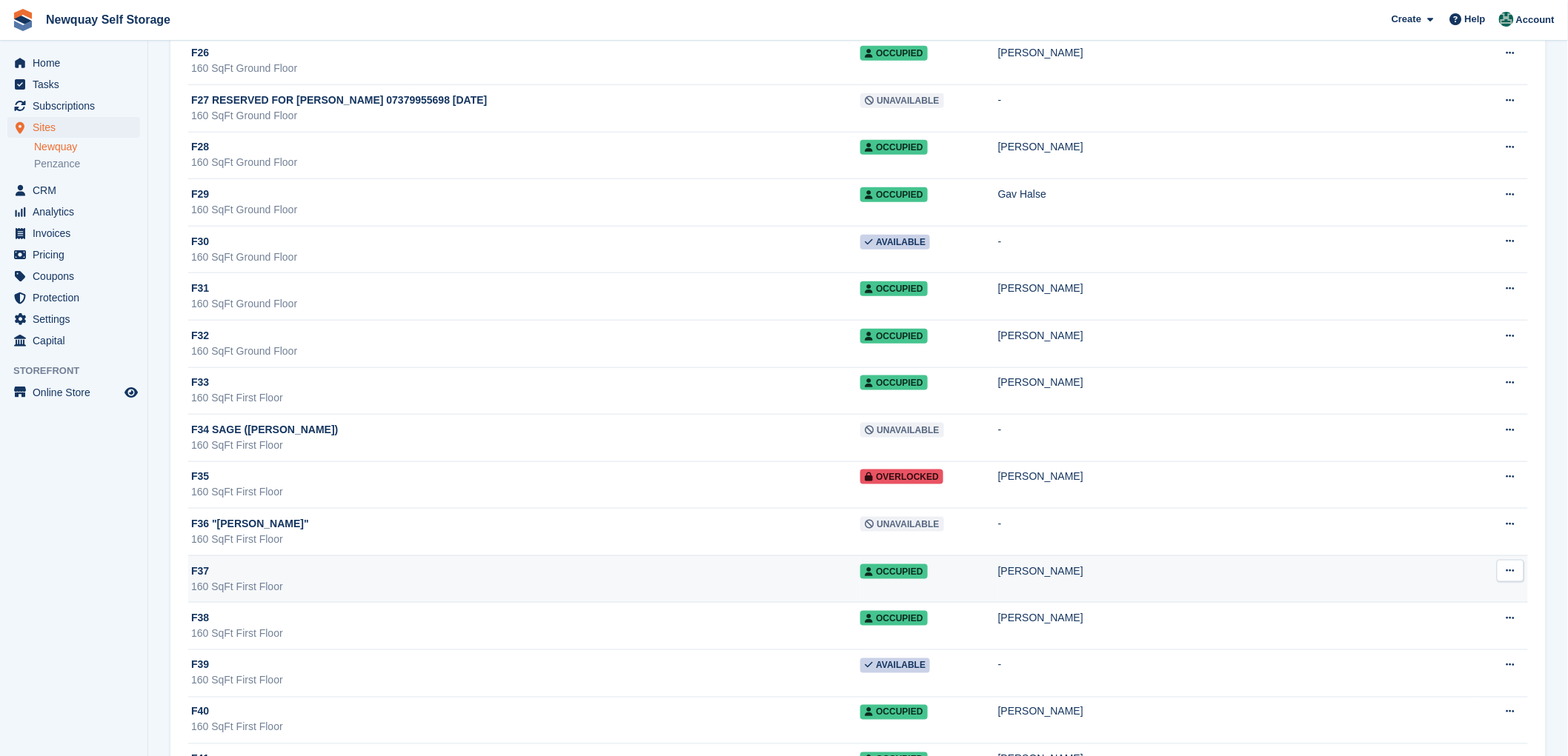
click at [201, 579] on span "F37" at bounding box center [200, 571] width 17 height 15
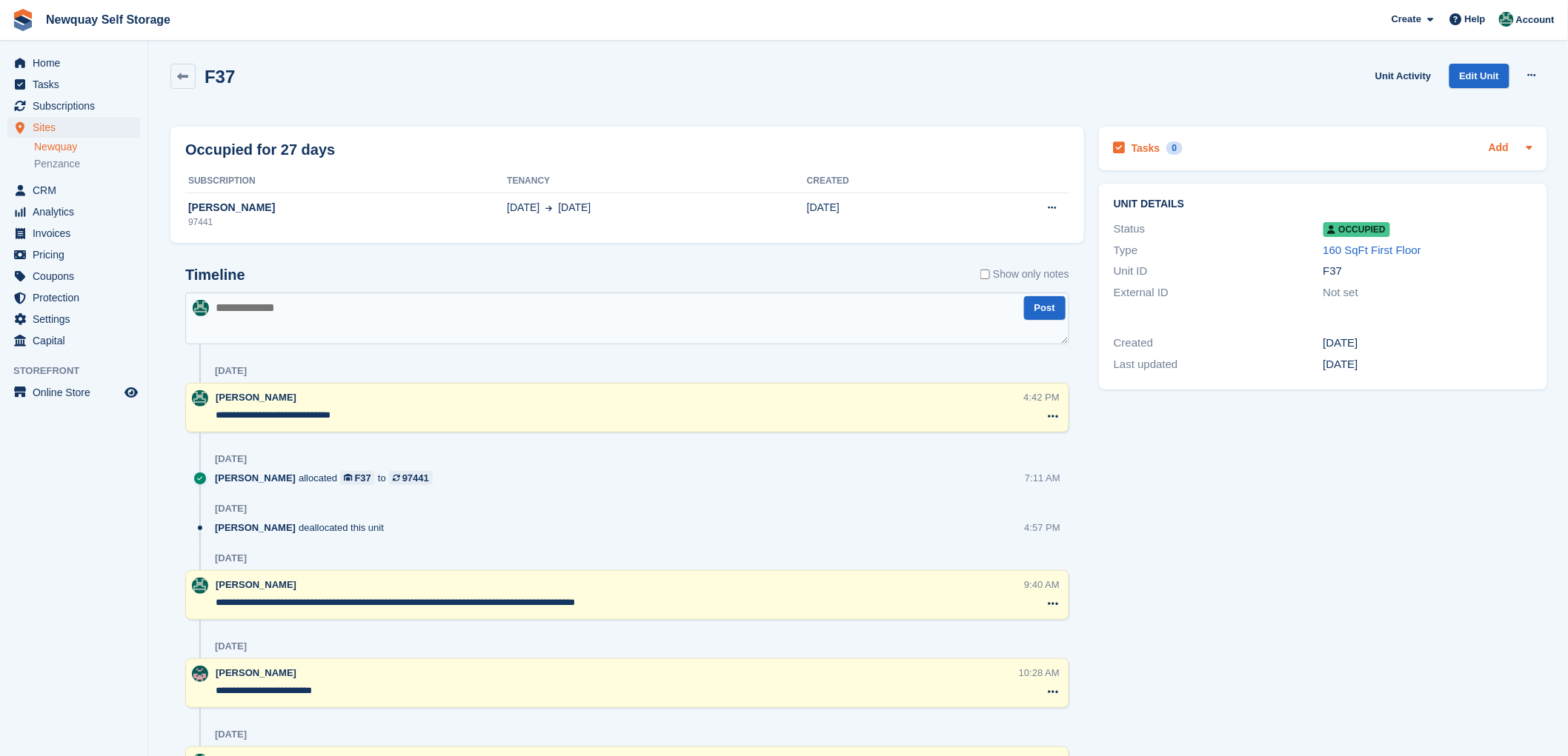
click at [1498, 149] on link "Add" at bounding box center [1498, 149] width 20 height 17
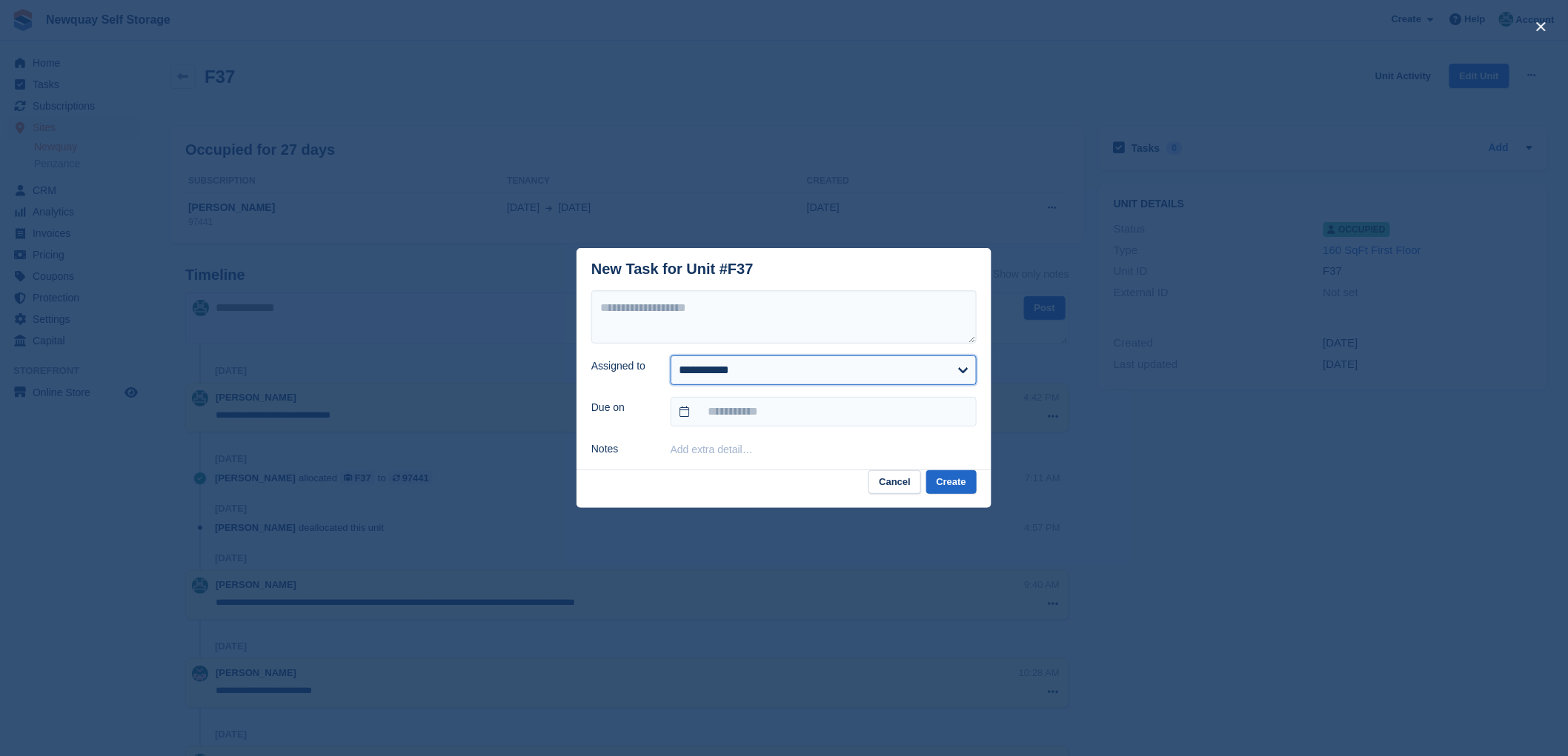
click at [967, 367] on select "**********" at bounding box center [824, 370] width 306 height 30
click at [601, 507] on footer "Cancel Create" at bounding box center [784, 490] width 415 height 39
click at [895, 487] on button "Cancel" at bounding box center [895, 482] width 52 height 24
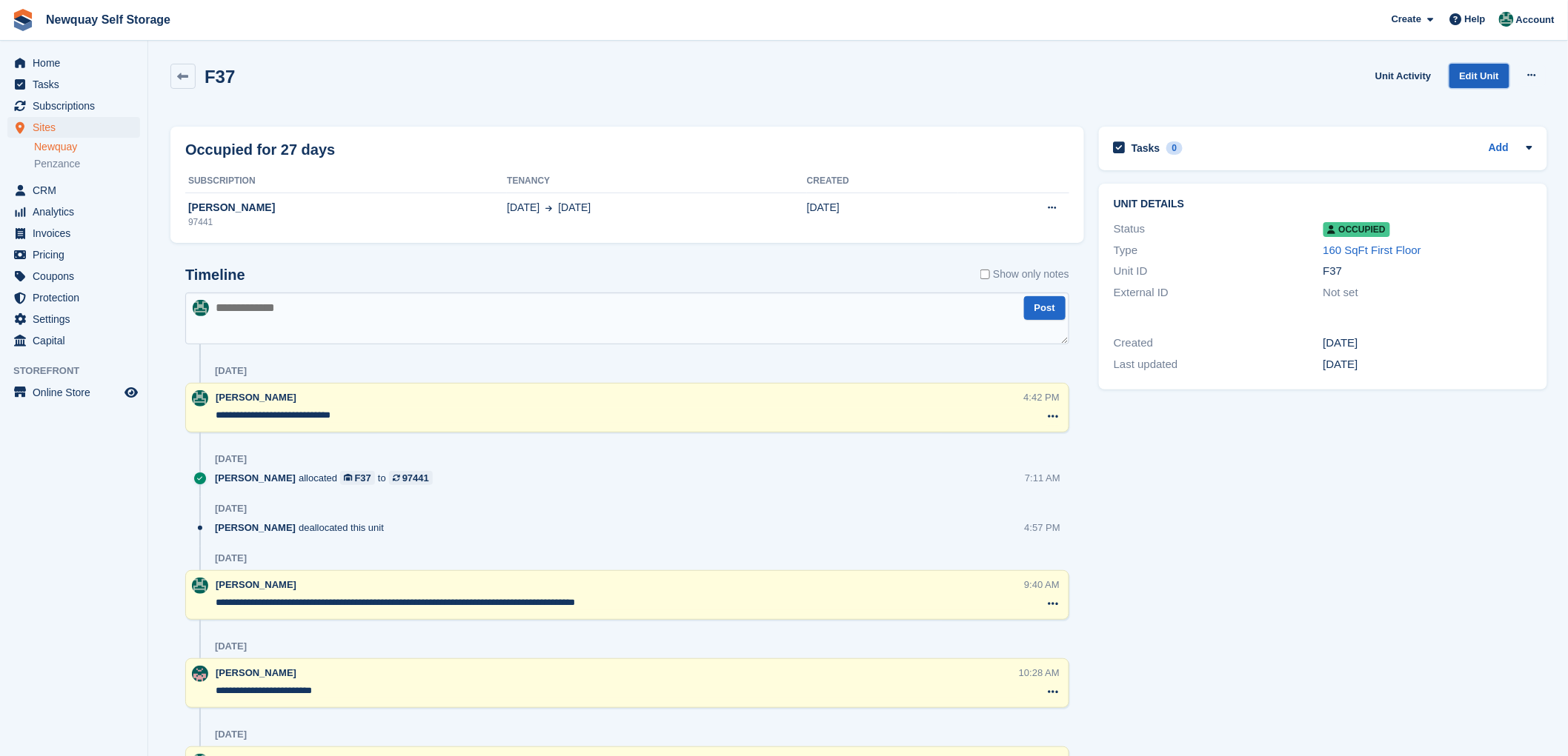
click at [1476, 70] on link "Edit Unit" at bounding box center [1480, 76] width 60 height 24
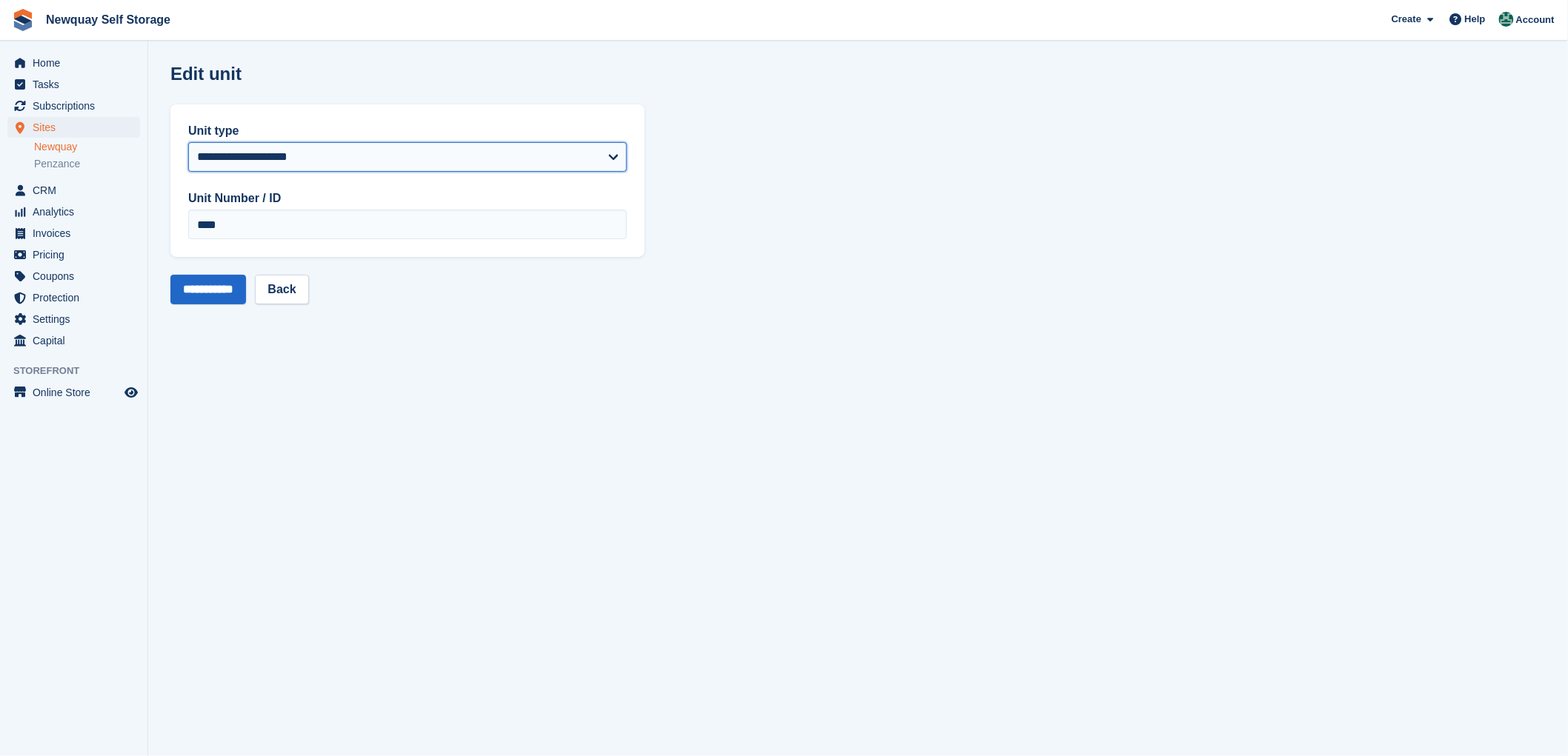
click at [610, 156] on select "**********" at bounding box center [407, 157] width 439 height 30
click at [109, 559] on aside "Home Tasks Subscriptions Subscriptions Subscriptions Contracts Price increases …" at bounding box center [74, 381] width 147 height 682
click at [294, 285] on link "Back" at bounding box center [281, 289] width 53 height 30
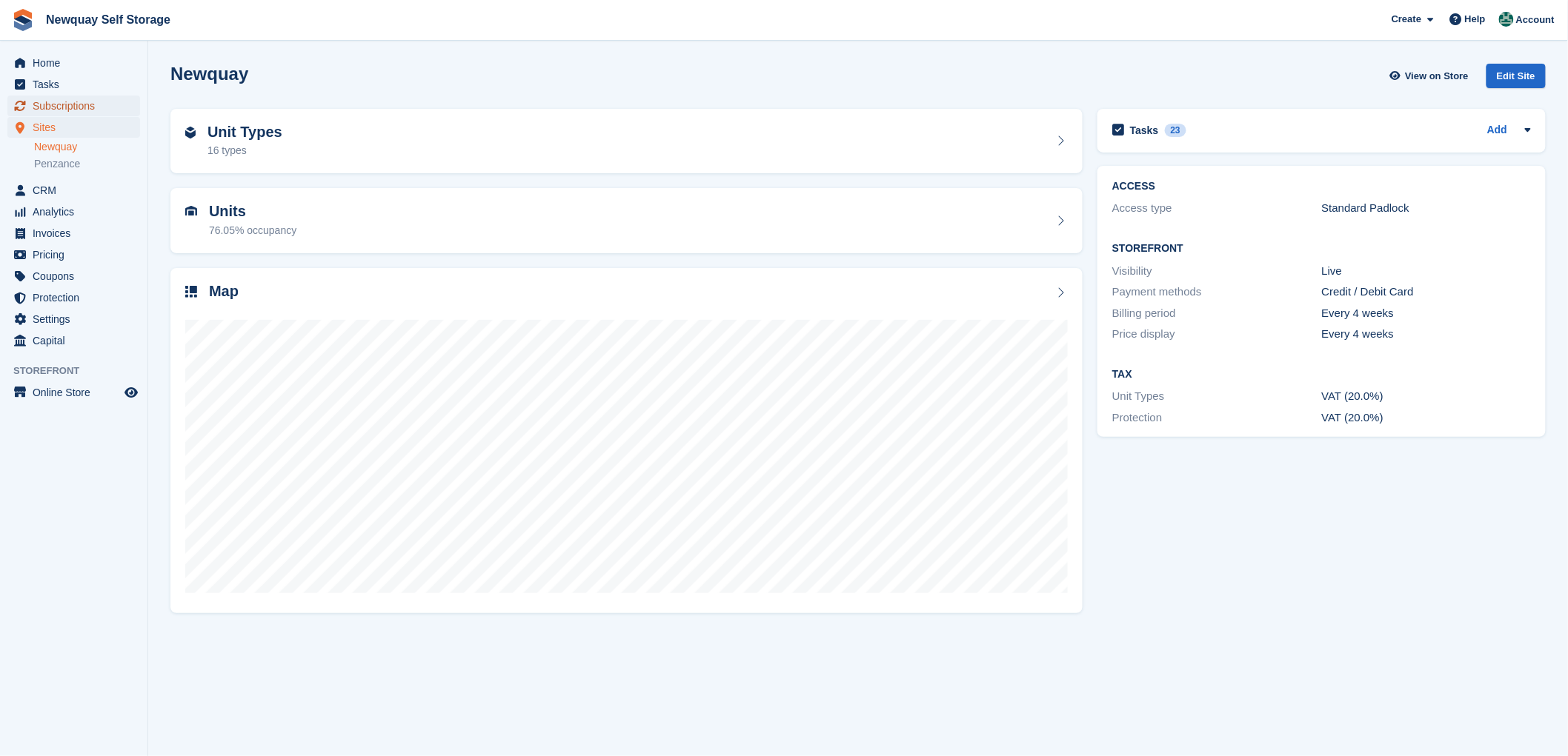
click at [57, 101] on span "Subscriptions" at bounding box center [77, 106] width 89 height 20
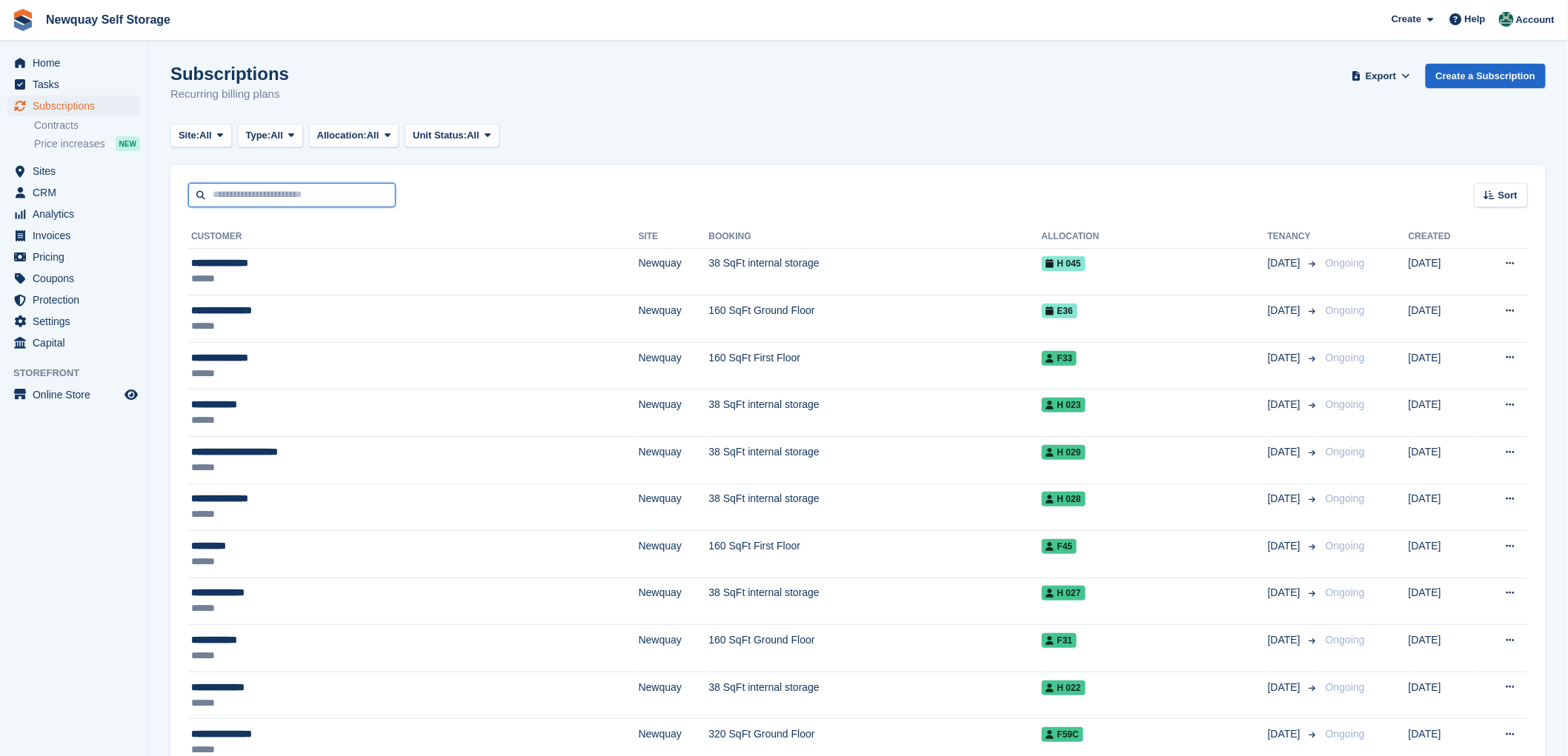
click at [246, 197] on input "text" at bounding box center [292, 195] width 207 height 24
type input "****"
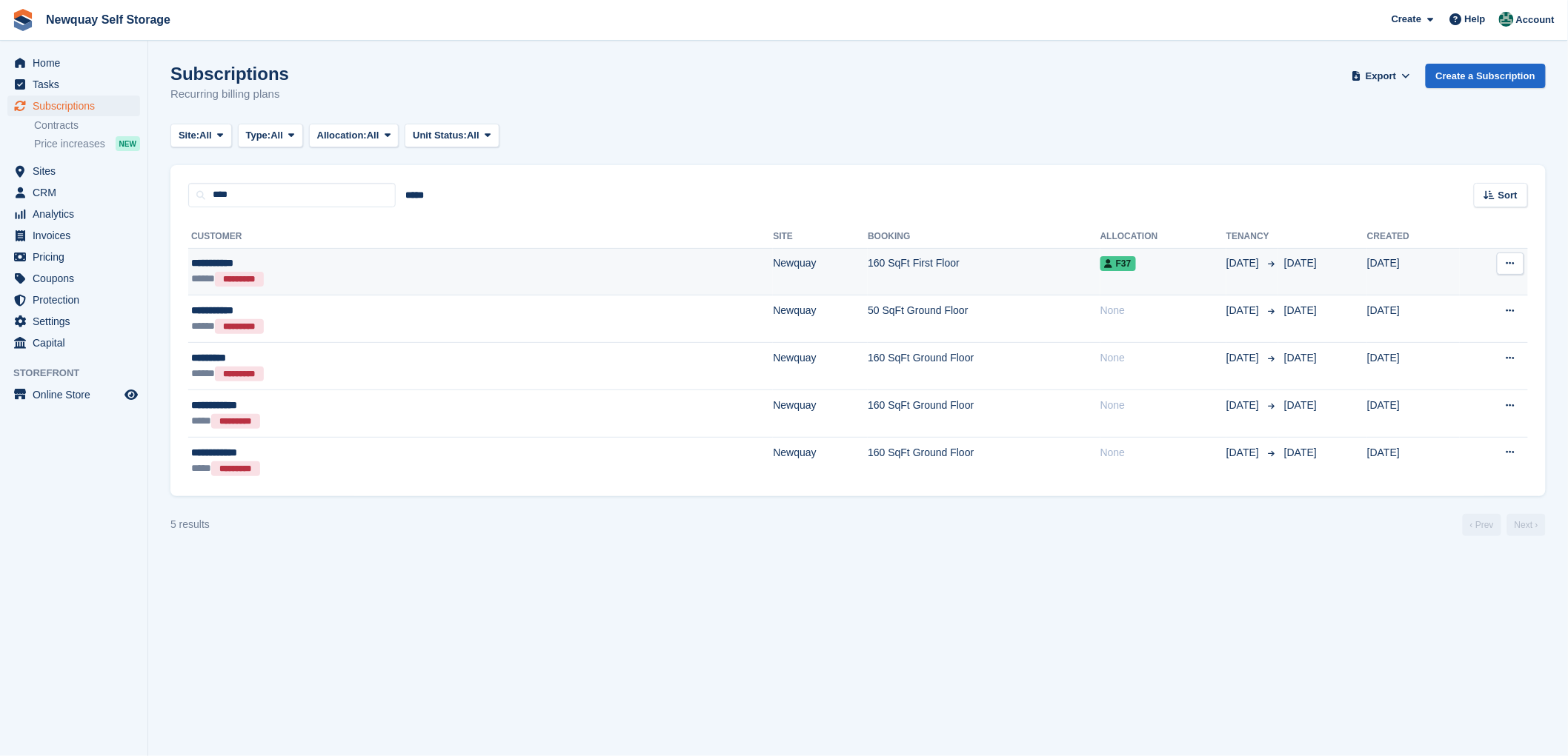
click at [1100, 261] on span "F37" at bounding box center [1118, 263] width 36 height 15
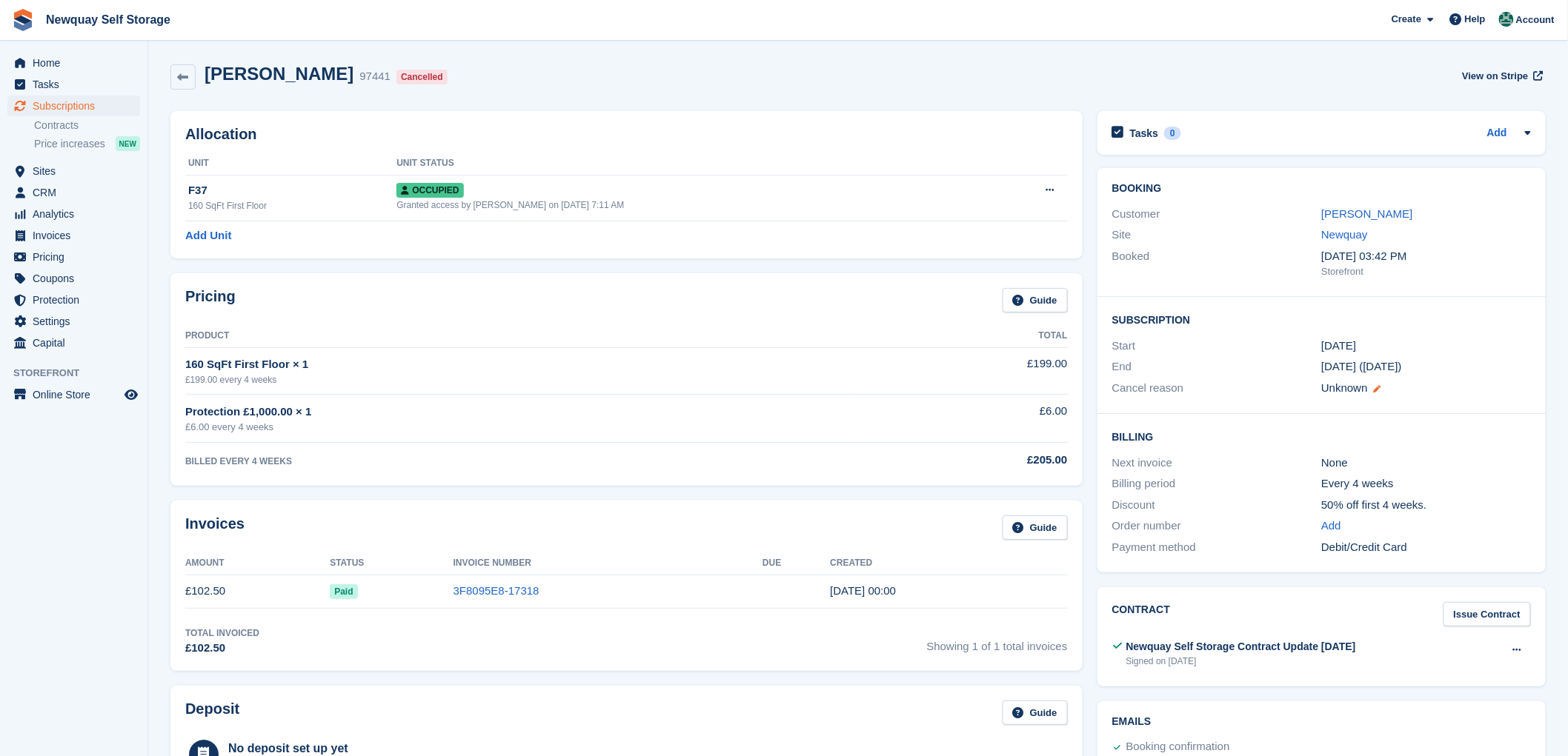
click at [1378, 391] on icon at bounding box center [1378, 389] width 8 height 8
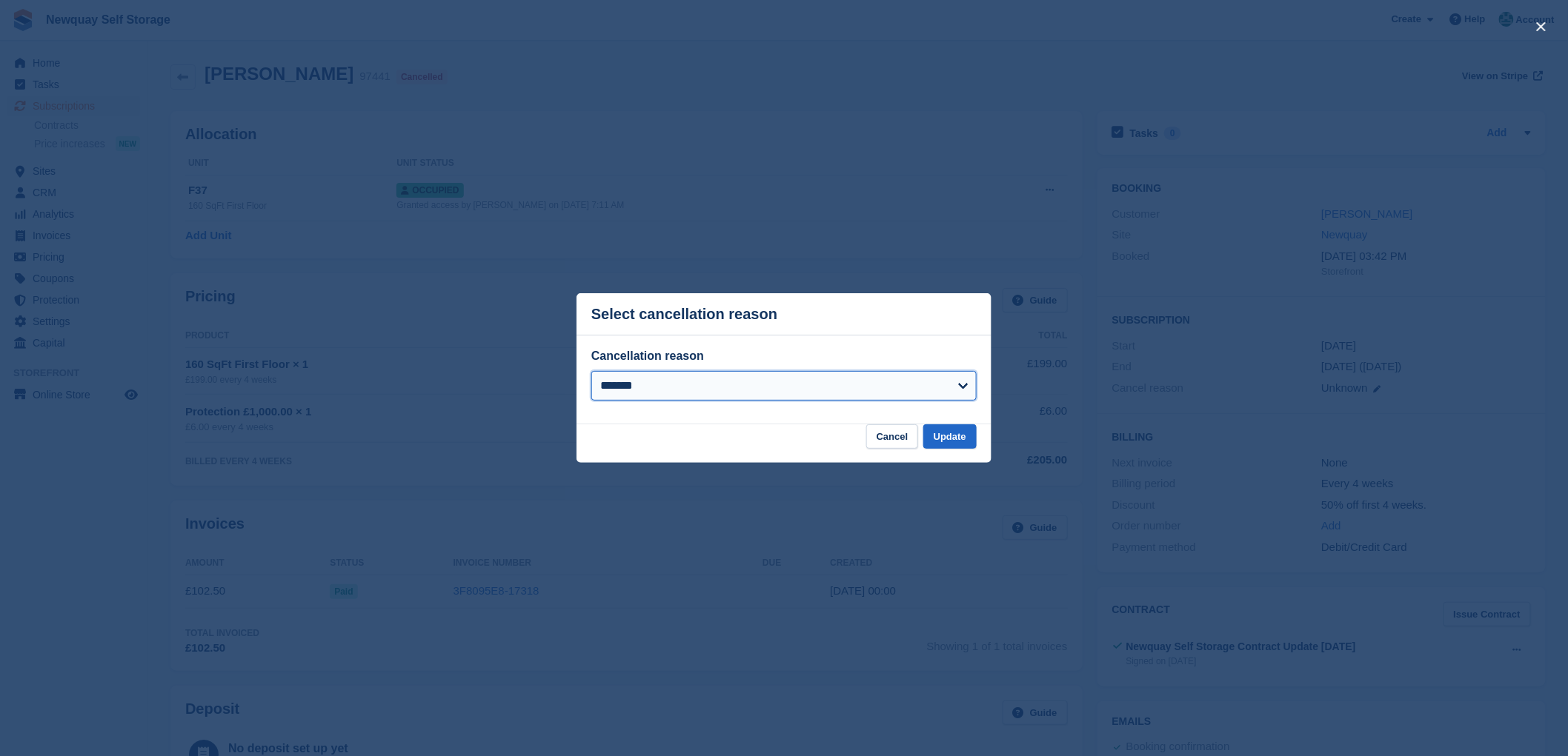
click at [965, 389] on select "**********" at bounding box center [784, 385] width 385 height 30
select select "**********"
click at [592, 373] on select "**********" at bounding box center [784, 385] width 385 height 30
click at [968, 438] on button "Update" at bounding box center [950, 437] width 53 height 24
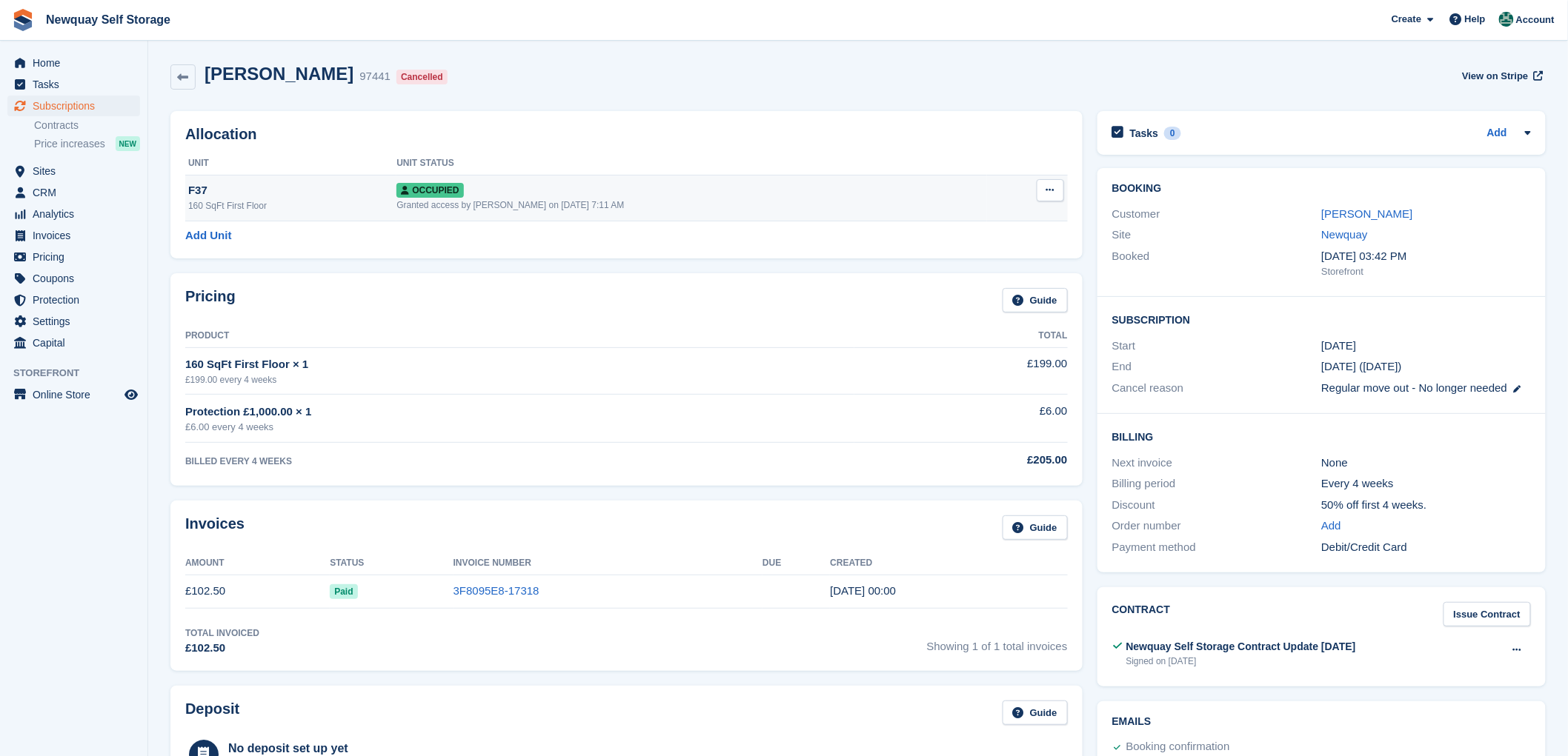
click at [439, 190] on span "Occupied" at bounding box center [429, 190] width 67 height 15
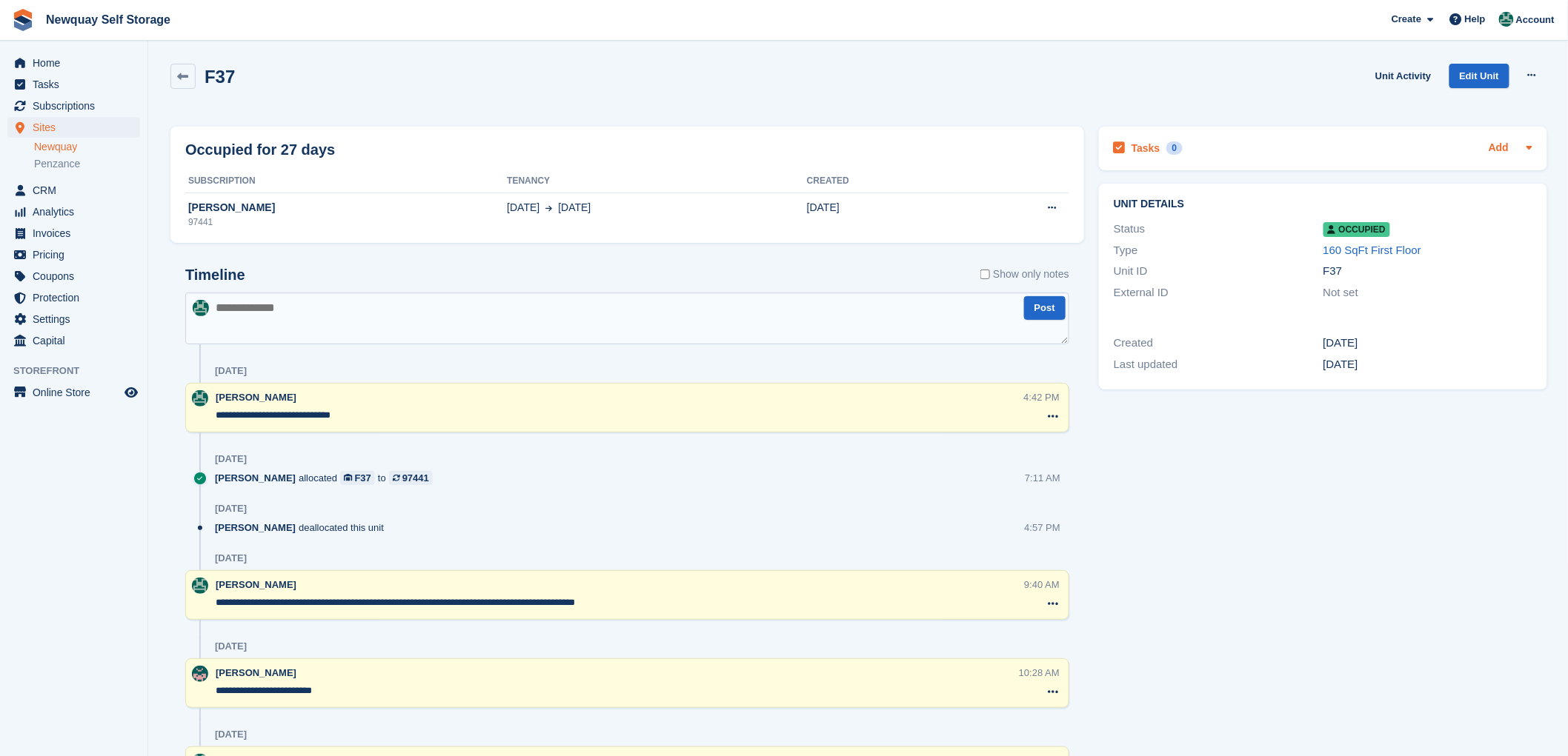
click at [1491, 143] on link "Add" at bounding box center [1498, 149] width 20 height 17
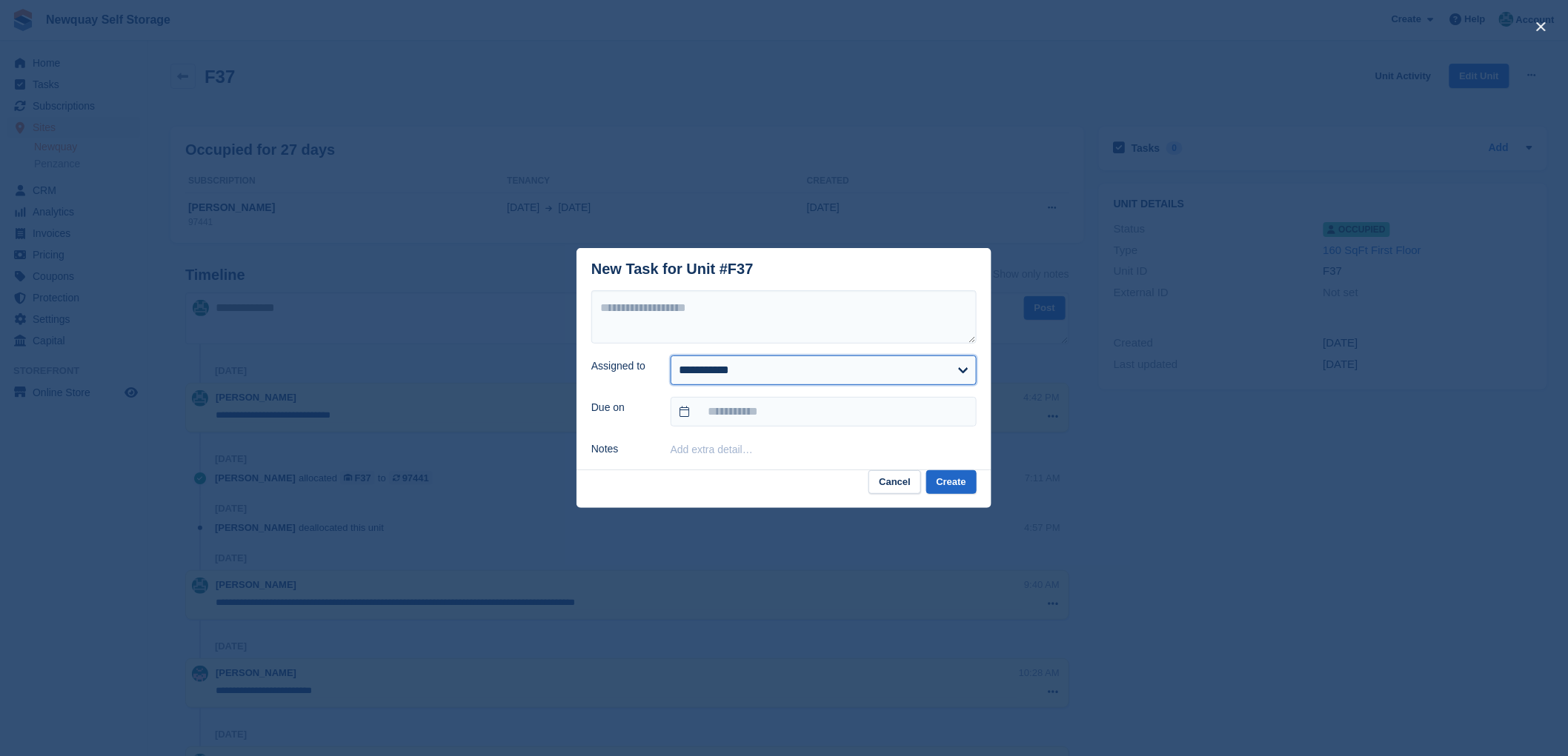
click at [962, 372] on select "**********" at bounding box center [824, 370] width 306 height 30
click at [892, 486] on button "Cancel" at bounding box center [895, 482] width 52 height 24
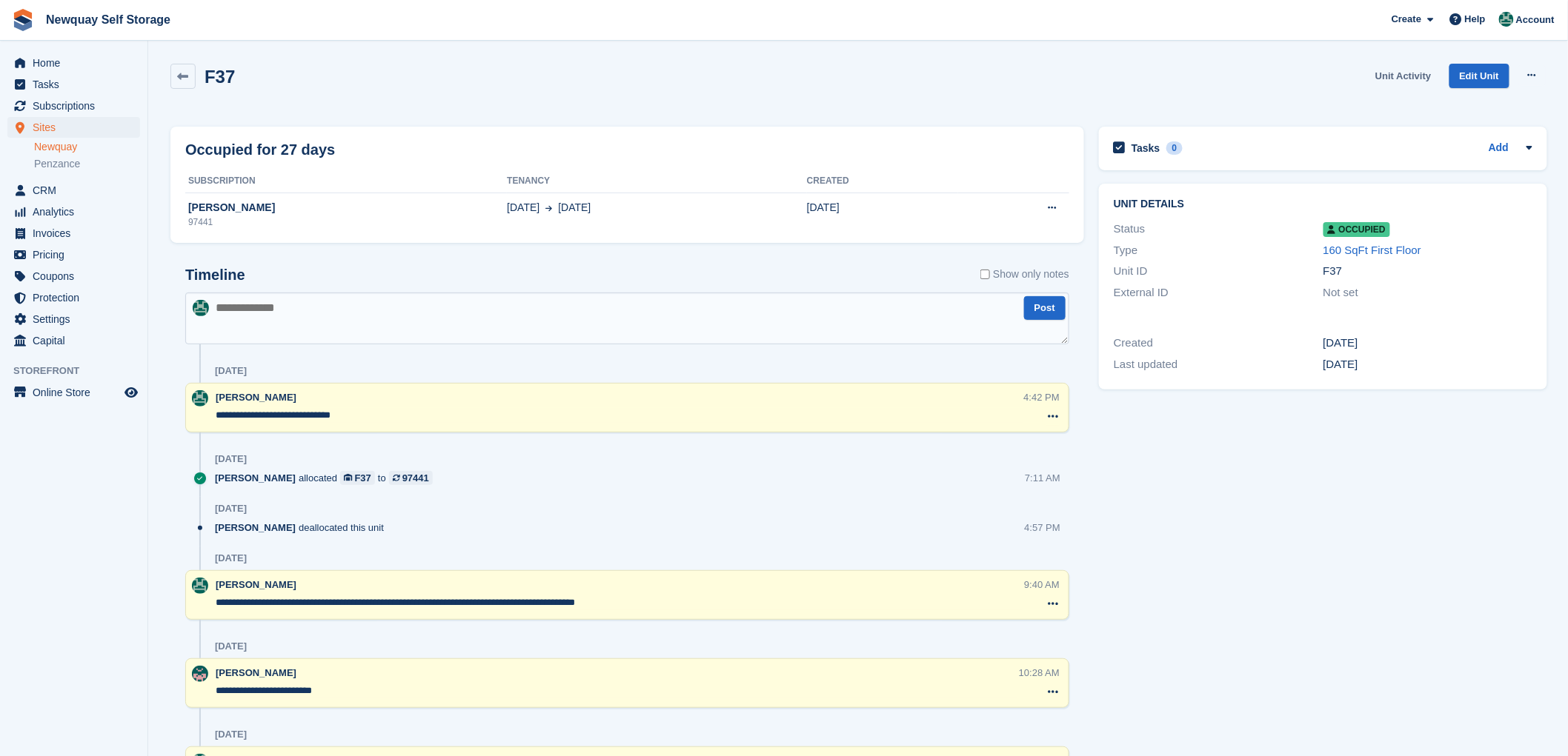
click at [1399, 75] on link "Unit Activity" at bounding box center [1403, 76] width 68 height 24
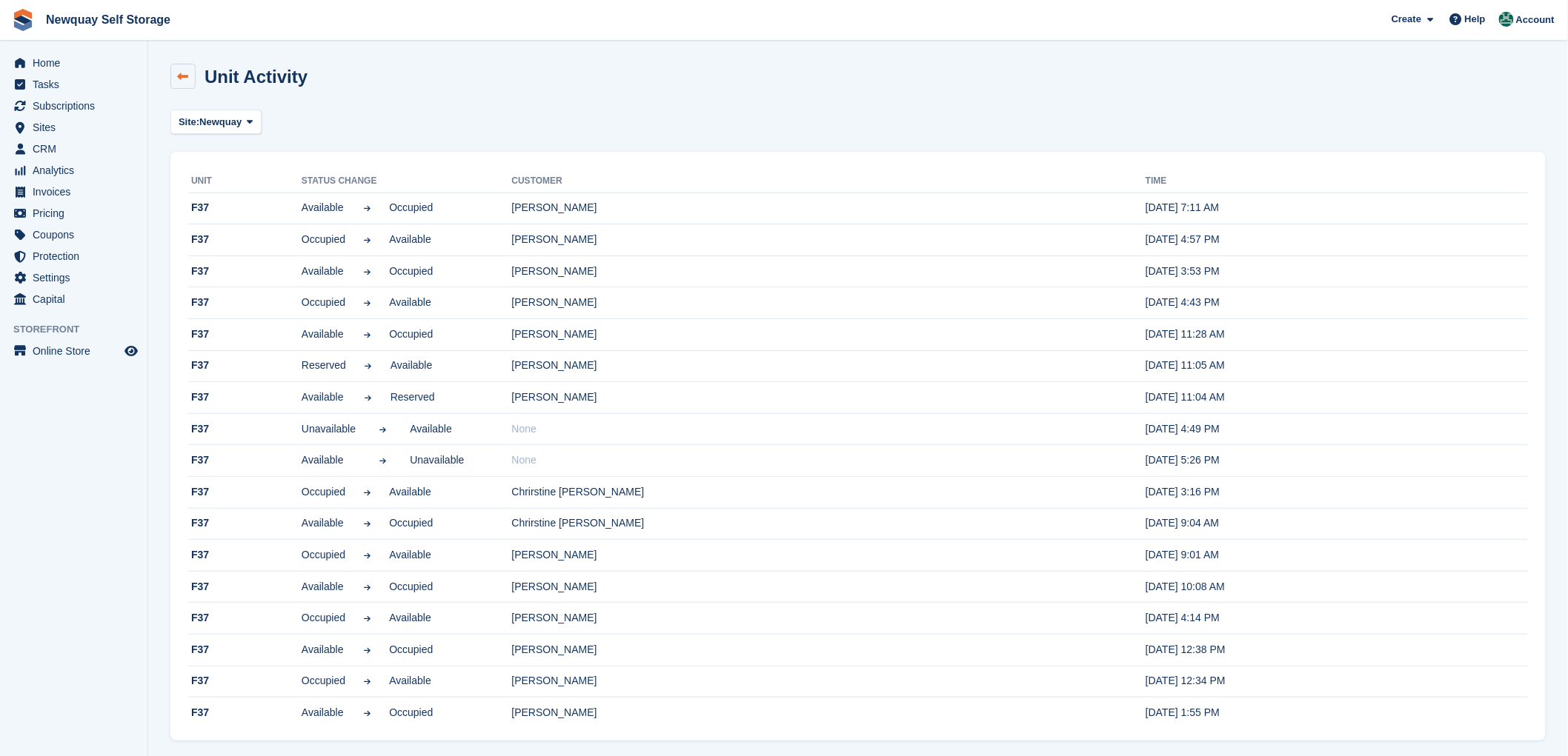
click at [181, 78] on icon at bounding box center [183, 76] width 11 height 11
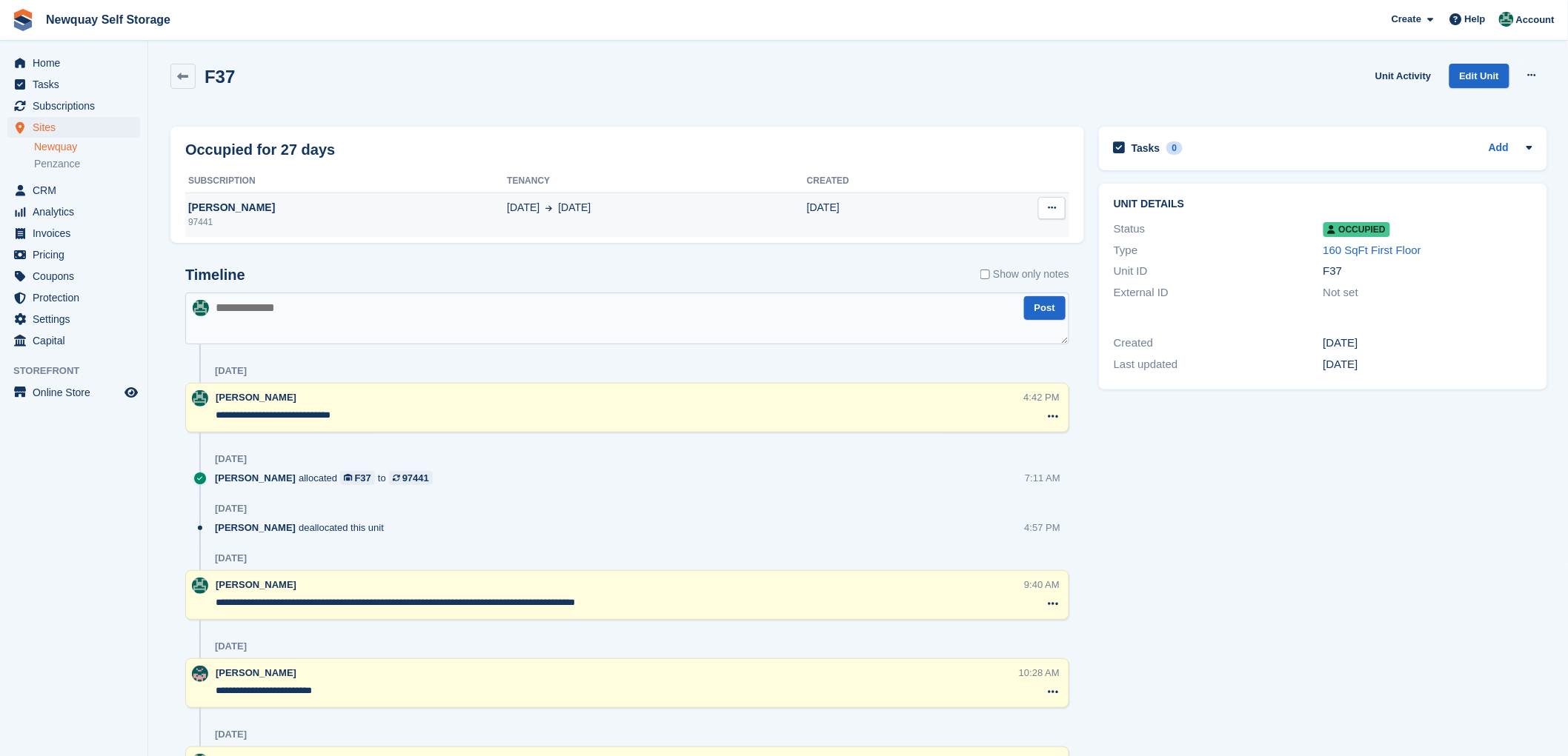
click at [224, 204] on div "[PERSON_NAME]" at bounding box center [346, 208] width 322 height 15
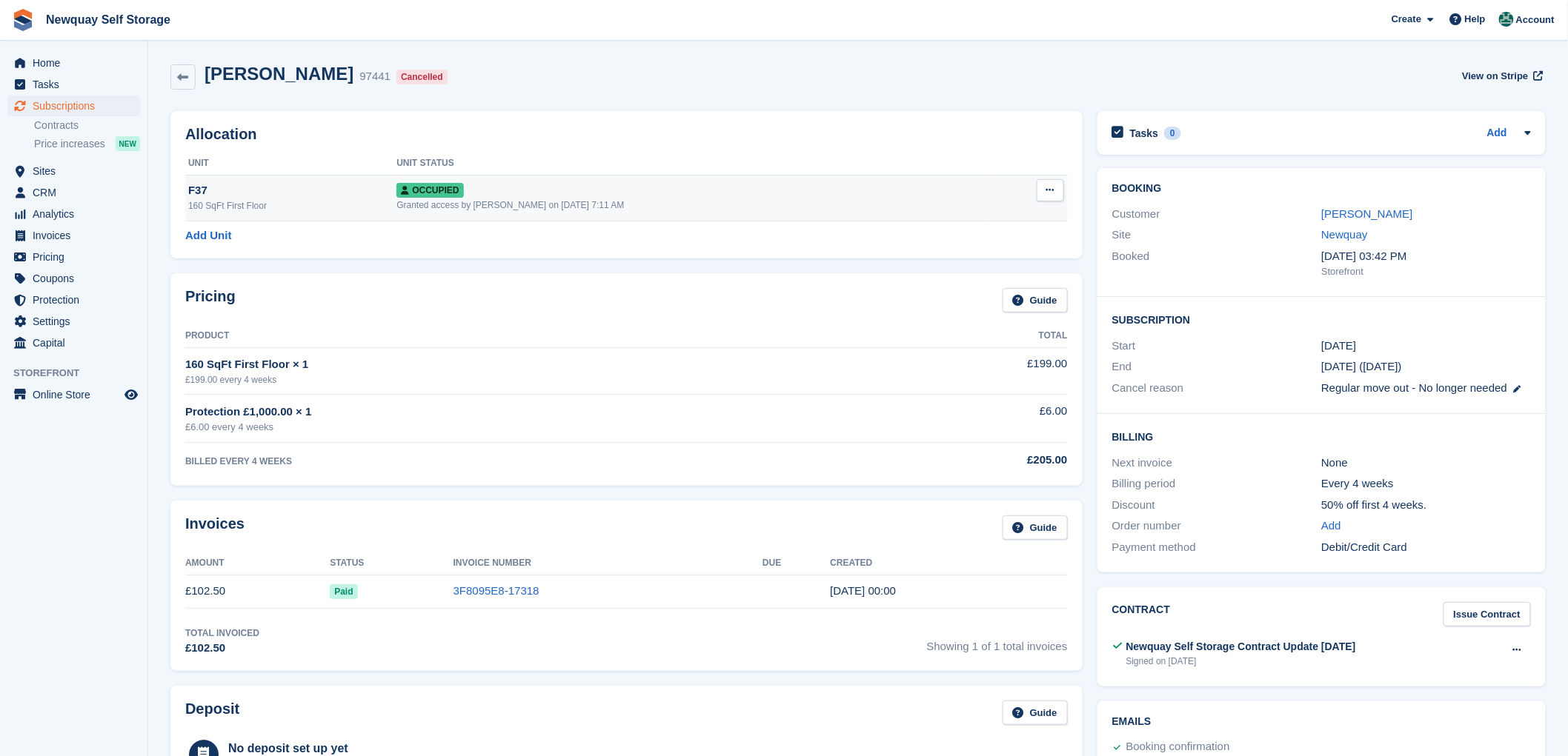
click at [426, 191] on span "Occupied" at bounding box center [429, 190] width 67 height 15
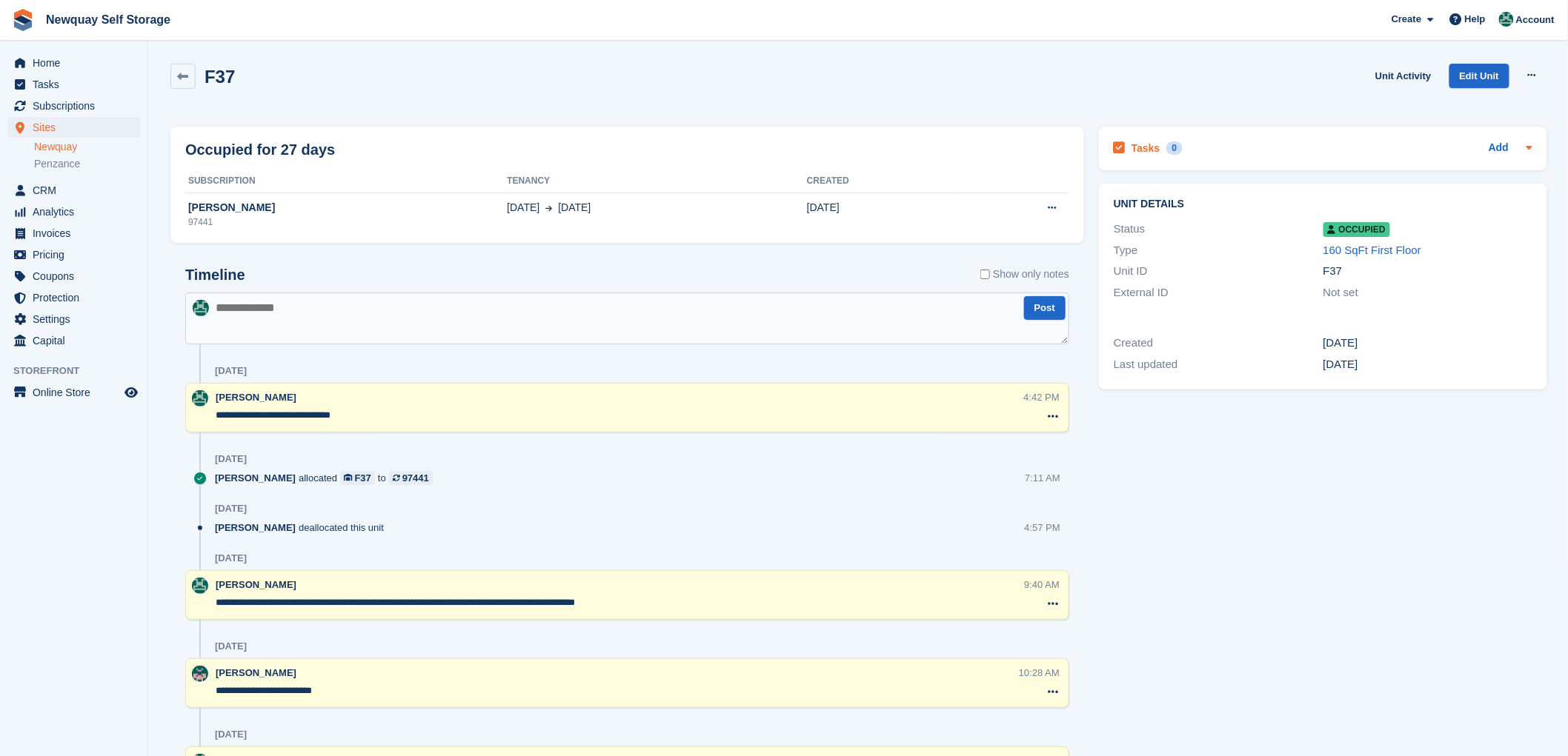
click at [1529, 147] on icon at bounding box center [1530, 148] width 6 height 4
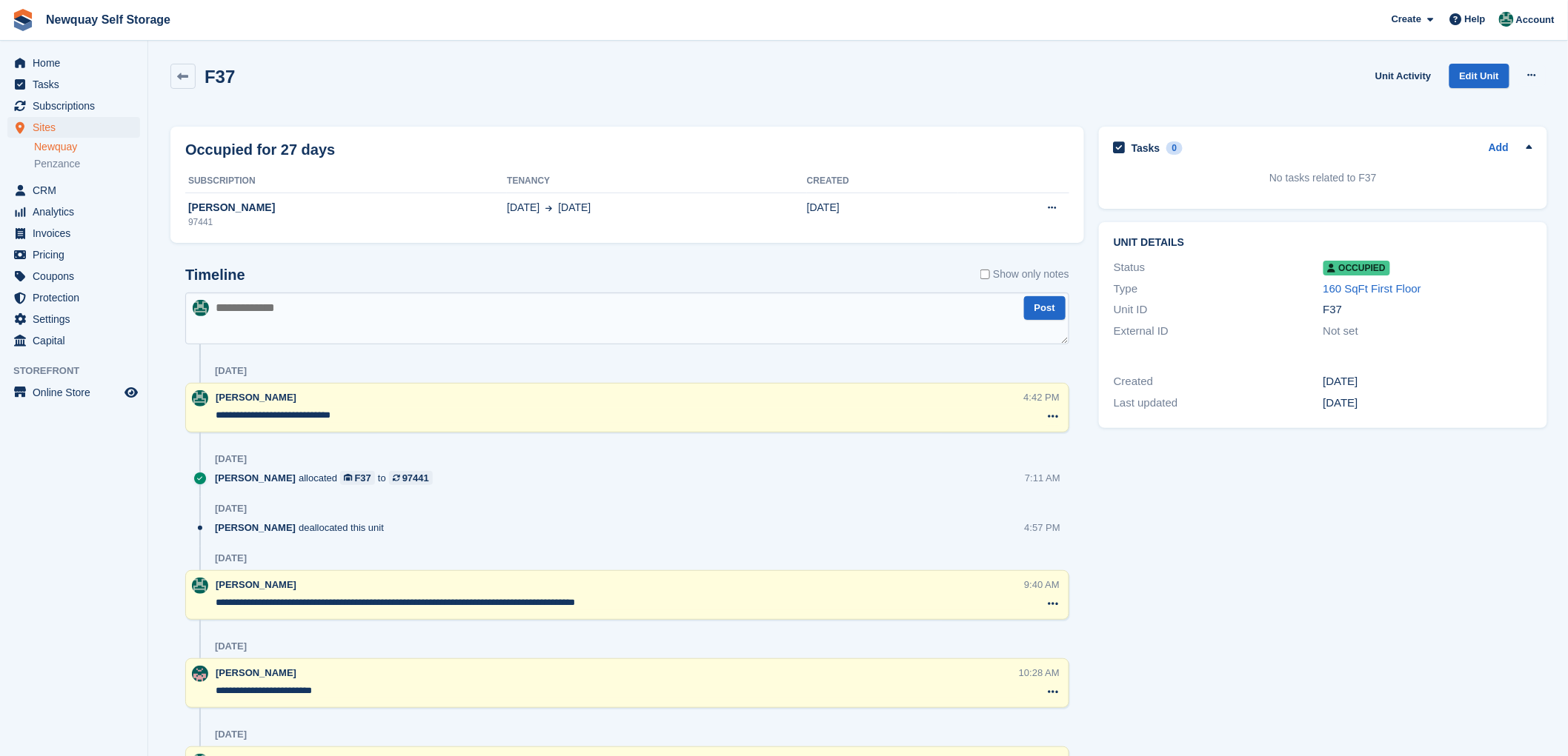
click at [1529, 147] on icon at bounding box center [1530, 147] width 6 height 4
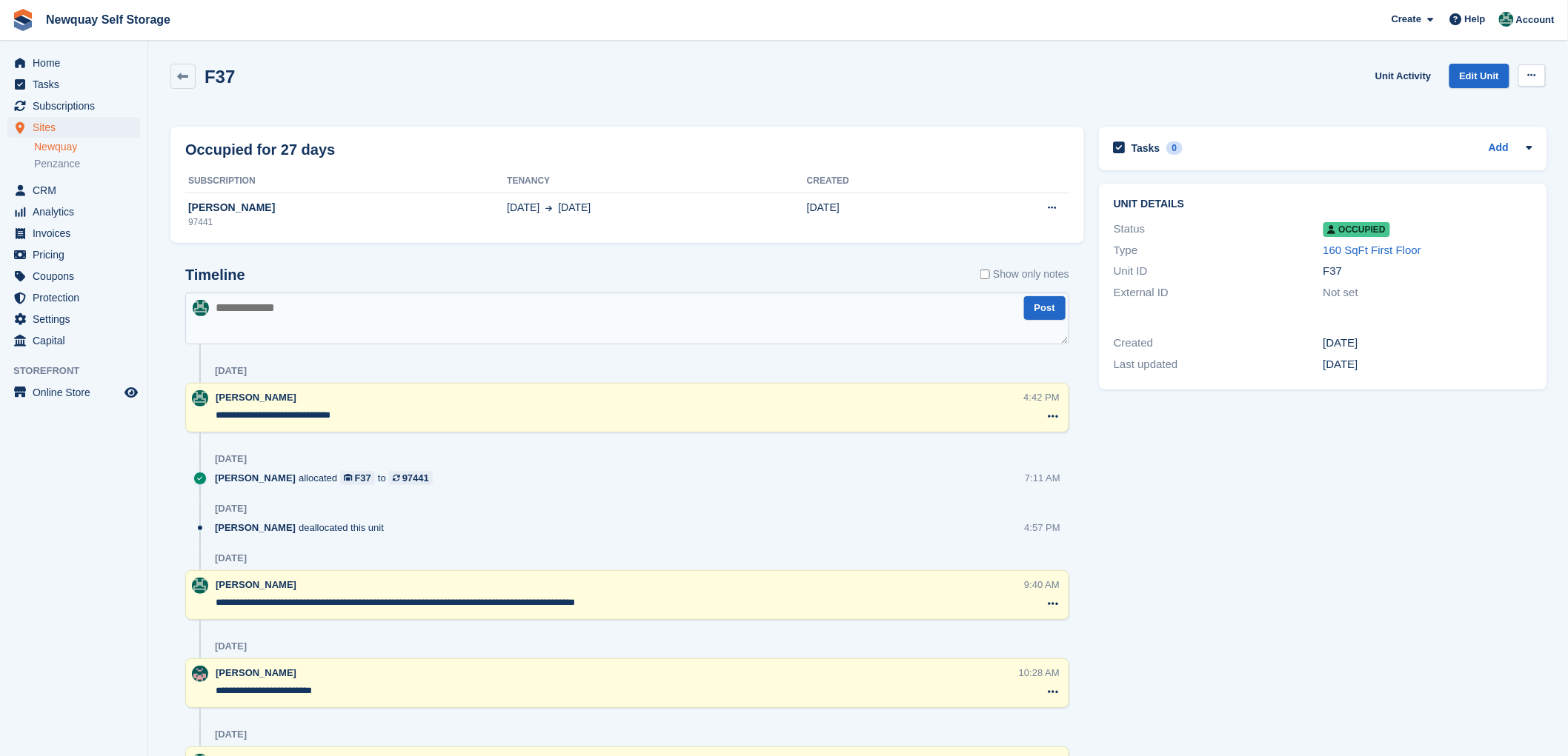
click at [1536, 72] on icon at bounding box center [1532, 76] width 8 height 10
click at [1442, 153] on p "Deallocate" at bounding box center [1474, 156] width 129 height 19
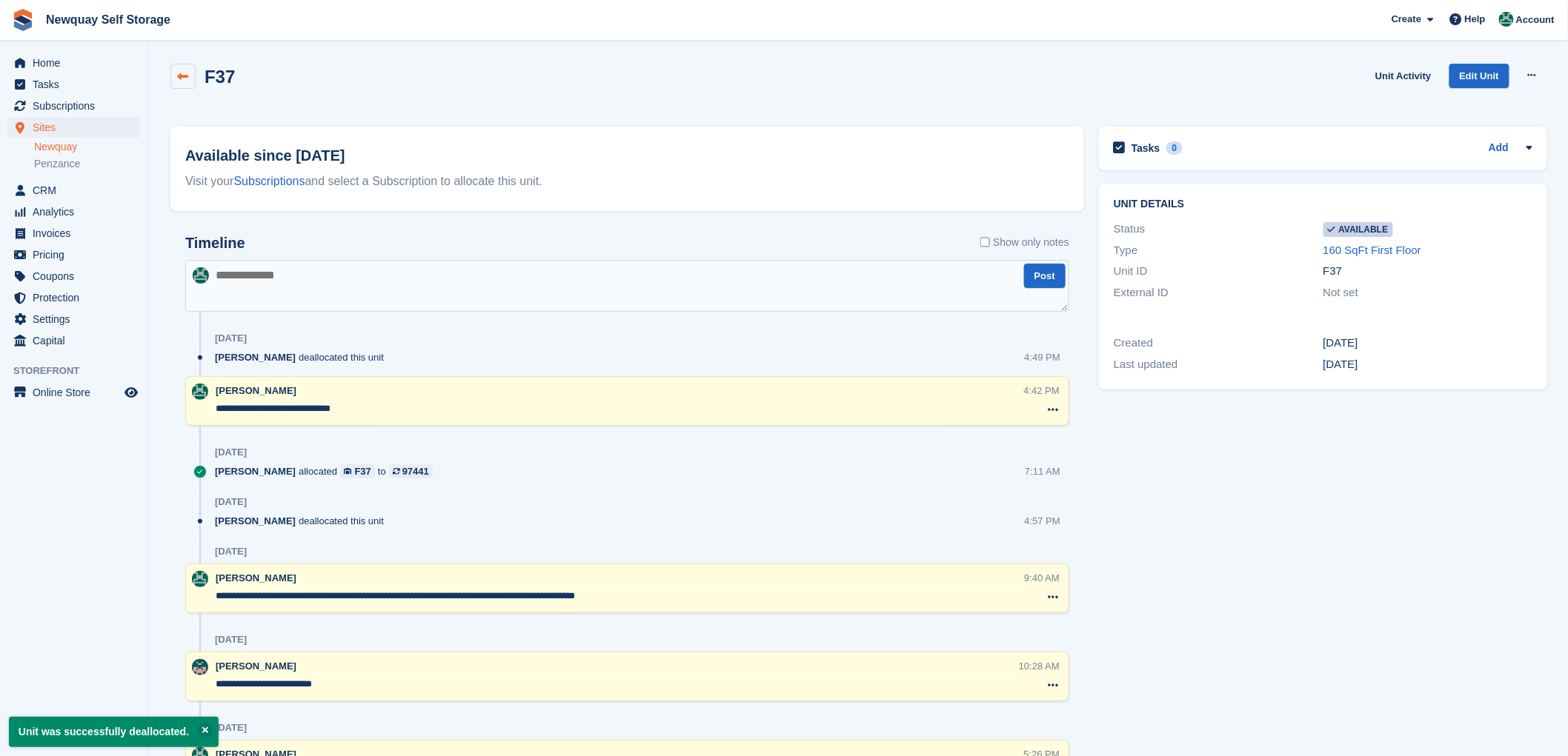
click at [179, 71] on icon at bounding box center [183, 76] width 11 height 11
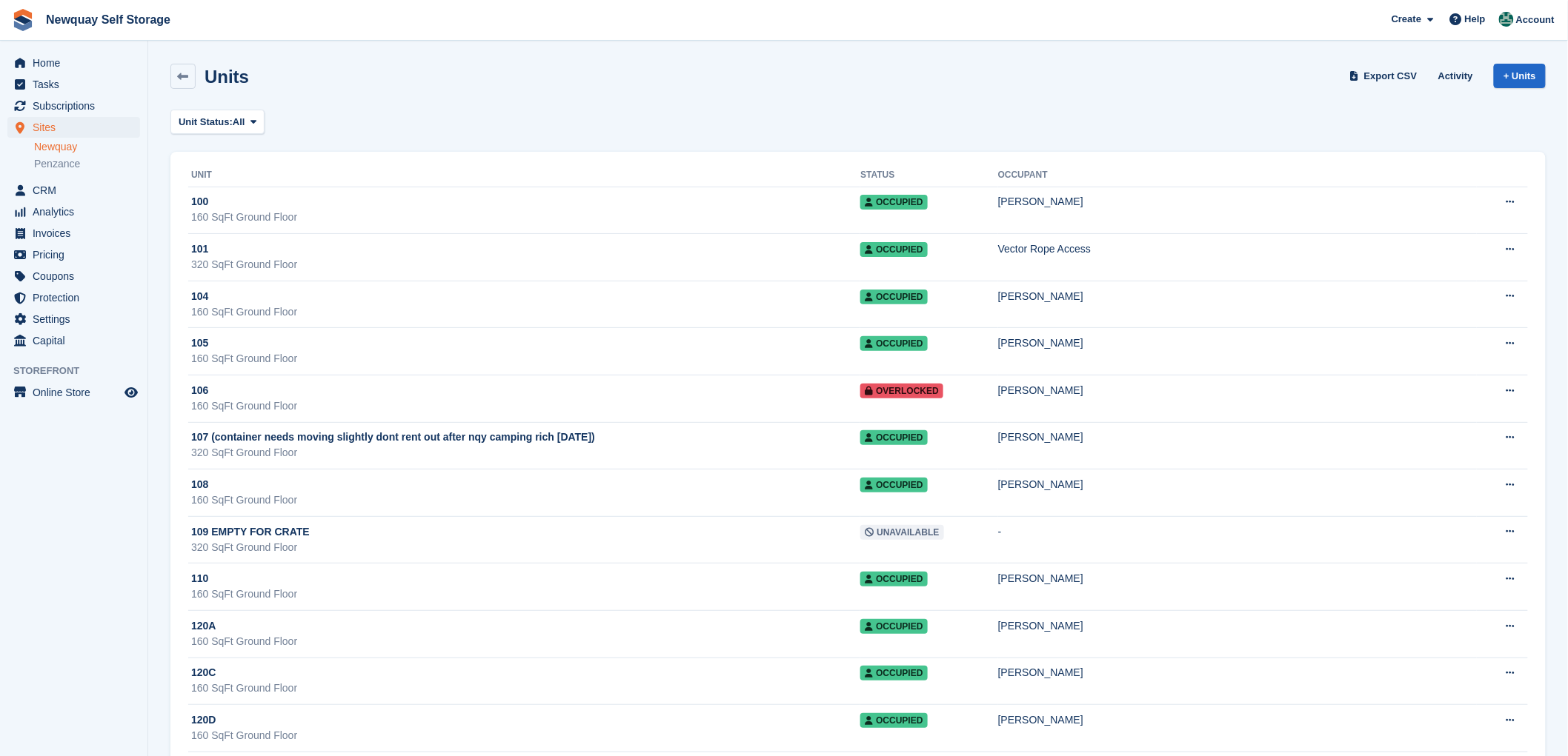
click at [58, 145] on link "Newquay" at bounding box center [86, 147] width 106 height 15
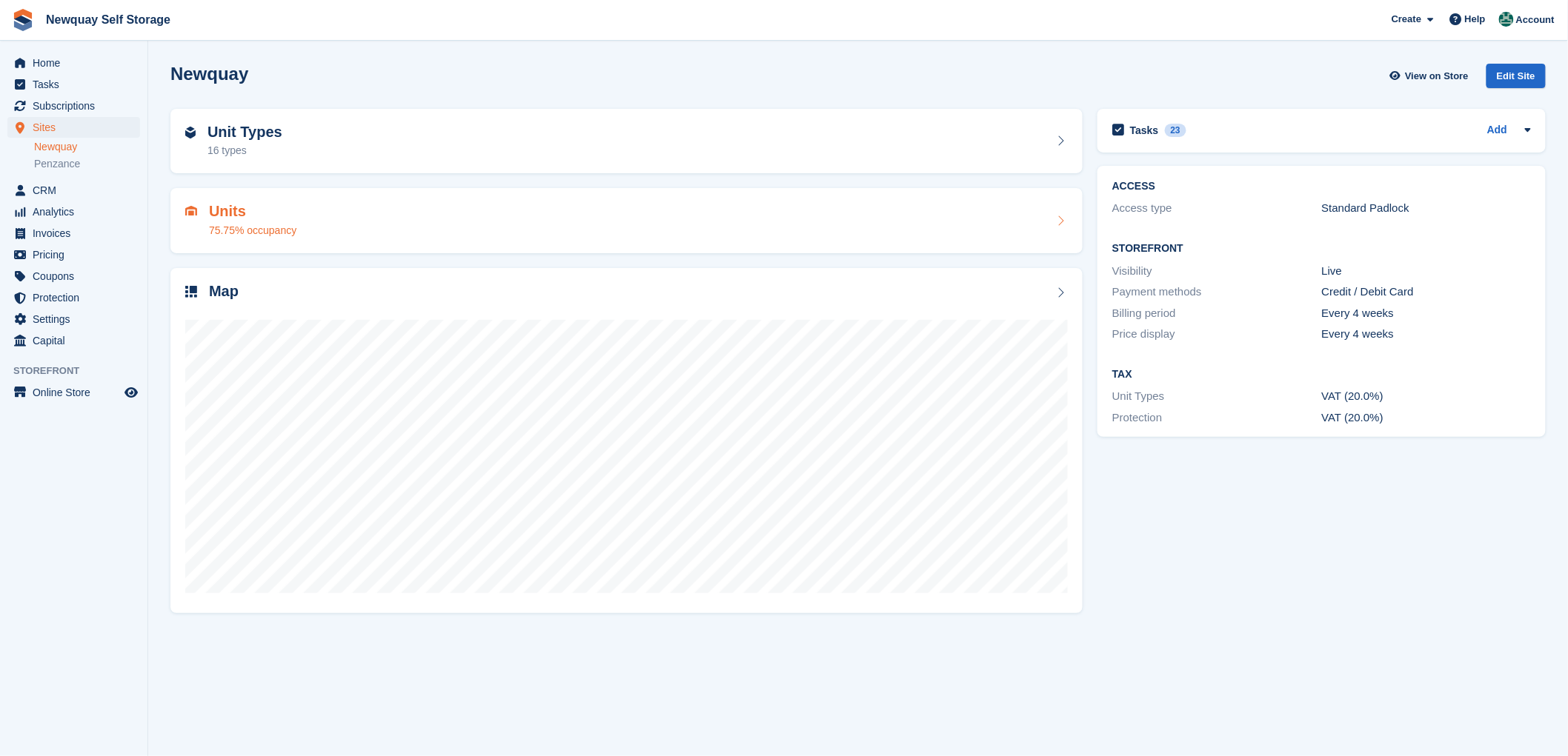
click at [235, 213] on h2 "Units" at bounding box center [253, 212] width 87 height 17
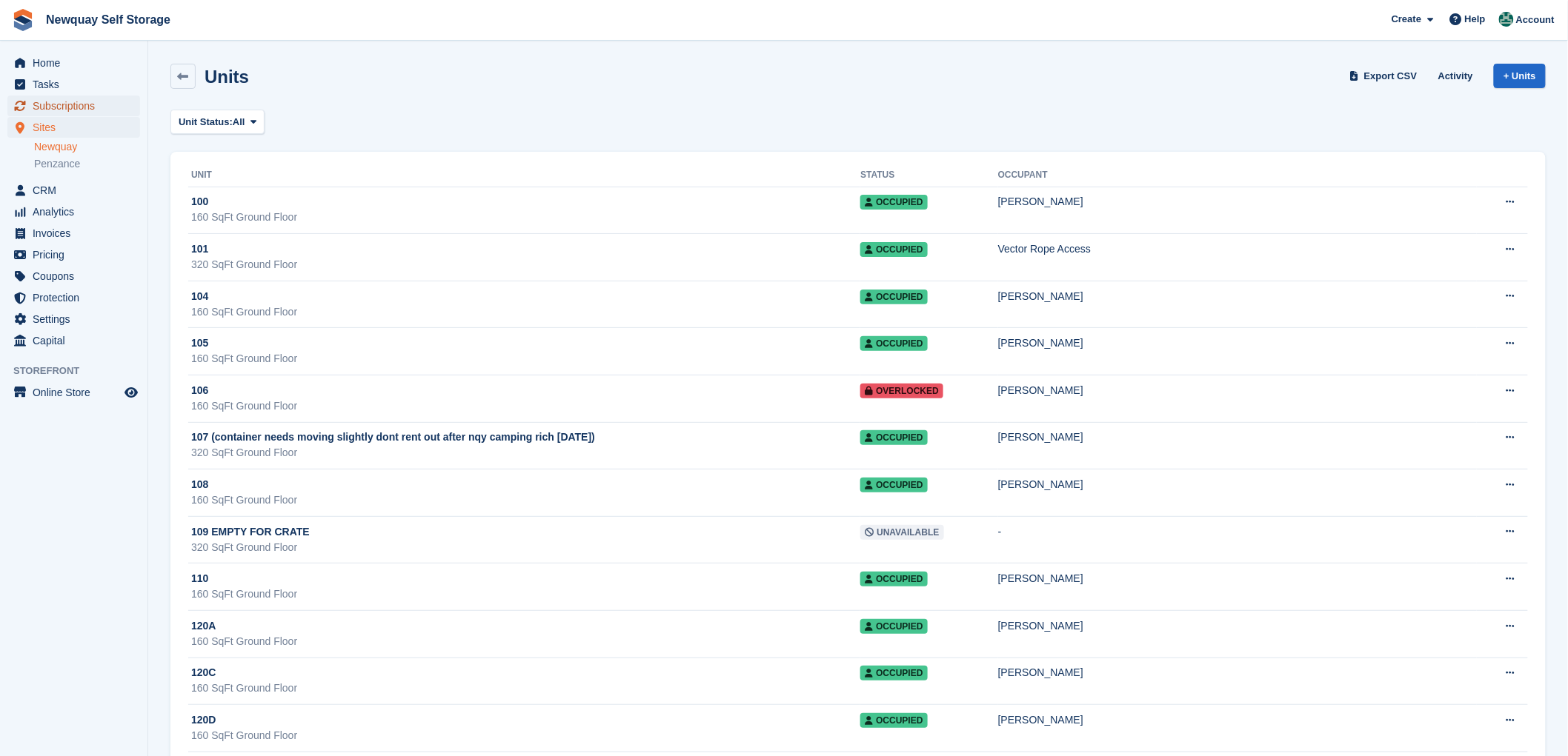
click at [76, 103] on span "Subscriptions" at bounding box center [77, 106] width 89 height 20
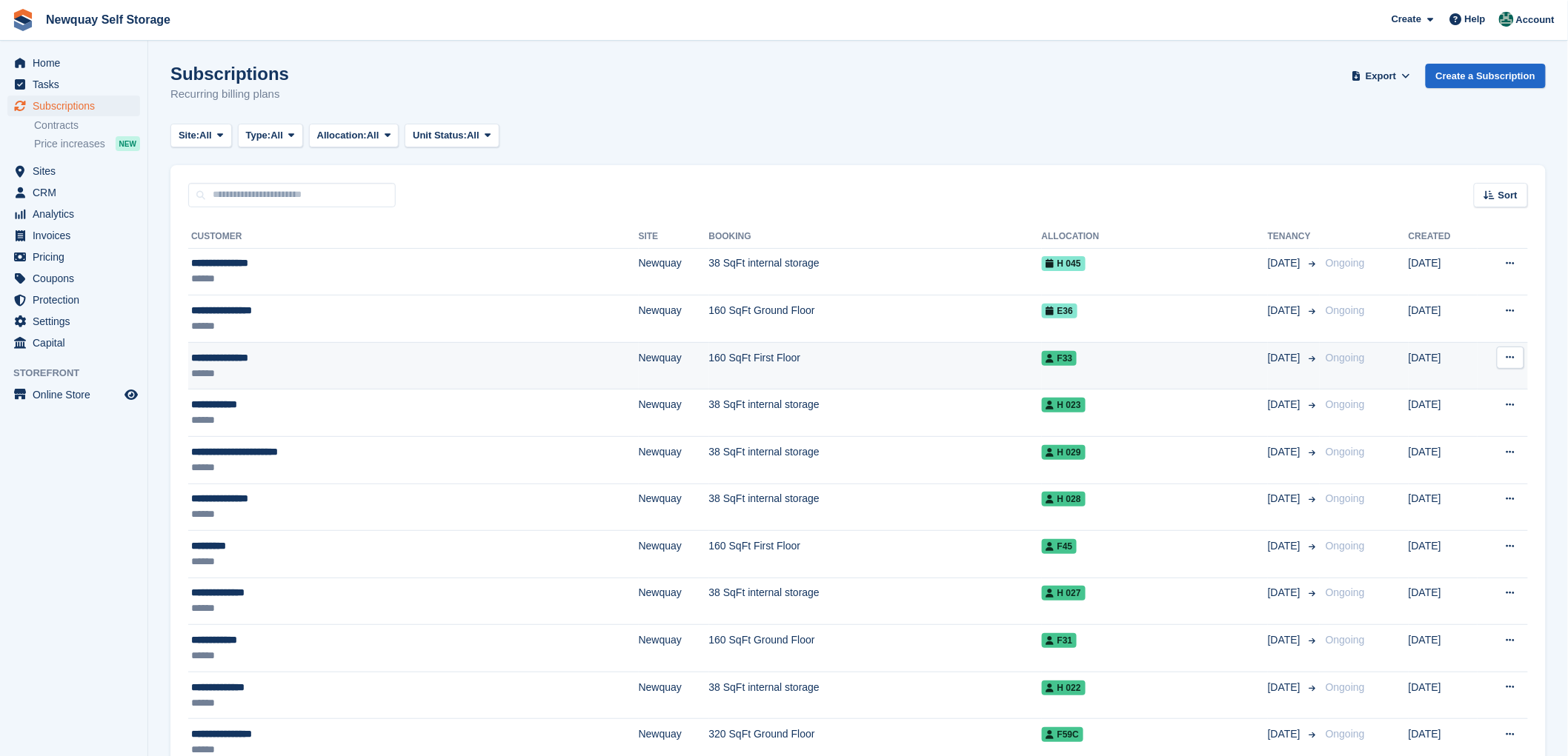
click at [235, 352] on div "**********" at bounding box center [327, 358] width 274 height 15
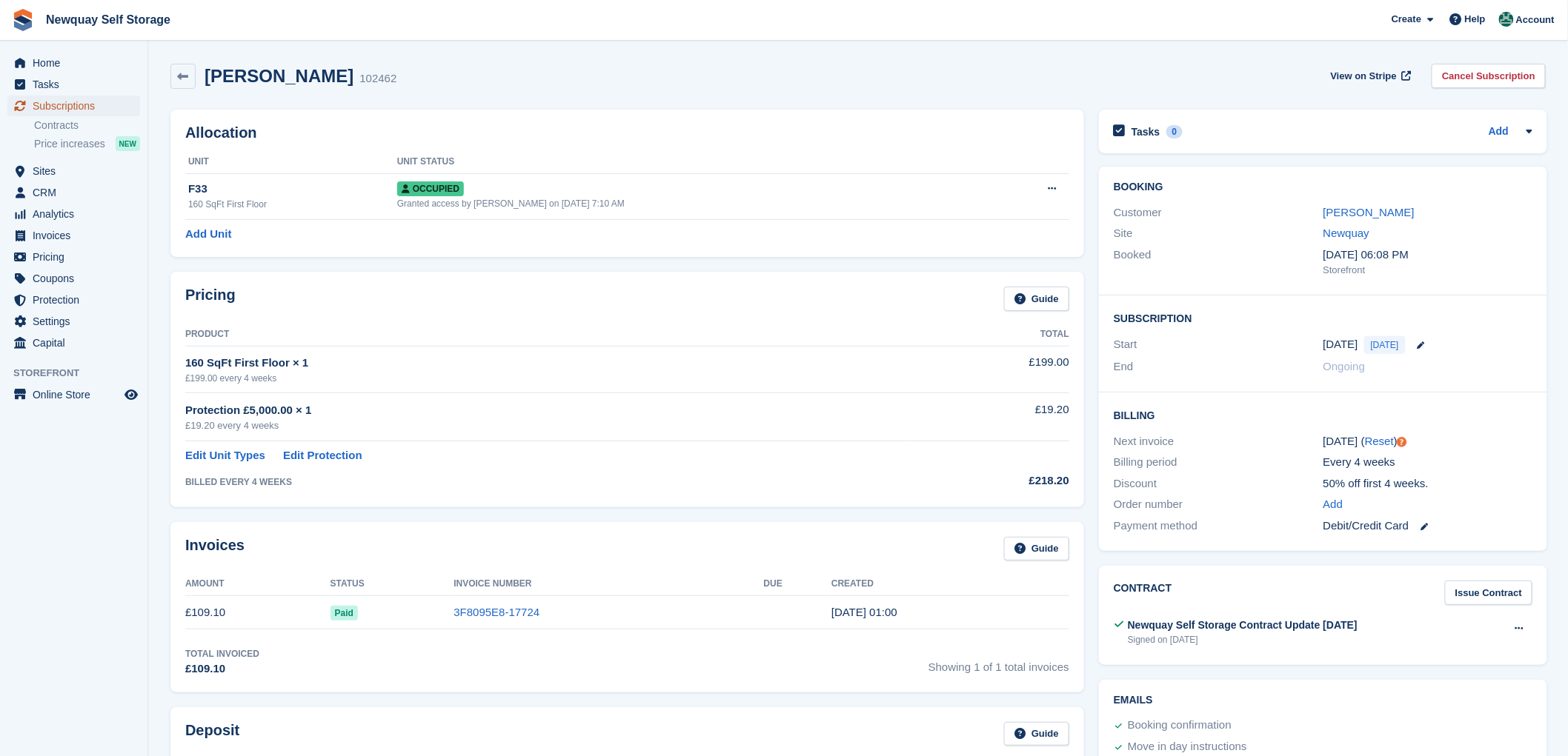
click at [69, 104] on span "Subscriptions" at bounding box center [77, 106] width 89 height 20
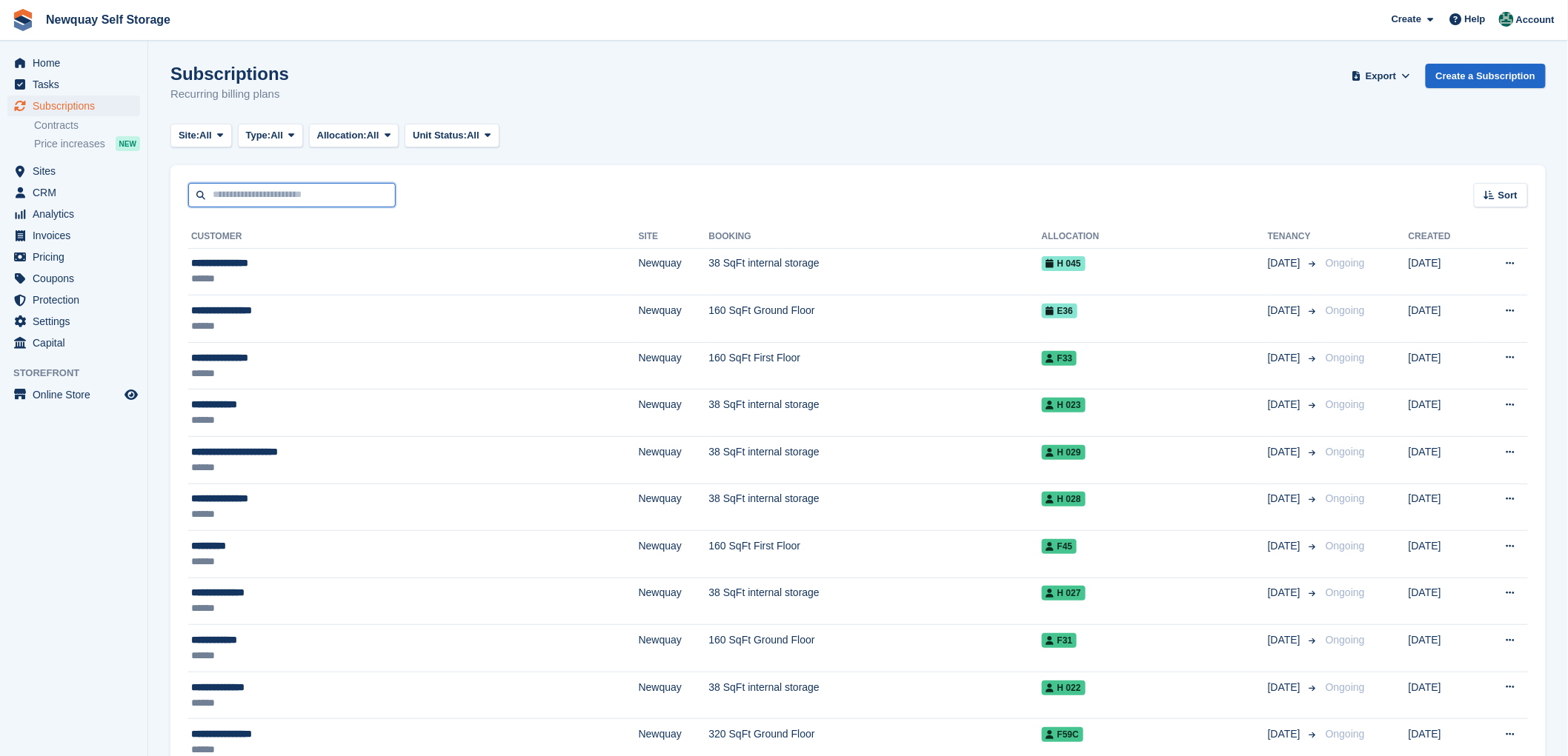
click at [252, 191] on input "text" at bounding box center [292, 195] width 207 height 24
type input "******"
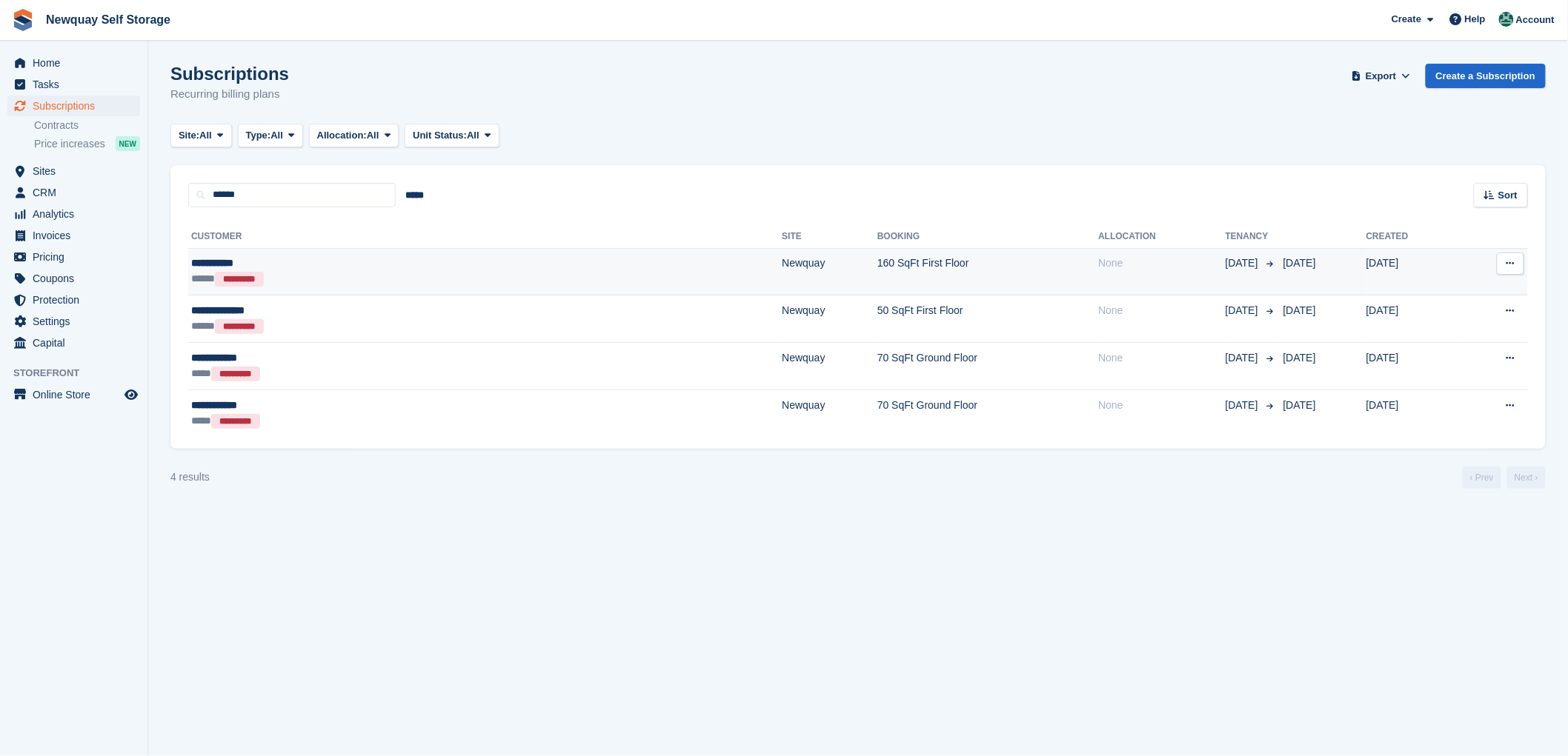
click at [237, 257] on div "**********" at bounding box center [324, 263] width 267 height 15
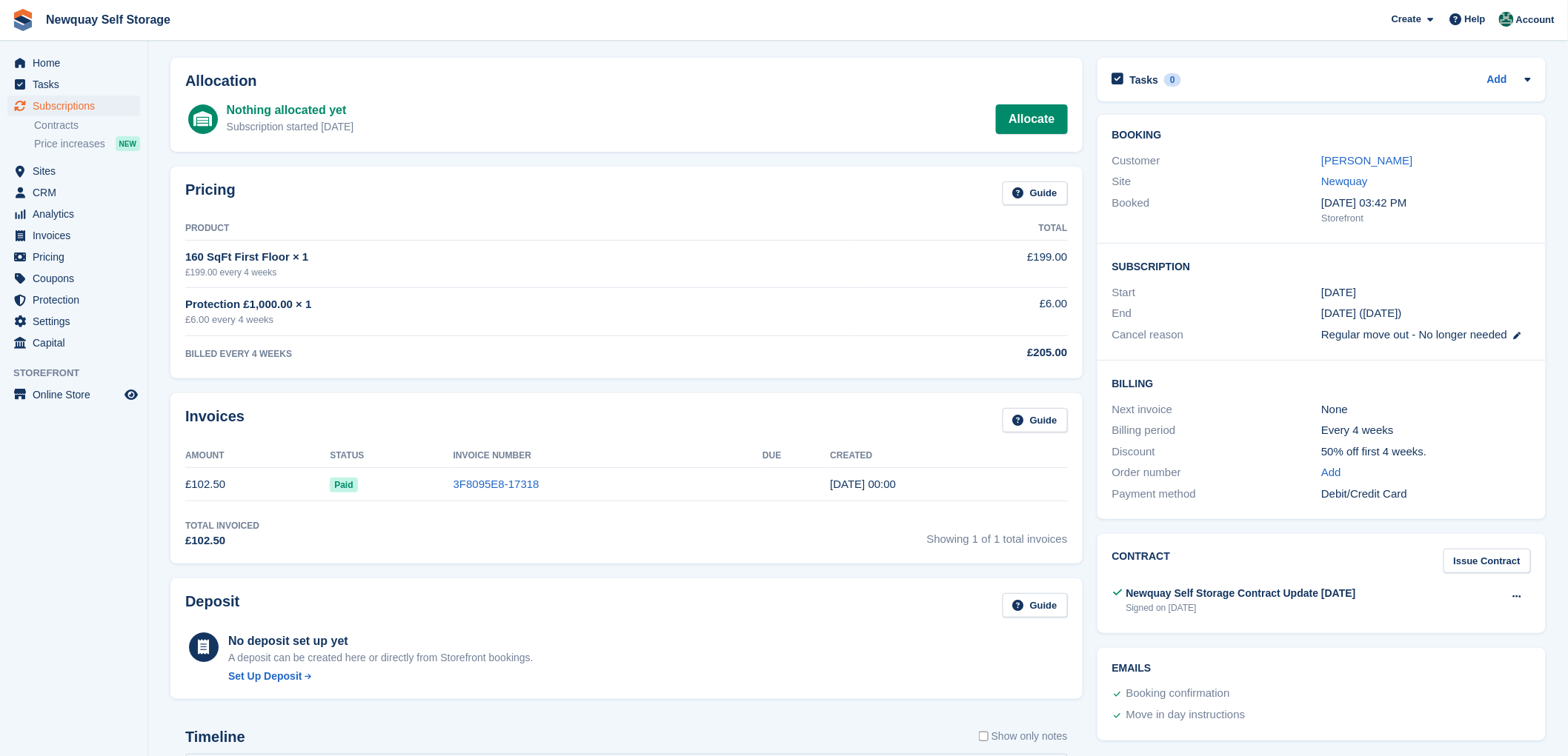
scroll to position [82, 0]
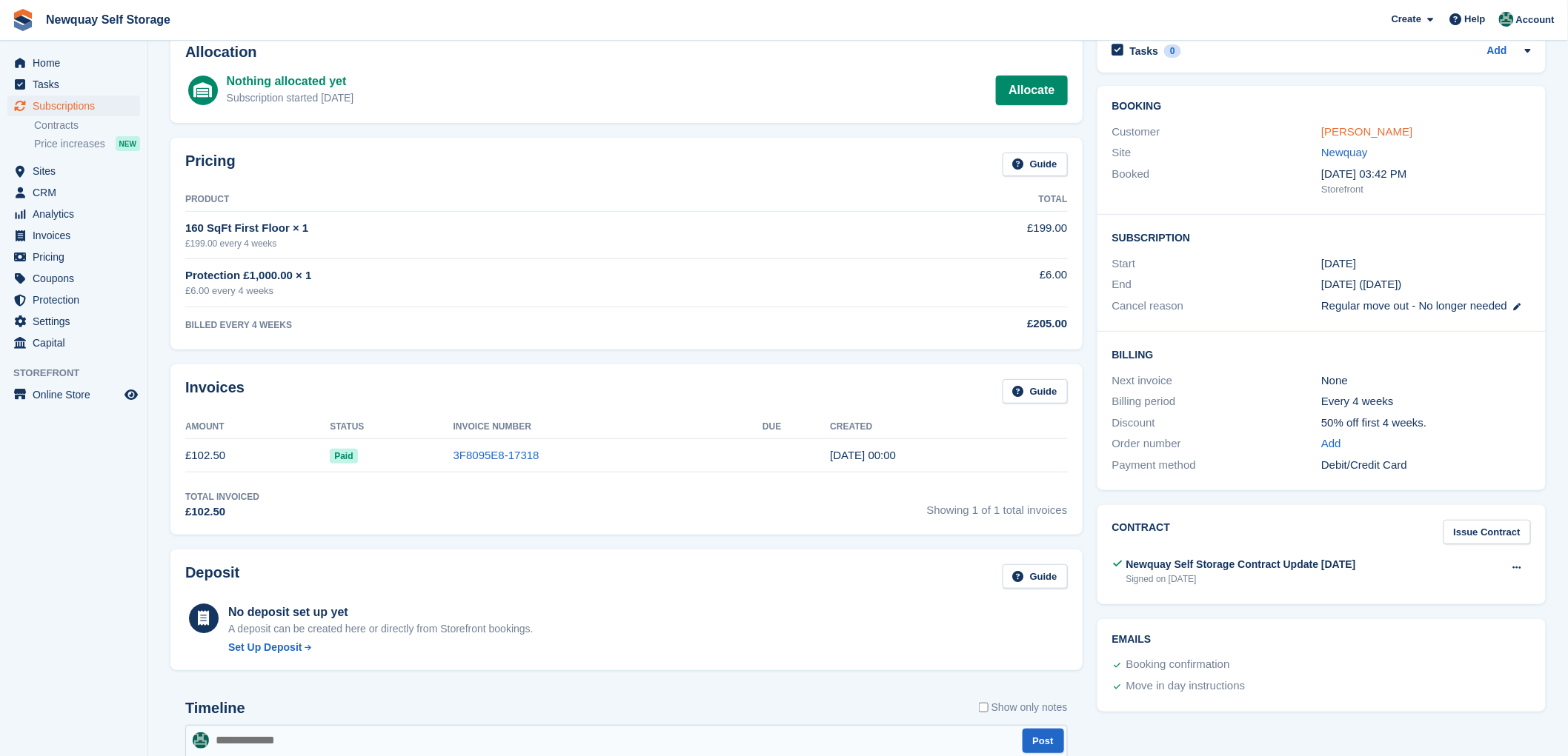
click at [1352, 134] on link "[PERSON_NAME]" at bounding box center [1368, 131] width 91 height 13
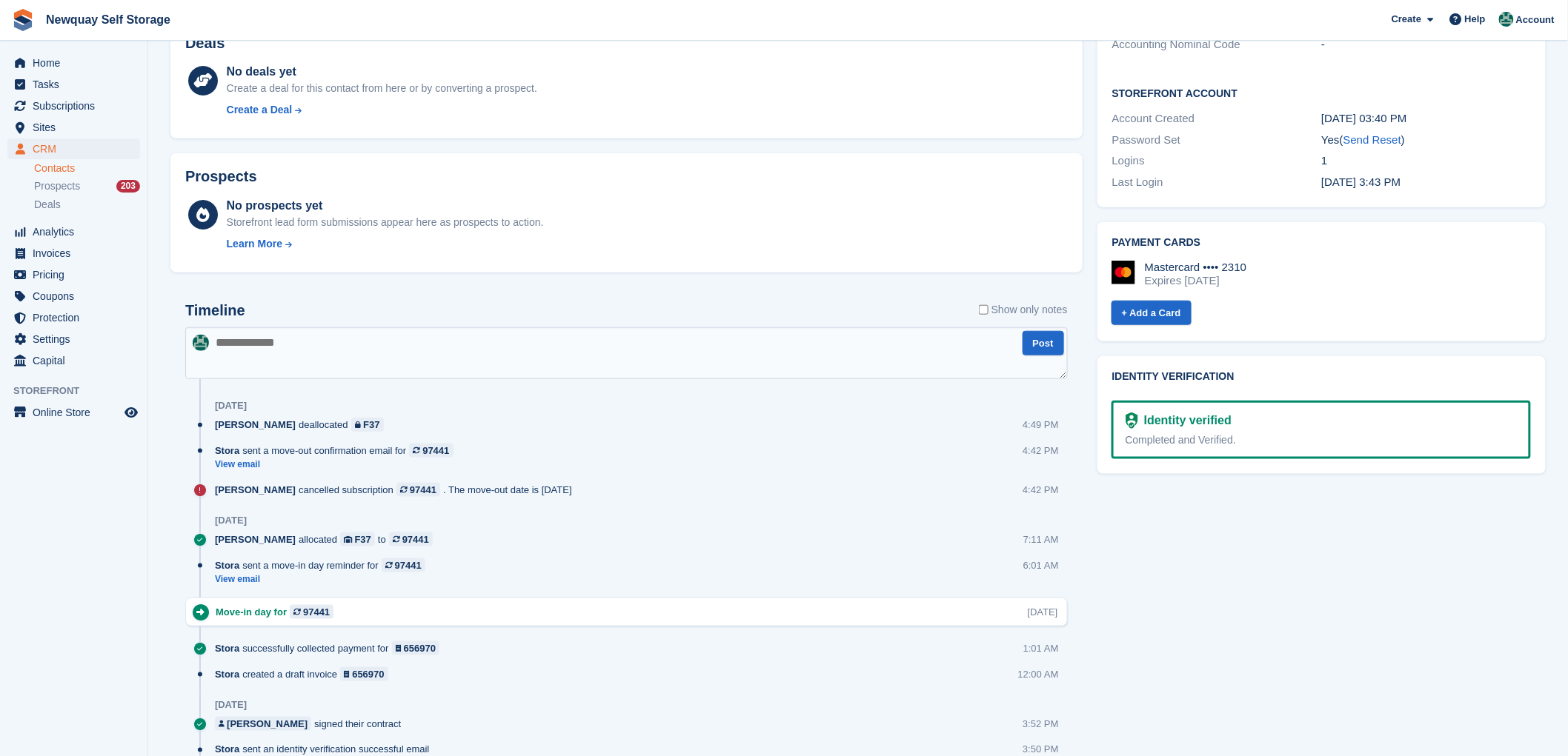
scroll to position [411, 0]
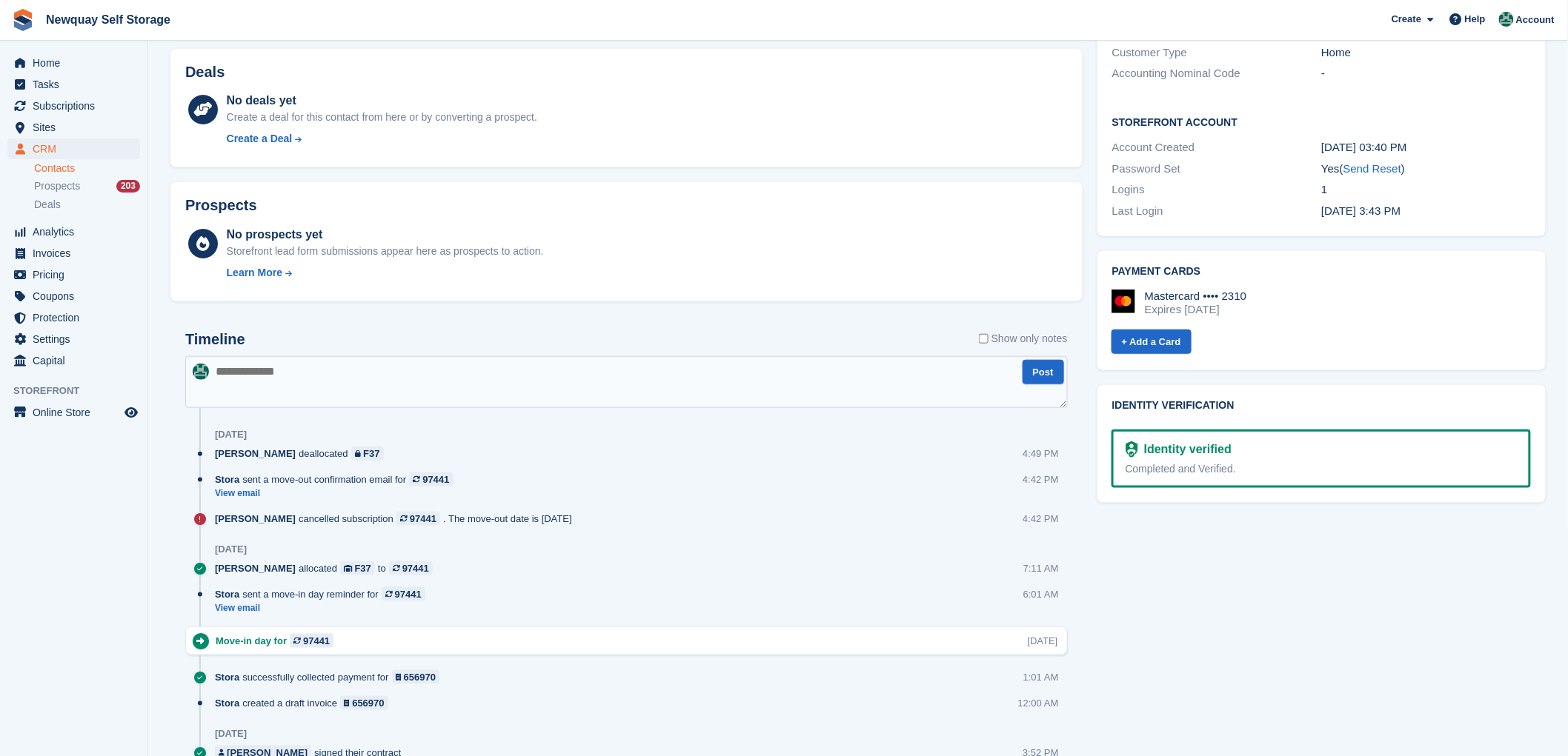
click at [246, 378] on textarea at bounding box center [626, 382] width 882 height 52
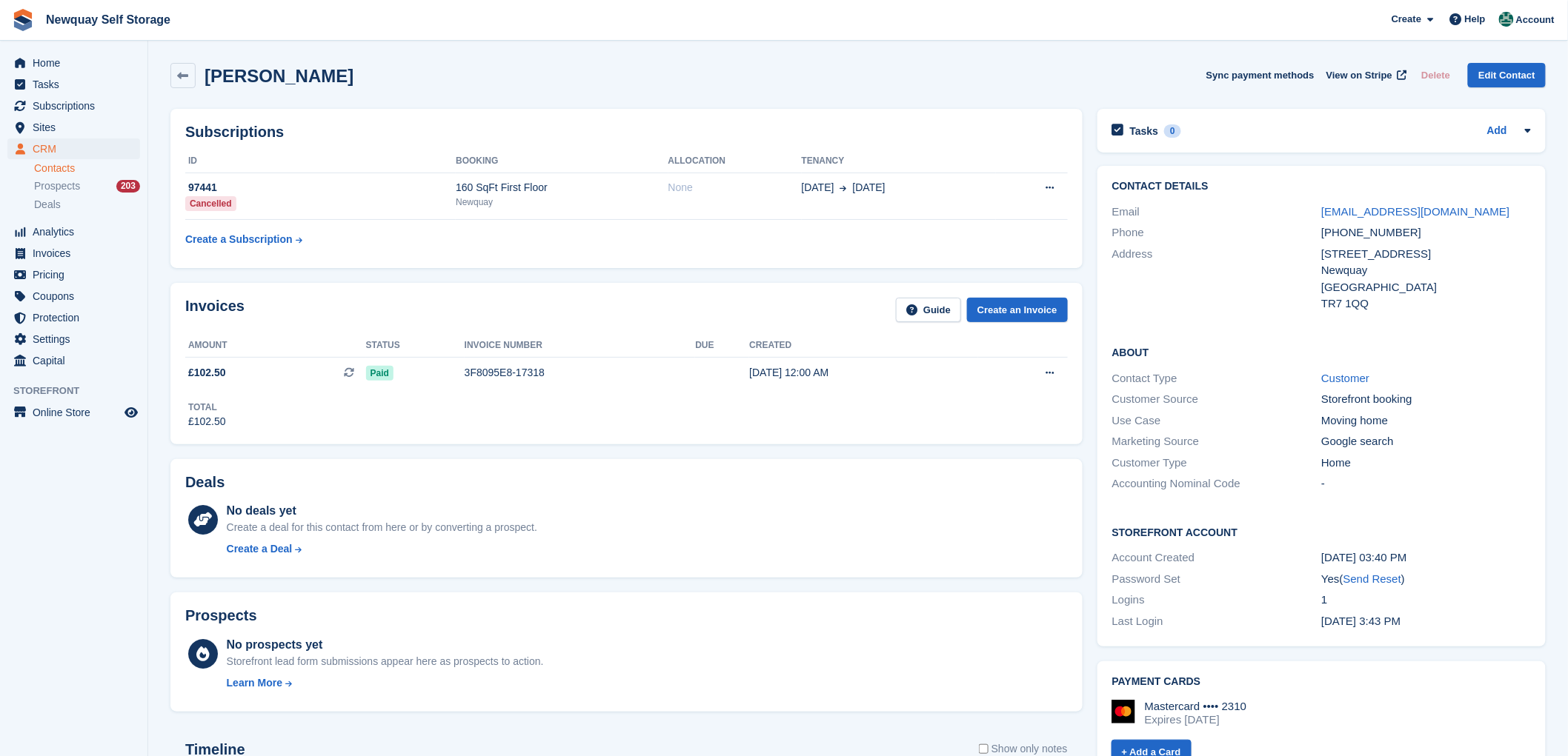
scroll to position [0, 0]
